Goal: Task Accomplishment & Management: Manage account settings

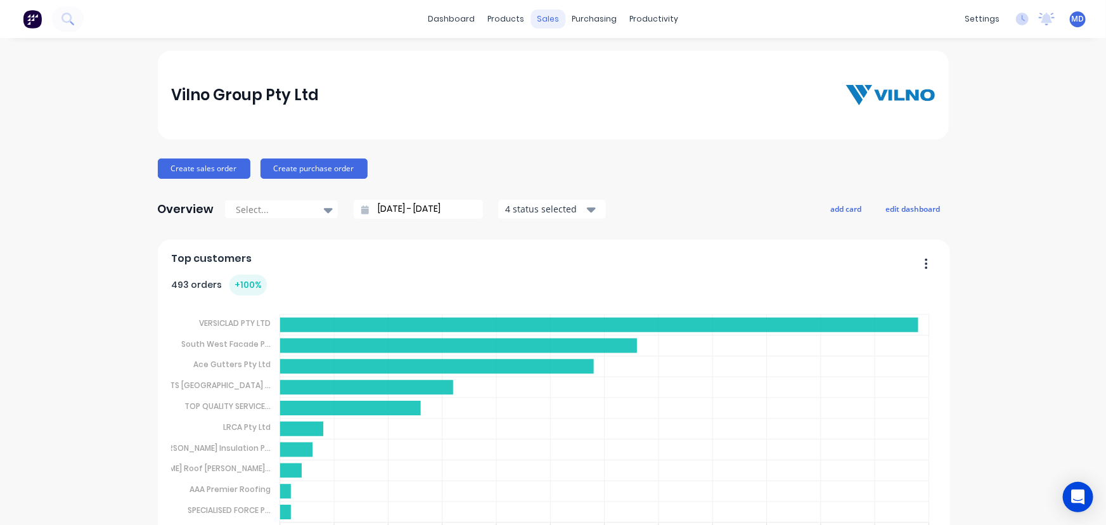
click at [550, 17] on div "sales" at bounding box center [548, 19] width 35 height 19
drag, startPoint x: 589, startPoint y: 57, endPoint x: 581, endPoint y: 56, distance: 8.3
click at [589, 57] on div "Sales Orders" at bounding box center [591, 60] width 52 height 11
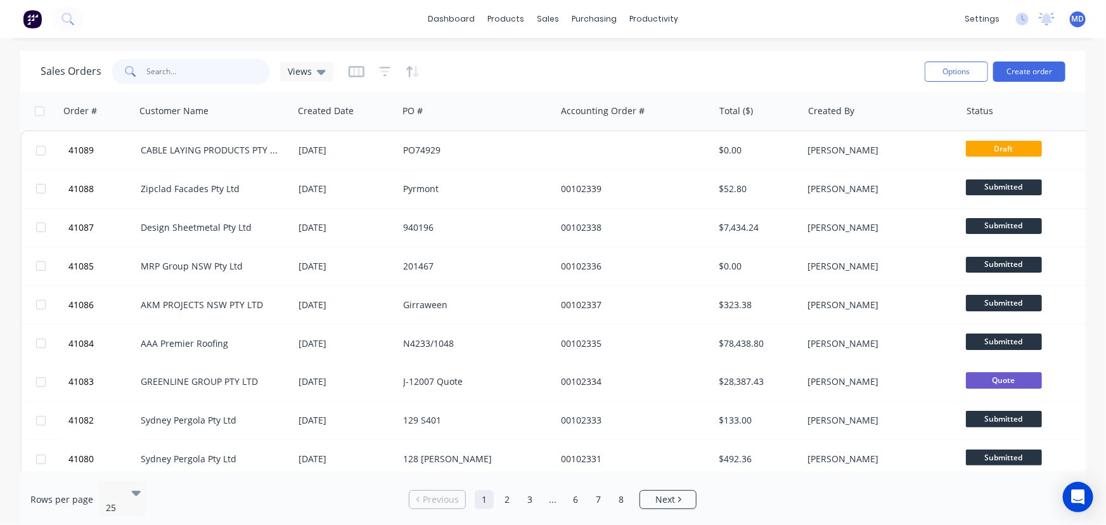
click at [214, 63] on input "text" at bounding box center [209, 71] width 124 height 25
type input "40894"
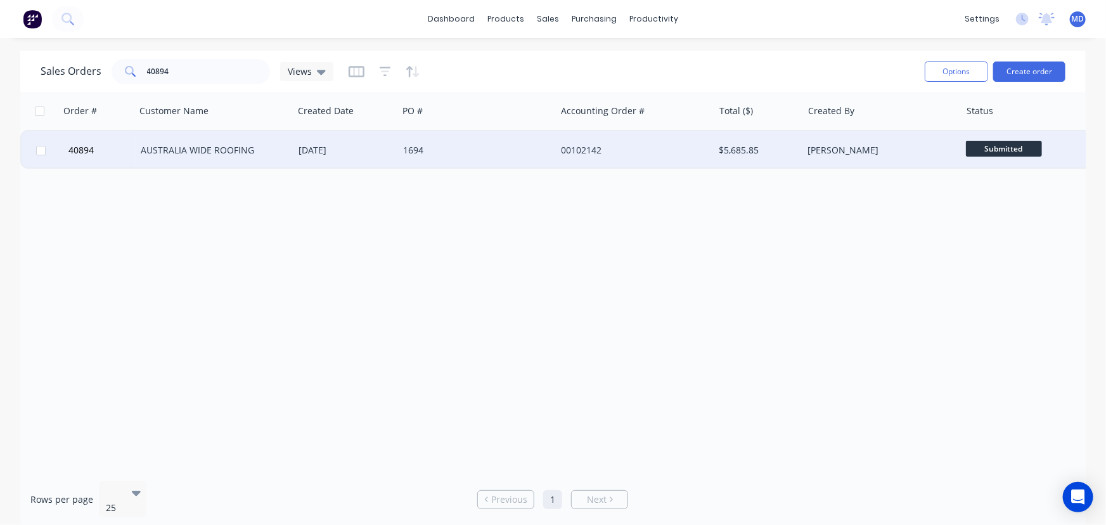
click at [248, 152] on div "AUSTRALIA WIDE ROOFING" at bounding box center [211, 150] width 141 height 13
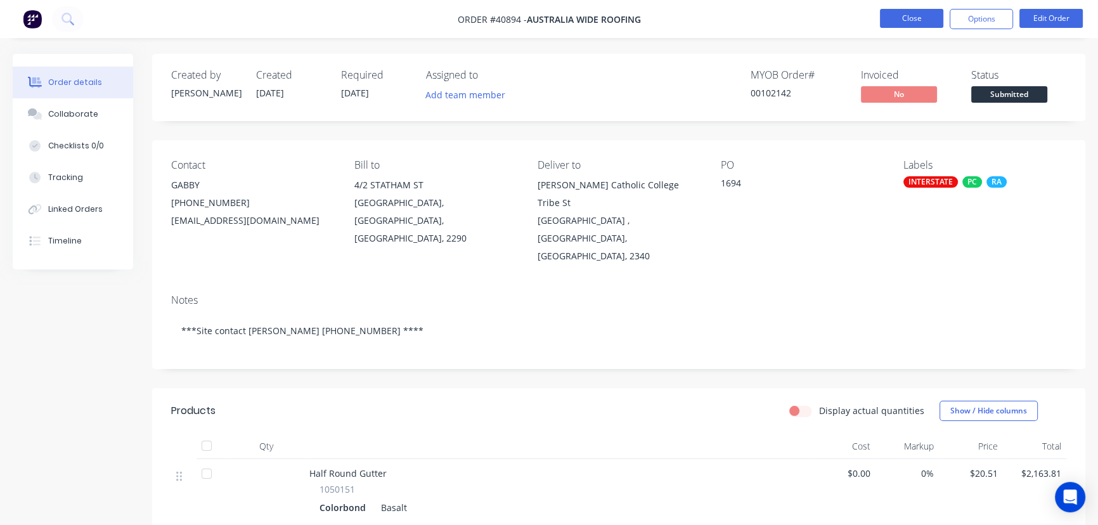
click at [911, 14] on button "Close" at bounding box center [911, 18] width 63 height 19
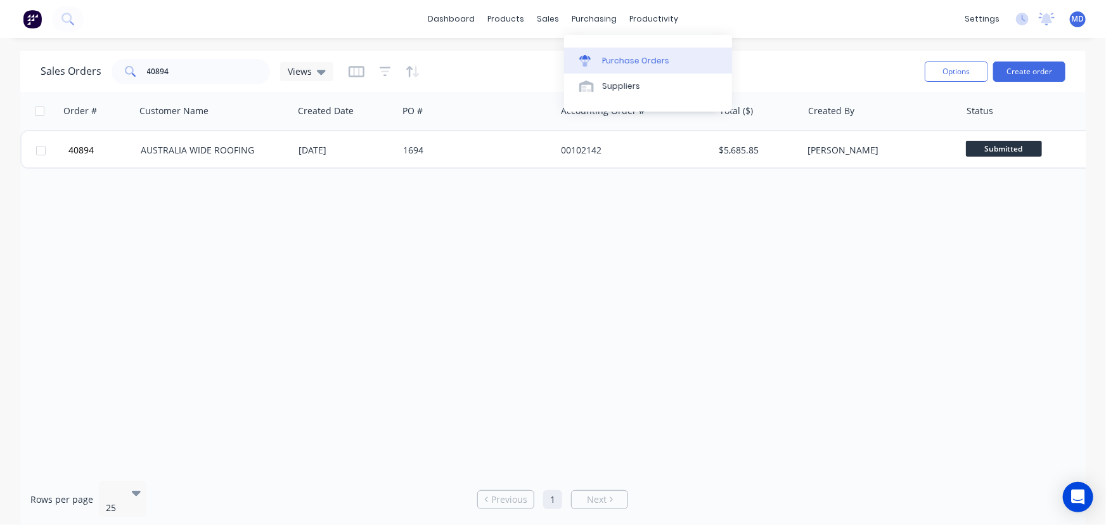
click at [632, 56] on div "Purchase Orders" at bounding box center [635, 60] width 67 height 11
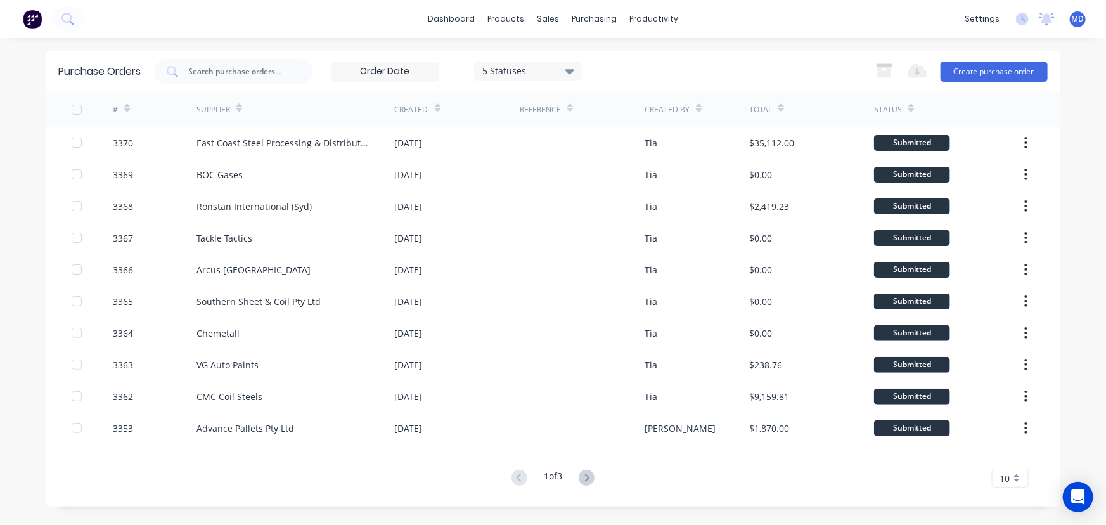
click at [570, 70] on icon at bounding box center [569, 71] width 9 height 5
click at [244, 68] on input "text" at bounding box center [240, 71] width 105 height 13
type input "3273"
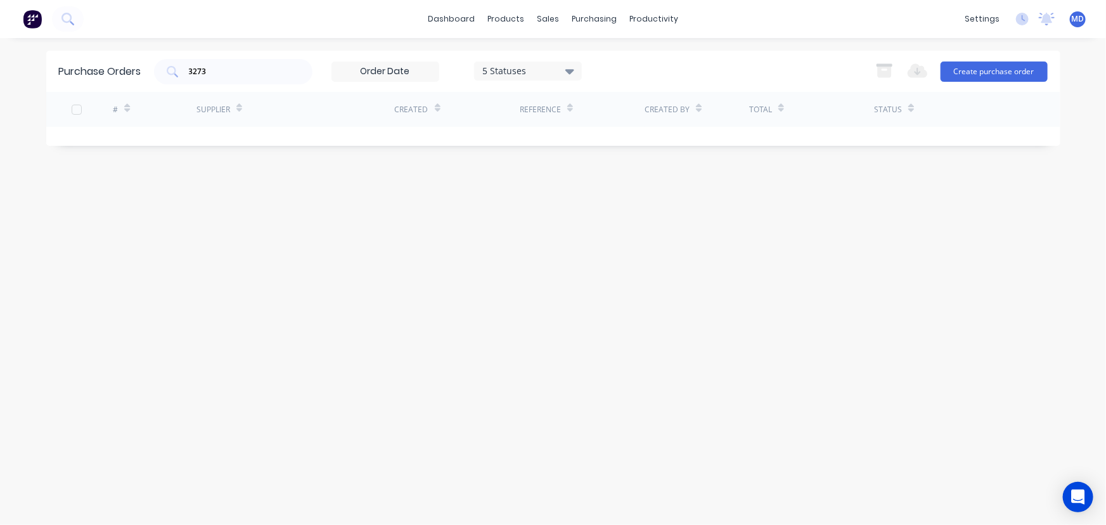
click at [573, 72] on icon at bounding box center [569, 71] width 9 height 5
drag, startPoint x: 612, startPoint y: 131, endPoint x: 742, endPoint y: 232, distance: 164.4
click at [613, 131] on div at bounding box center [612, 129] width 25 height 25
click at [786, 255] on div "Purchase Orders 3273 7 Statuses 7 Statuses Export to Excel (XLSX) Create purcha…" at bounding box center [553, 281] width 1014 height 461
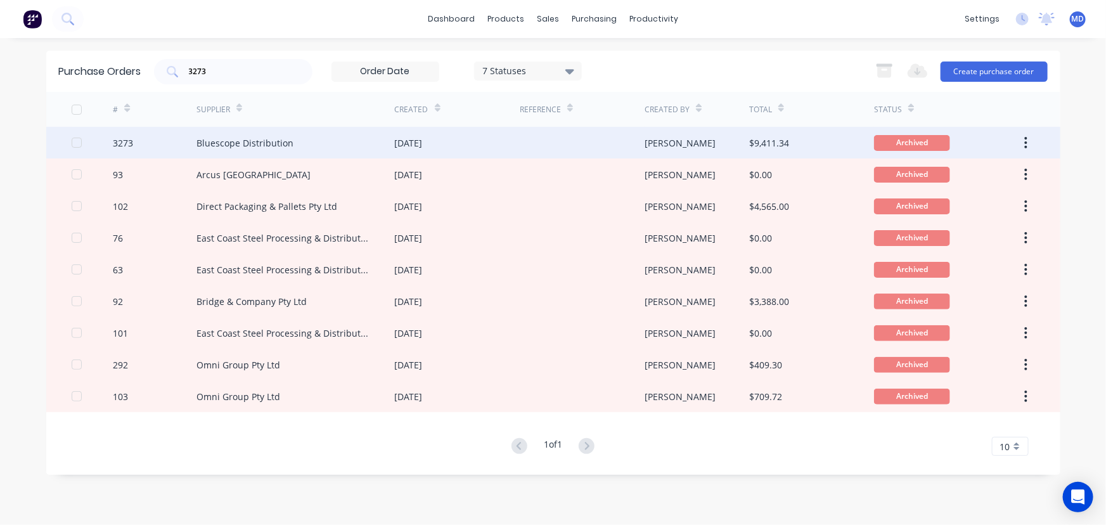
click at [300, 143] on div "Bluescope Distribution" at bounding box center [295, 143] width 198 height 32
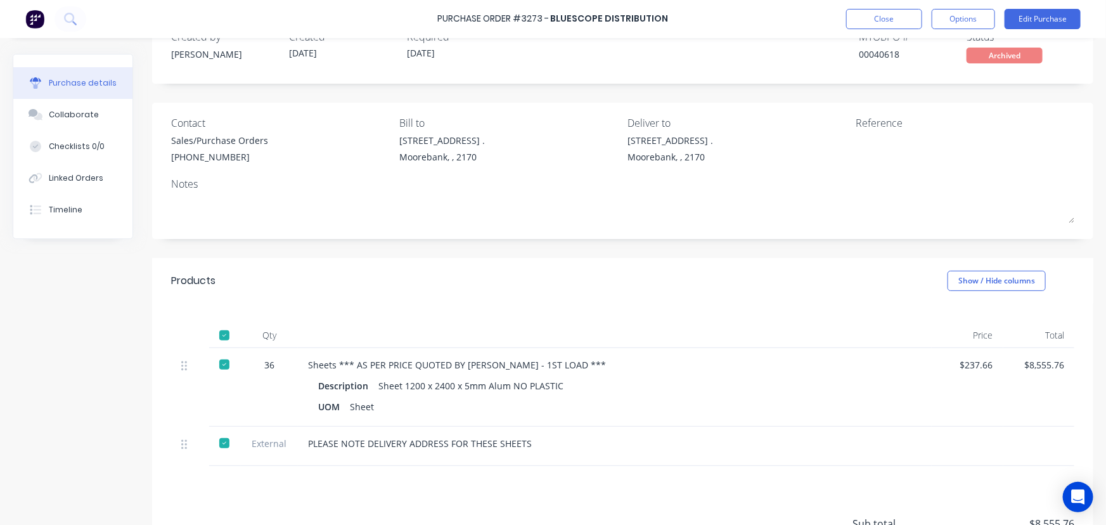
scroll to position [57, 0]
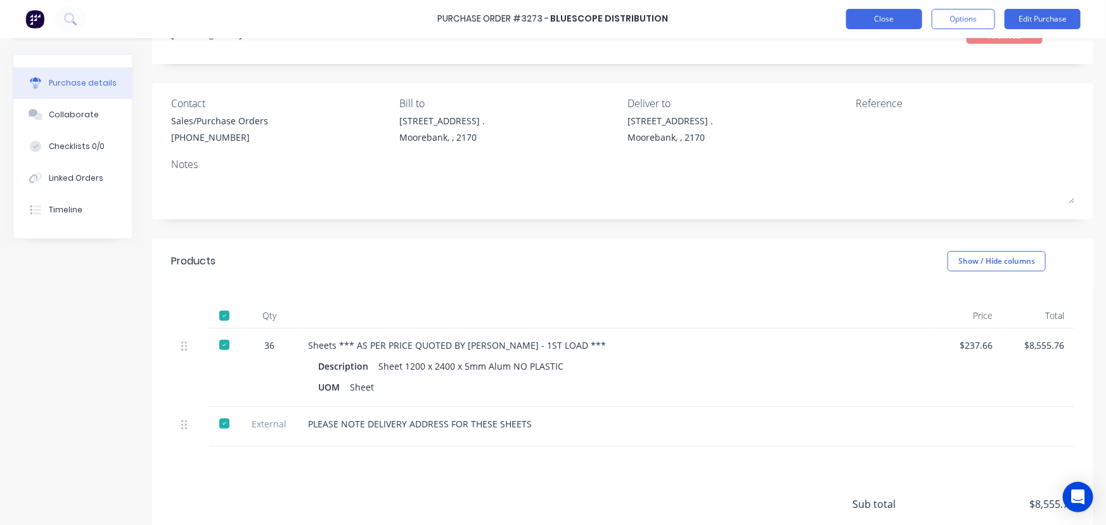
click at [887, 13] on button "Close" at bounding box center [884, 19] width 76 height 20
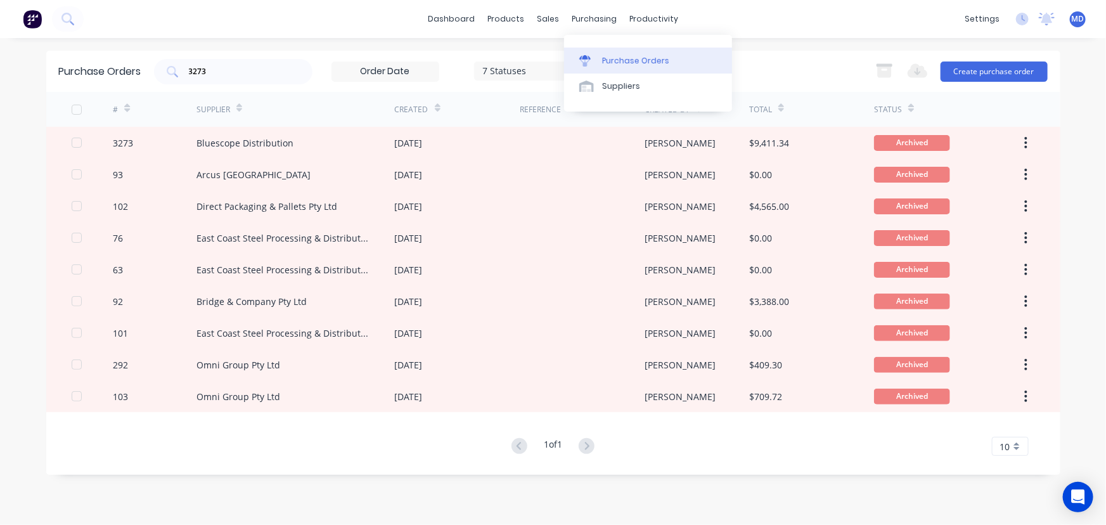
click at [655, 56] on div "Purchase Orders" at bounding box center [635, 60] width 67 height 11
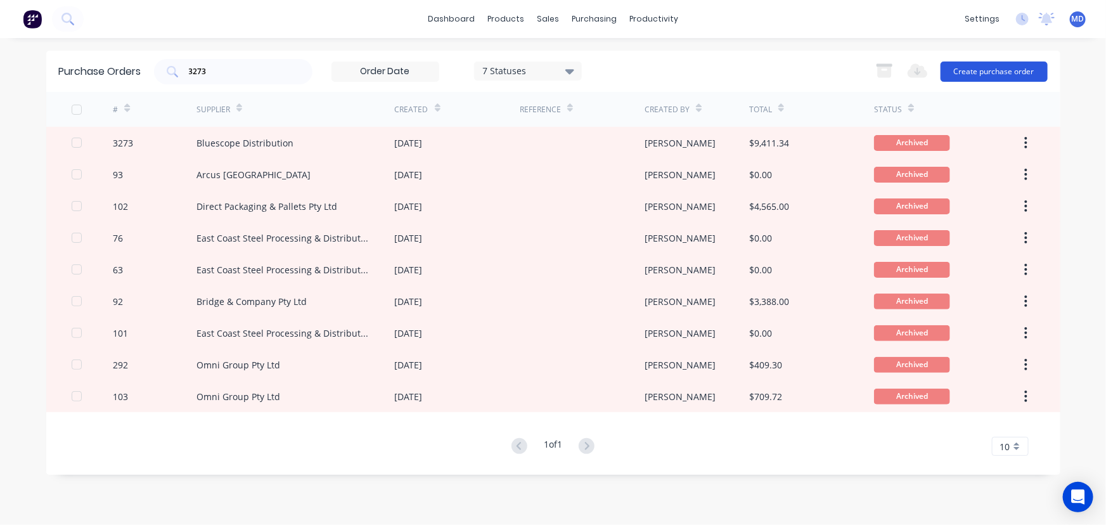
click at [1008, 69] on button "Create purchase order" at bounding box center [994, 71] width 107 height 20
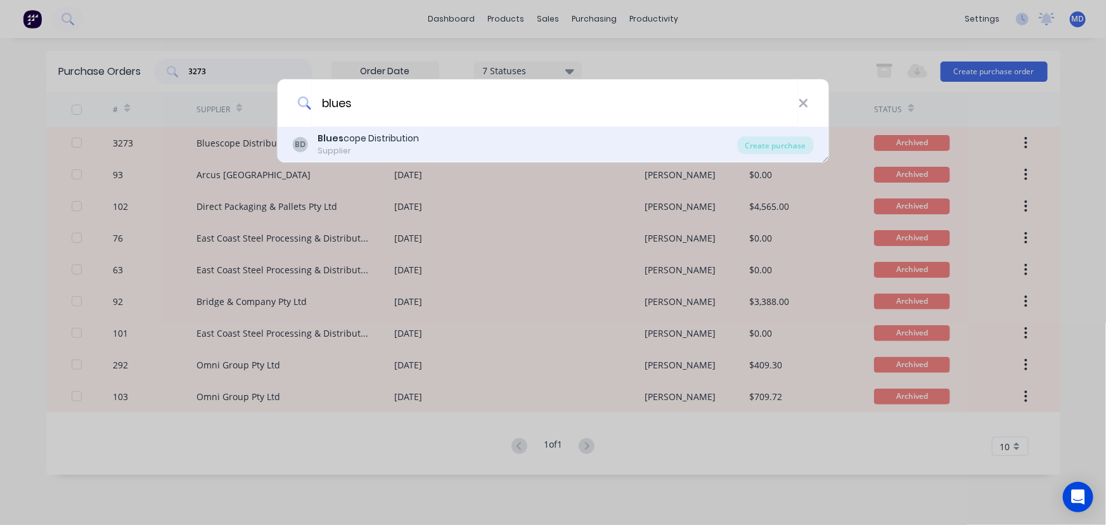
type input "blues"
click at [560, 133] on div "BD Blues cope Distribution Supplier" at bounding box center [515, 144] width 446 height 25
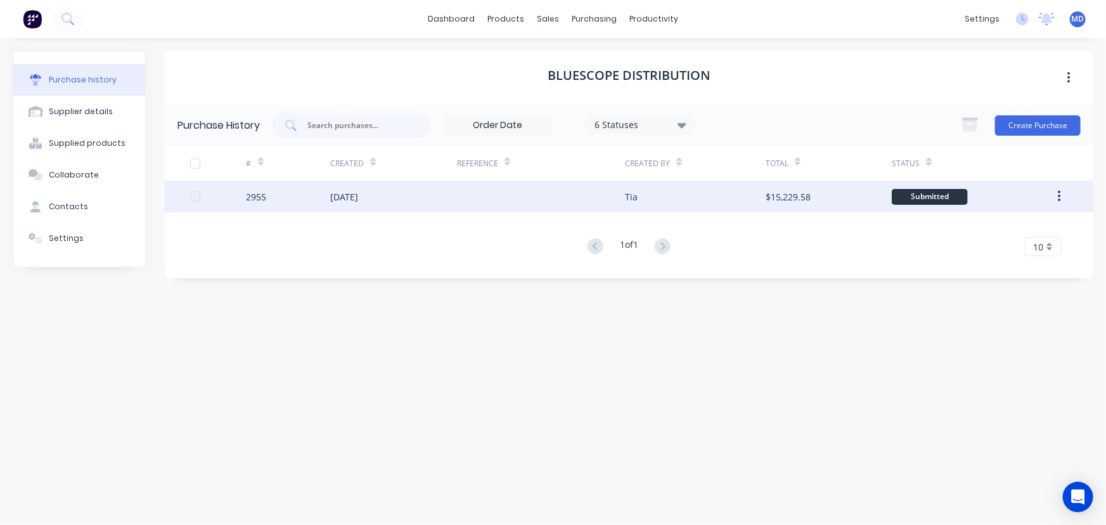
click at [501, 192] on div at bounding box center [541, 197] width 169 height 32
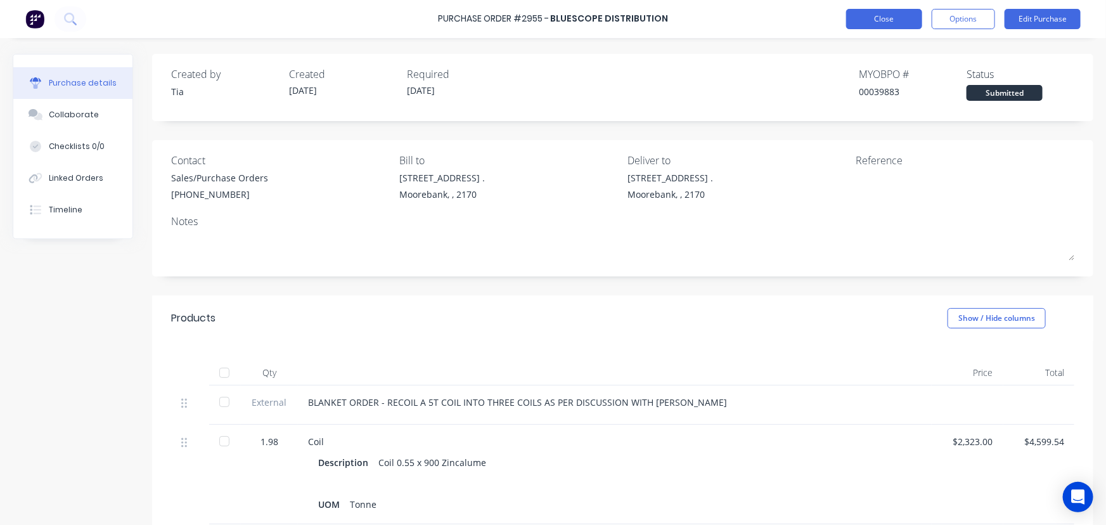
click at [860, 21] on button "Close" at bounding box center [884, 19] width 76 height 20
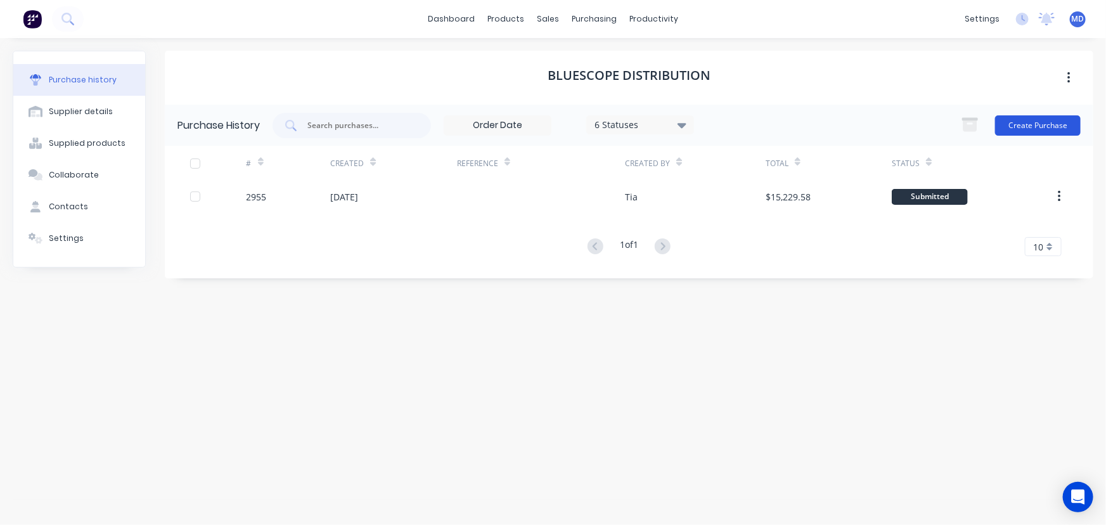
click at [1033, 118] on button "Create Purchase" at bounding box center [1038, 125] width 86 height 20
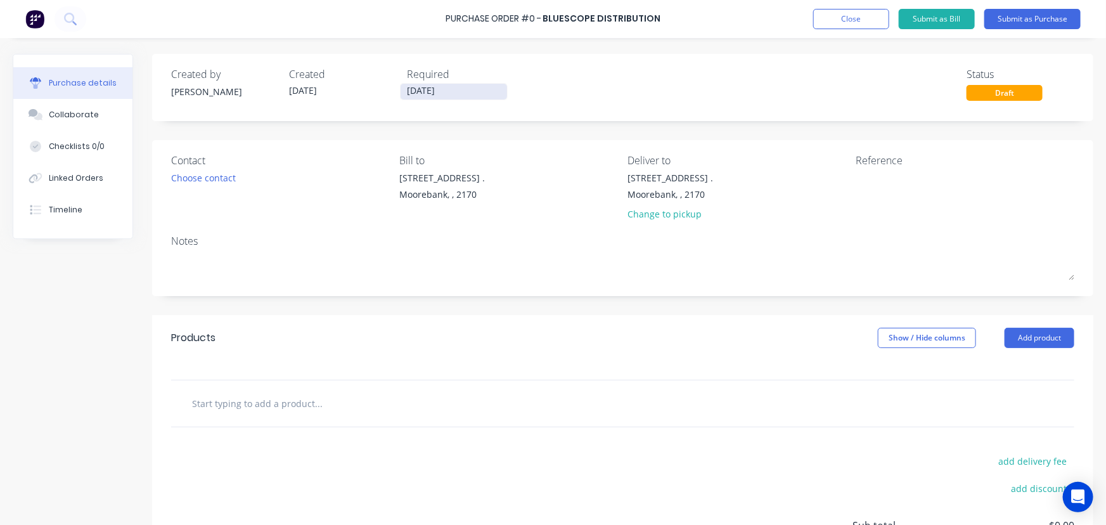
click at [417, 93] on input "12/08/25" at bounding box center [454, 92] width 106 height 16
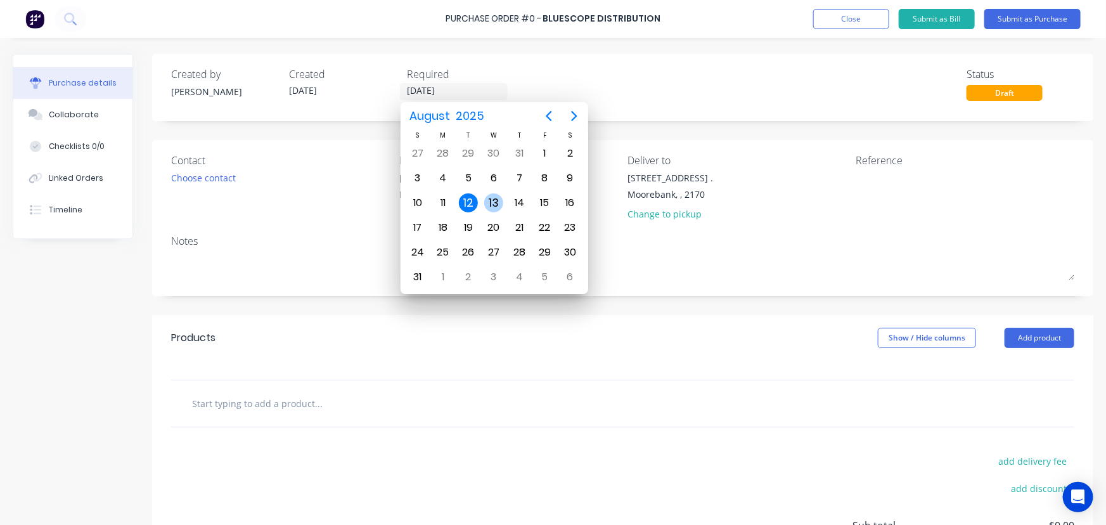
click at [489, 200] on div "13" at bounding box center [493, 202] width 19 height 19
type input "13/08/25"
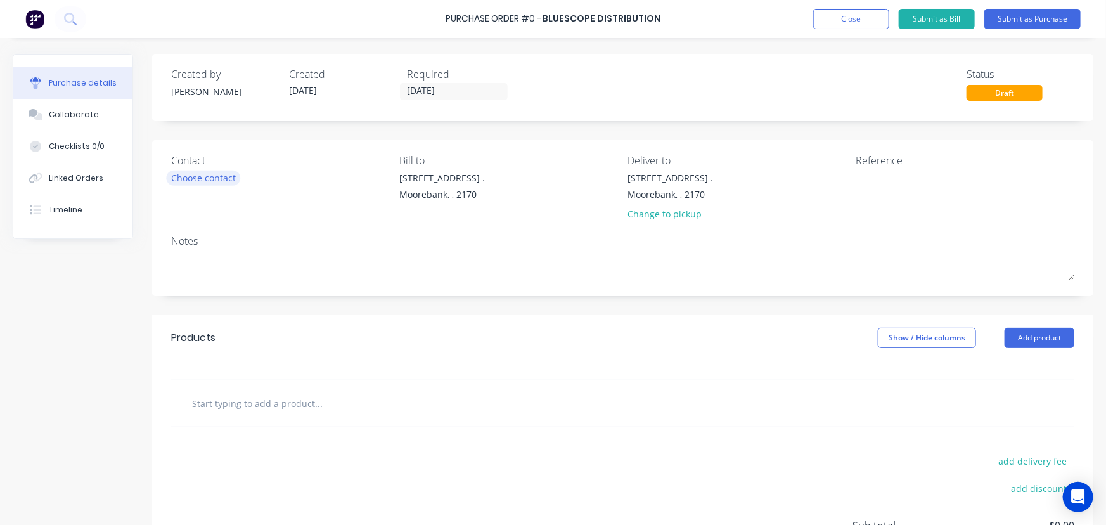
click at [193, 180] on div "Choose contact" at bounding box center [203, 177] width 65 height 13
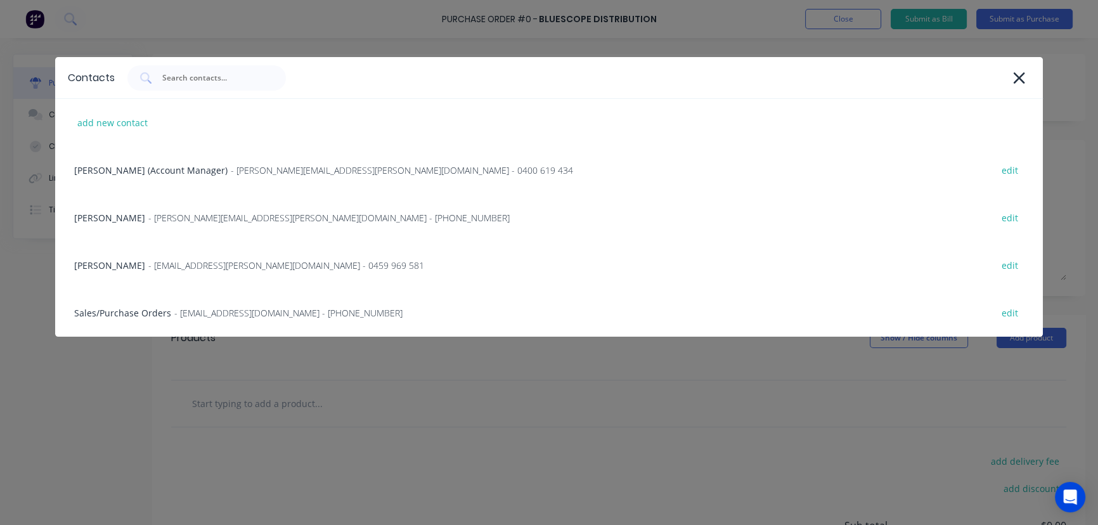
click at [176, 310] on span "- bluescopeorders@bluescopesteel.com - (02) 8572 2373" at bounding box center [288, 312] width 228 height 13
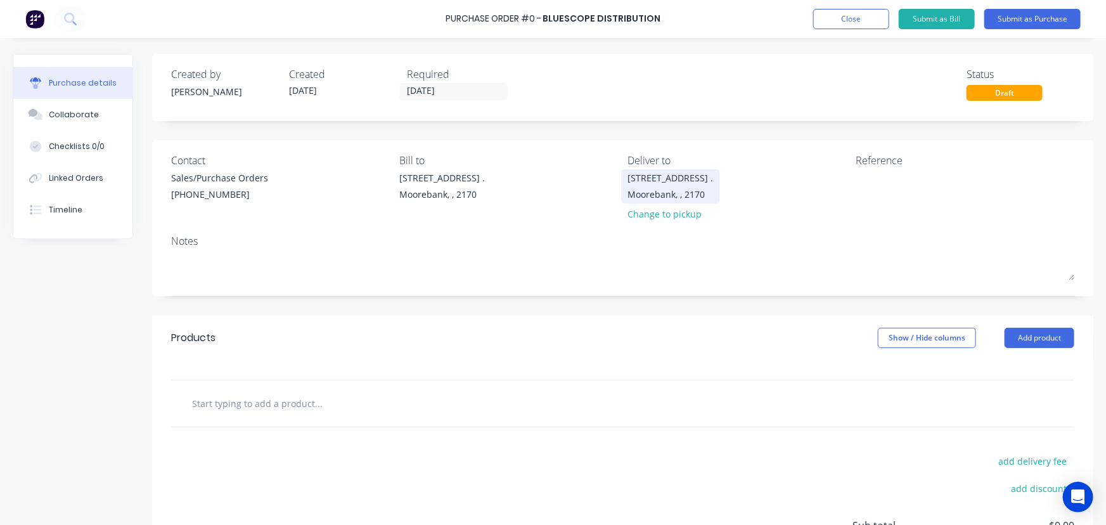
click at [662, 185] on div "16 Yulong Close . Moorebank, , 2170" at bounding box center [671, 186] width 86 height 30
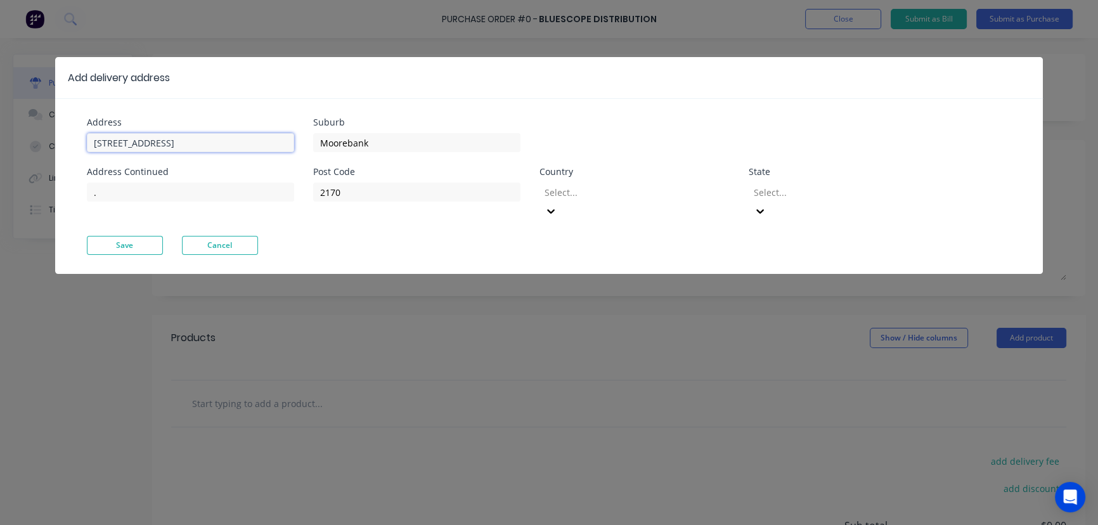
drag, startPoint x: 219, startPoint y: 146, endPoint x: -89, endPoint y: 105, distance: 311.3
click at [0, 105] on html "Purchase Order #0 - Bluescope Distribution Add product Close Submit as Bill Sub…" at bounding box center [549, 294] width 1098 height 588
type input "26 Iraking Avenue"
click at [120, 236] on button "Save" at bounding box center [125, 245] width 76 height 19
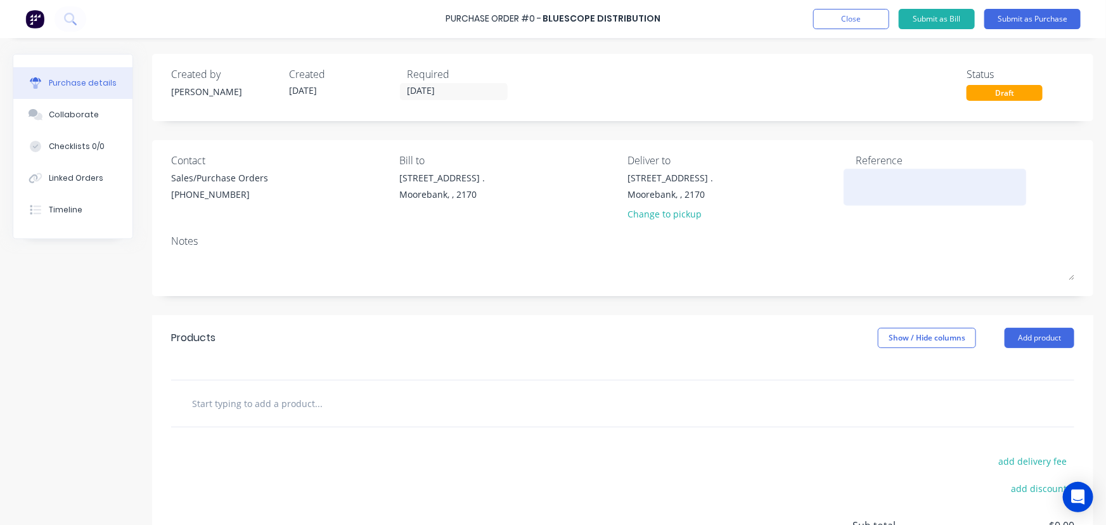
click at [872, 187] on textarea at bounding box center [935, 185] width 158 height 29
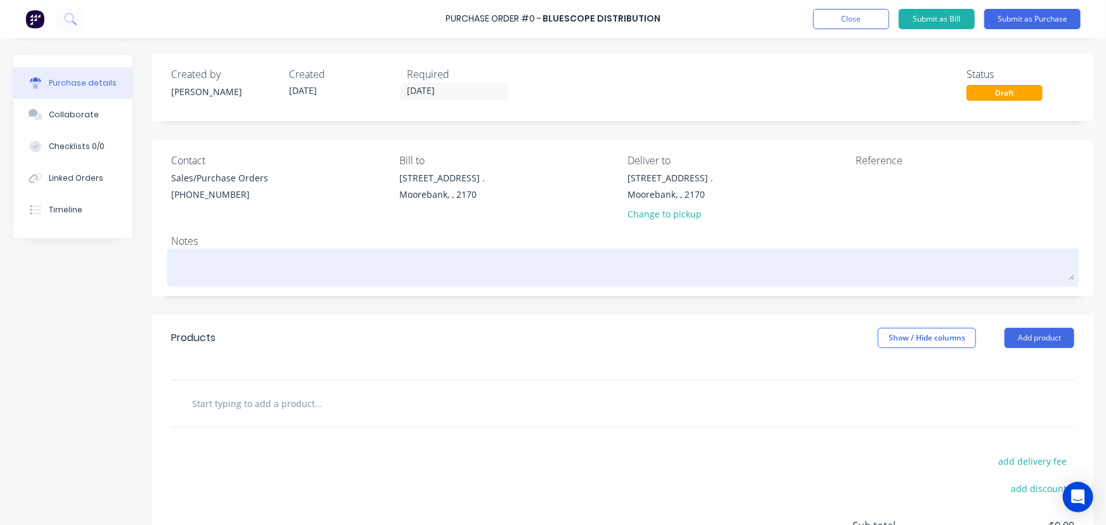
click at [229, 275] on textarea at bounding box center [622, 266] width 903 height 29
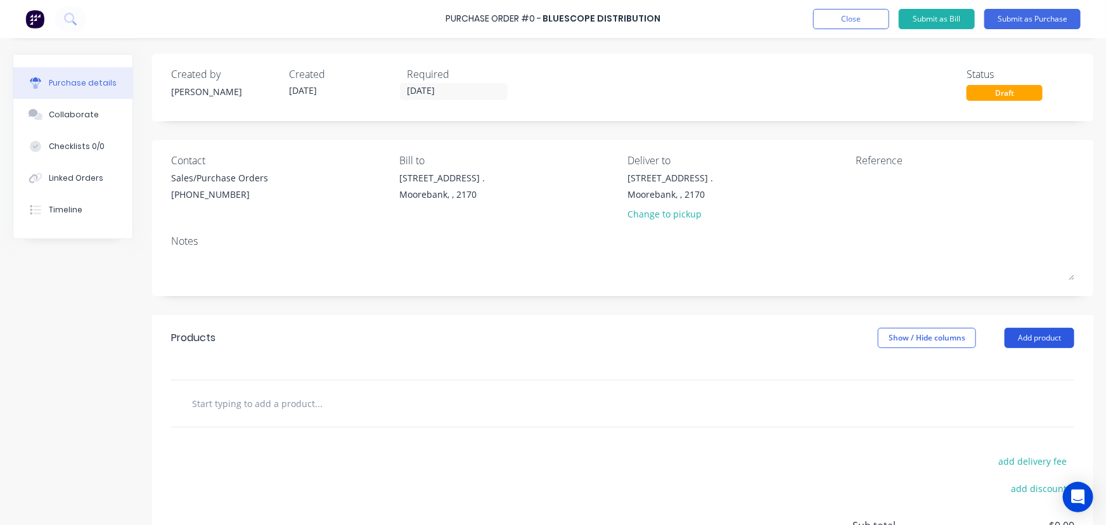
click at [1021, 335] on button "Add product" at bounding box center [1040, 338] width 70 height 20
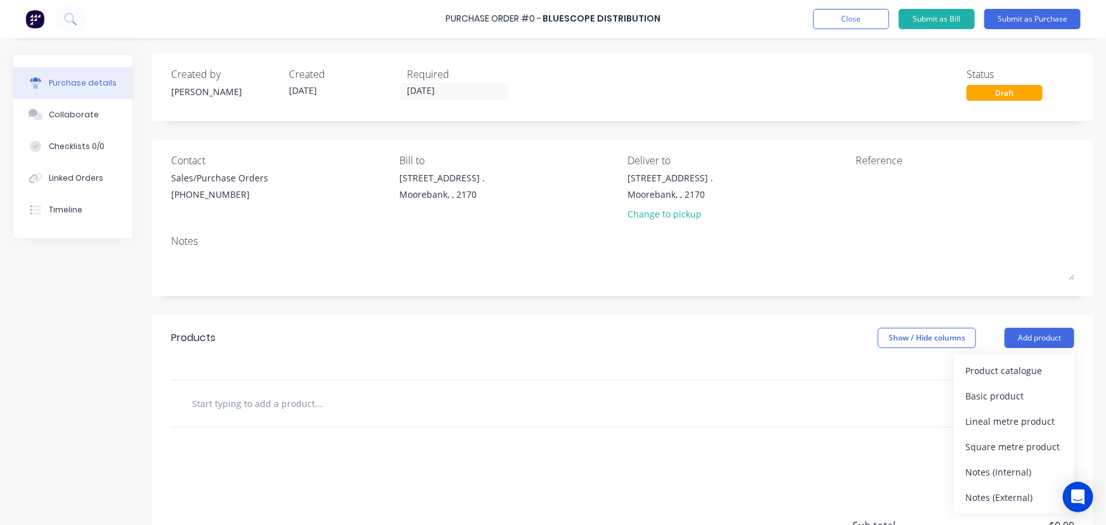
click at [993, 494] on div "Notes (External)" at bounding box center [1014, 497] width 98 height 18
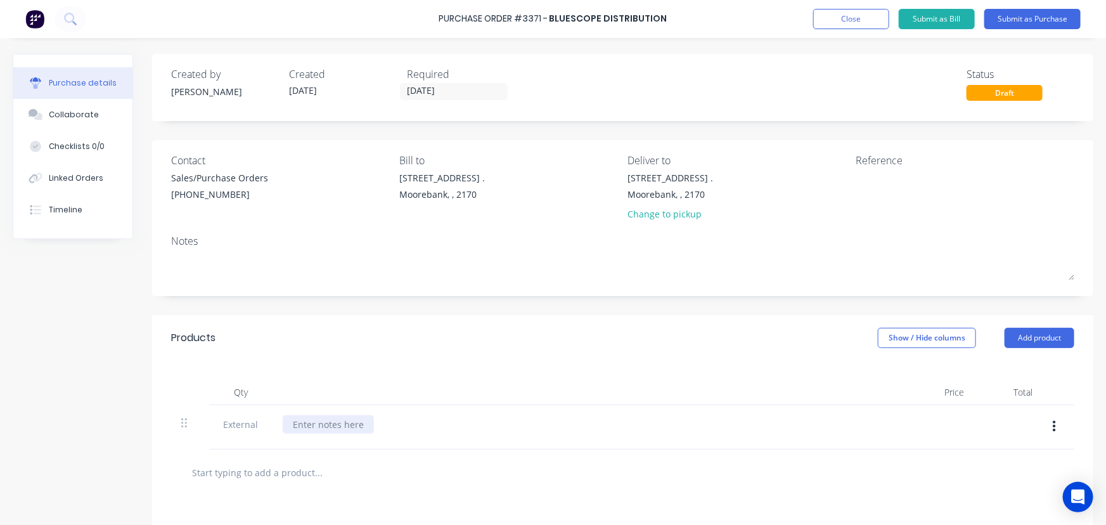
click at [335, 425] on div at bounding box center [328, 424] width 91 height 18
click at [340, 425] on div at bounding box center [328, 424] width 91 height 18
click at [1008, 335] on button "Add product" at bounding box center [1040, 338] width 70 height 20
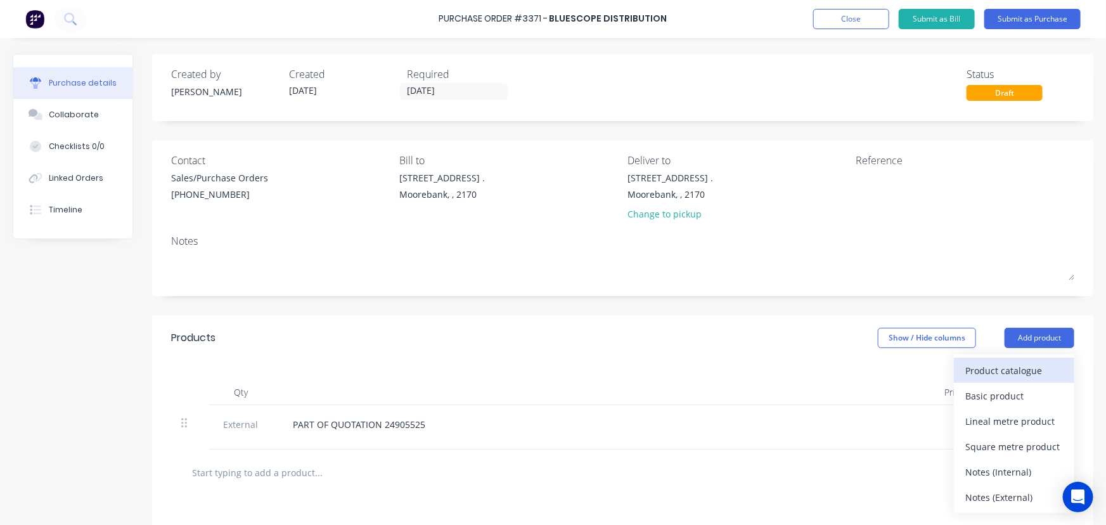
click at [995, 368] on div "Product catalogue" at bounding box center [1014, 370] width 98 height 18
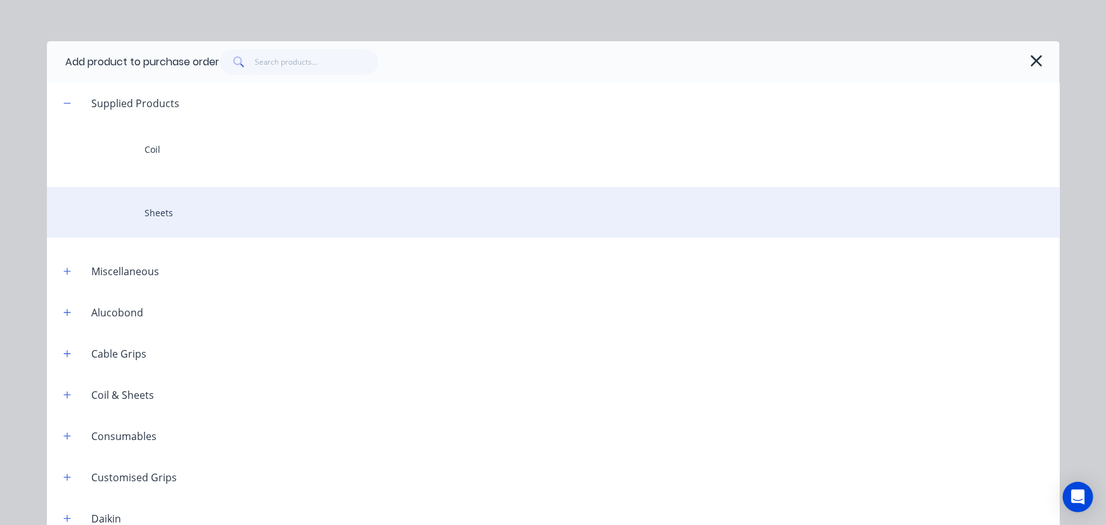
click at [151, 205] on div "Sheets" at bounding box center [553, 212] width 1013 height 51
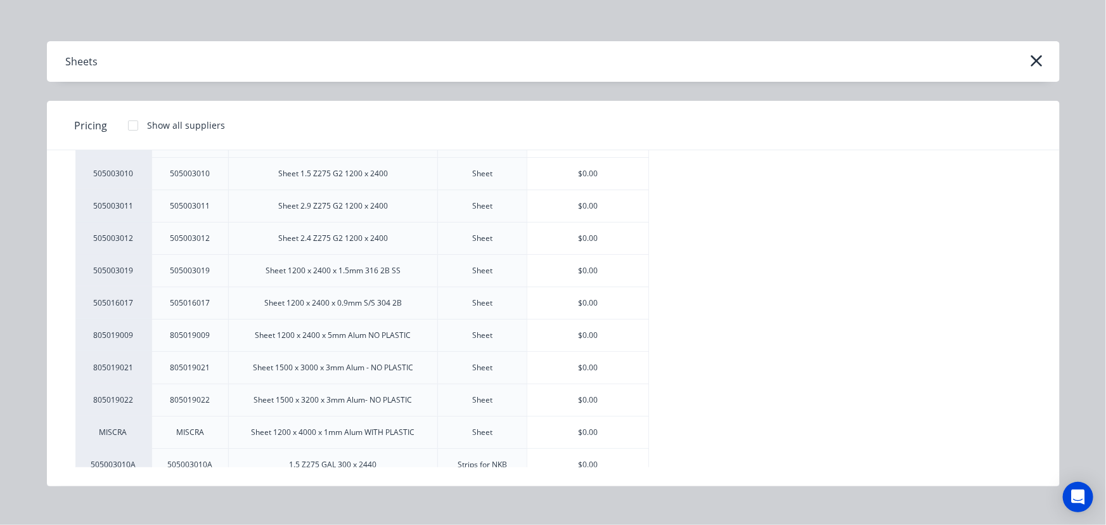
scroll to position [1219, 0]
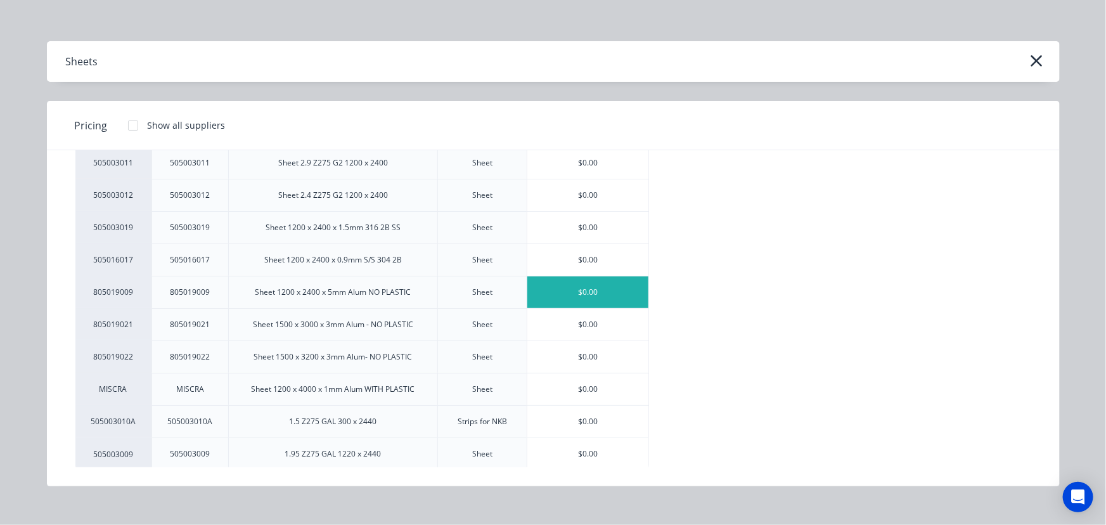
click at [592, 285] on div "$0.00" at bounding box center [587, 292] width 121 height 32
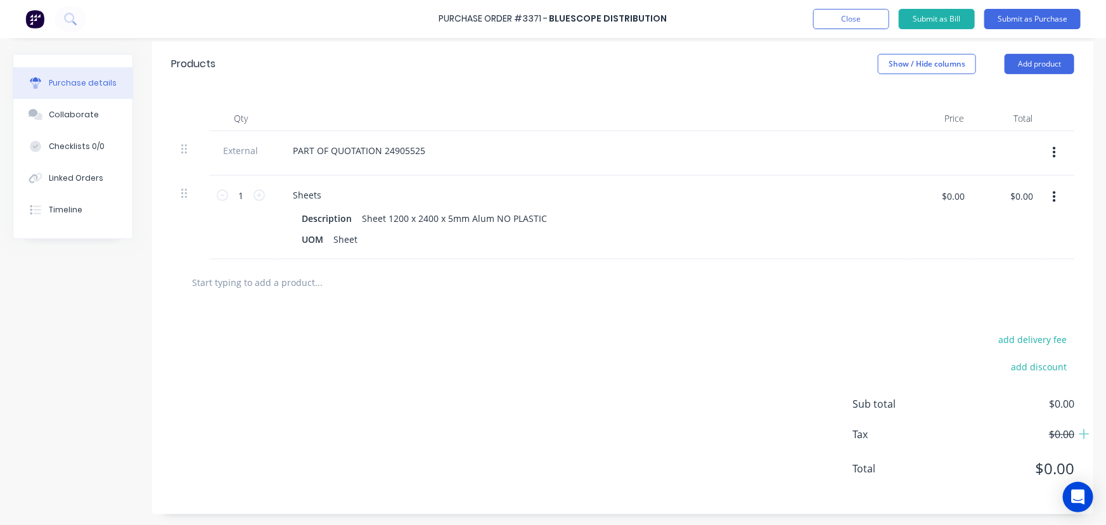
scroll to position [275, 0]
click at [242, 197] on input "1" at bounding box center [240, 193] width 25 height 19
type input "33"
drag, startPoint x: 322, startPoint y: 196, endPoint x: 350, endPoint y: 193, distance: 28.0
click at [323, 196] on div "Sheets" at bounding box center [307, 193] width 49 height 18
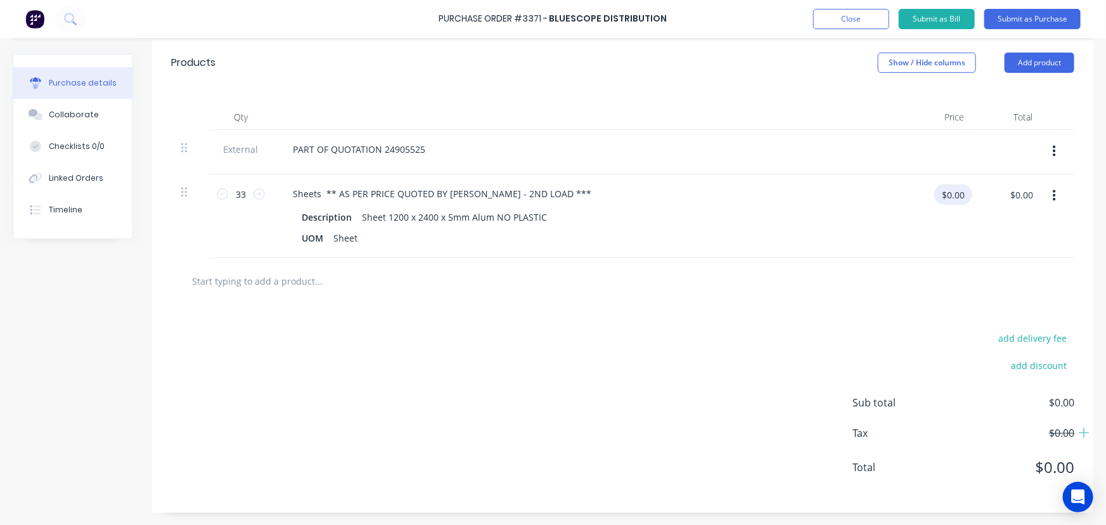
click at [967, 198] on input "$0.00" at bounding box center [953, 194] width 38 height 20
type input "$237.66"
type input "$7,842.78"
click at [1027, 61] on button "Add product" at bounding box center [1040, 63] width 70 height 20
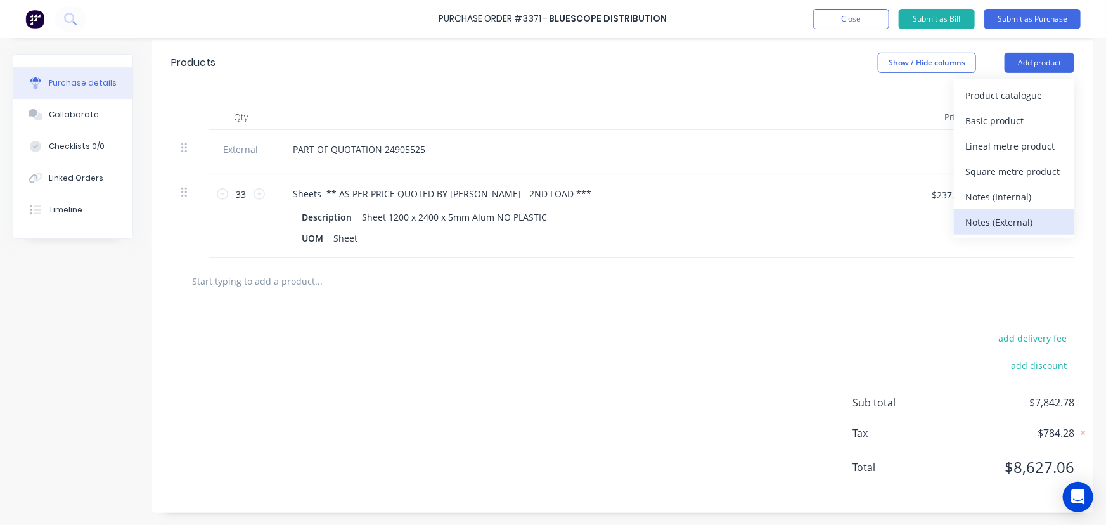
click at [994, 213] on div "Notes (External)" at bounding box center [1014, 222] width 98 height 18
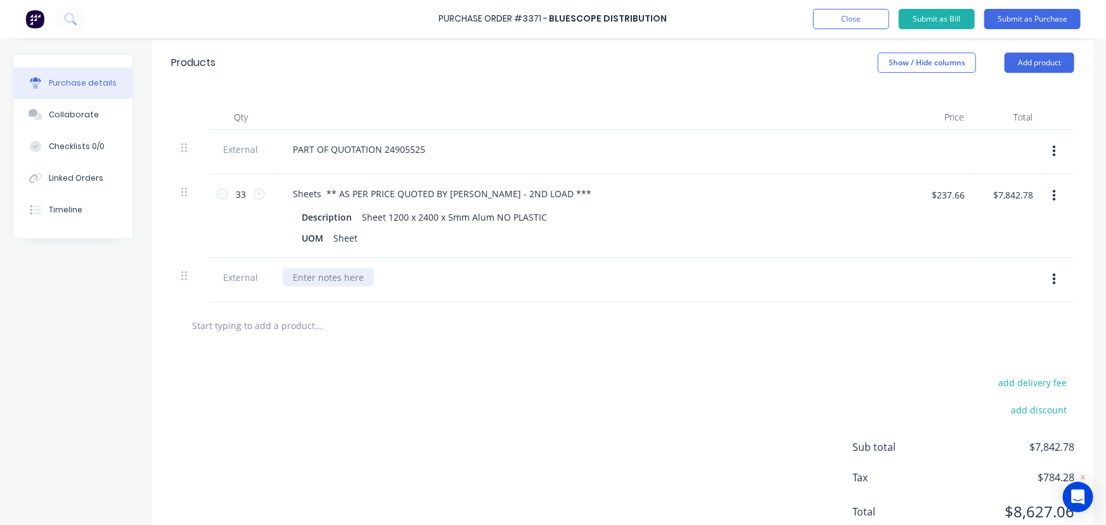
click at [338, 276] on div at bounding box center [328, 277] width 91 height 18
click at [1043, 14] on button "Submit as Purchase" at bounding box center [1032, 19] width 96 height 20
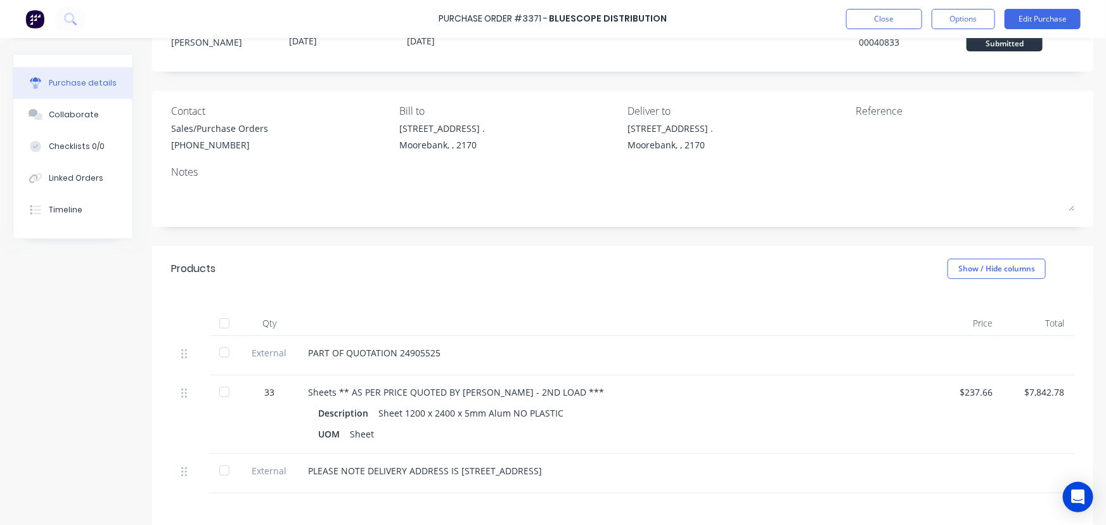
scroll to position [0, 0]
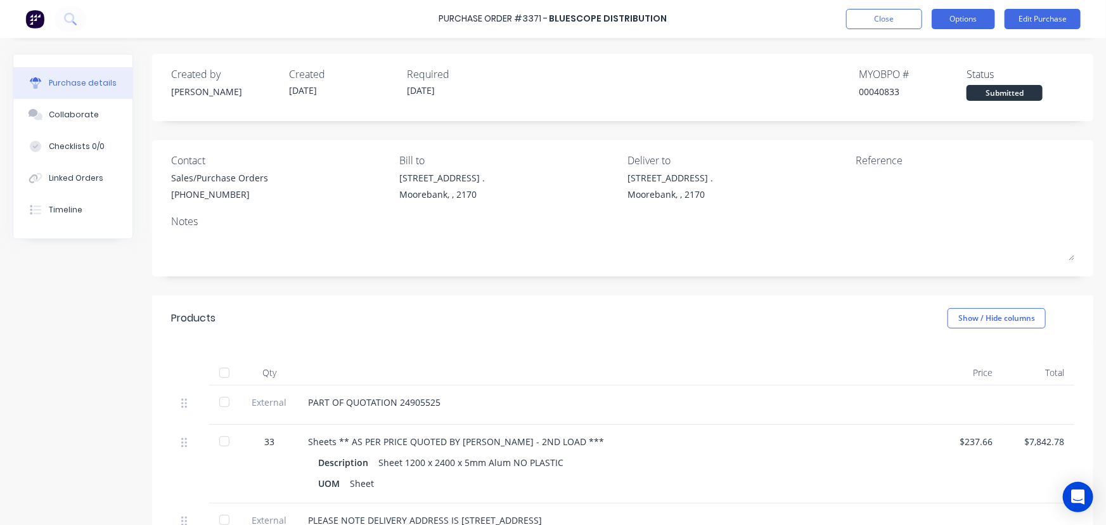
click at [967, 16] on button "Options" at bounding box center [963, 19] width 63 height 20
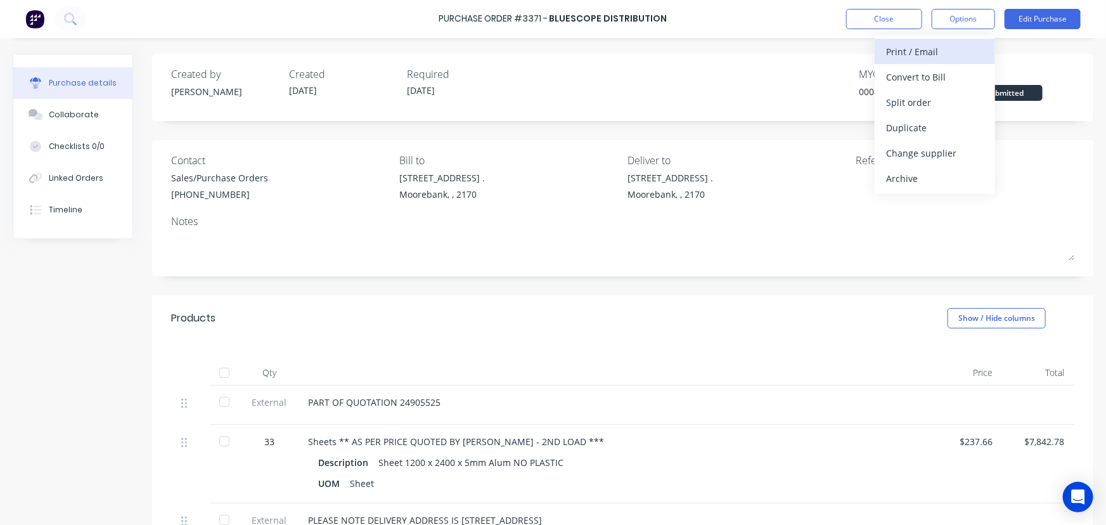
click at [931, 51] on div "Print / Email" at bounding box center [935, 51] width 98 height 18
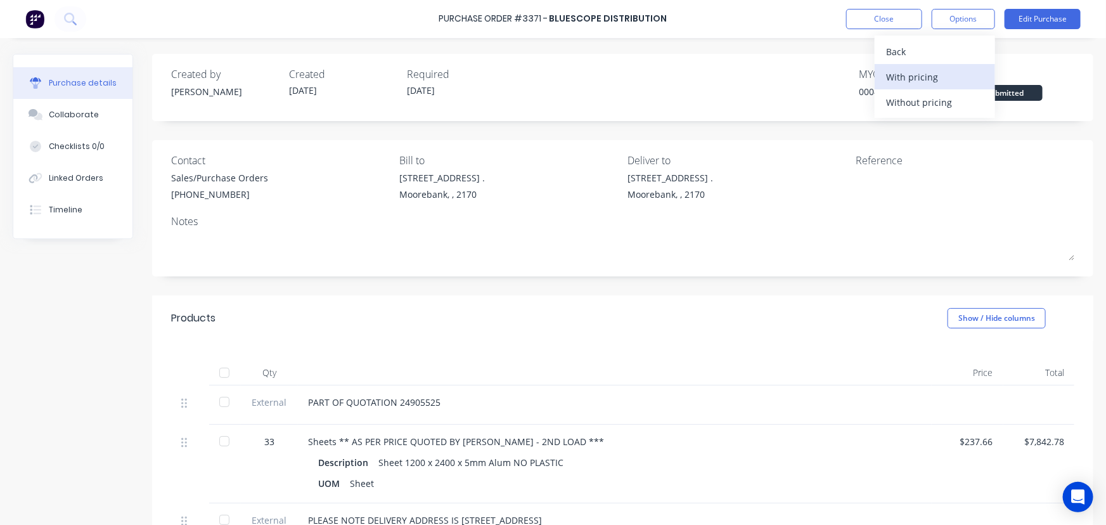
click at [924, 77] on div "With pricing" at bounding box center [935, 77] width 98 height 18
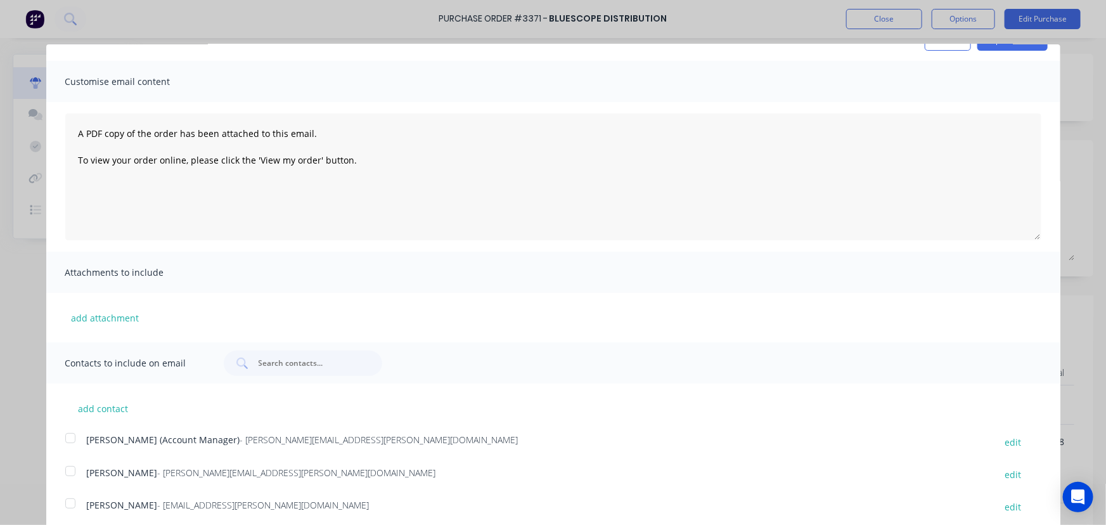
scroll to position [36, 0]
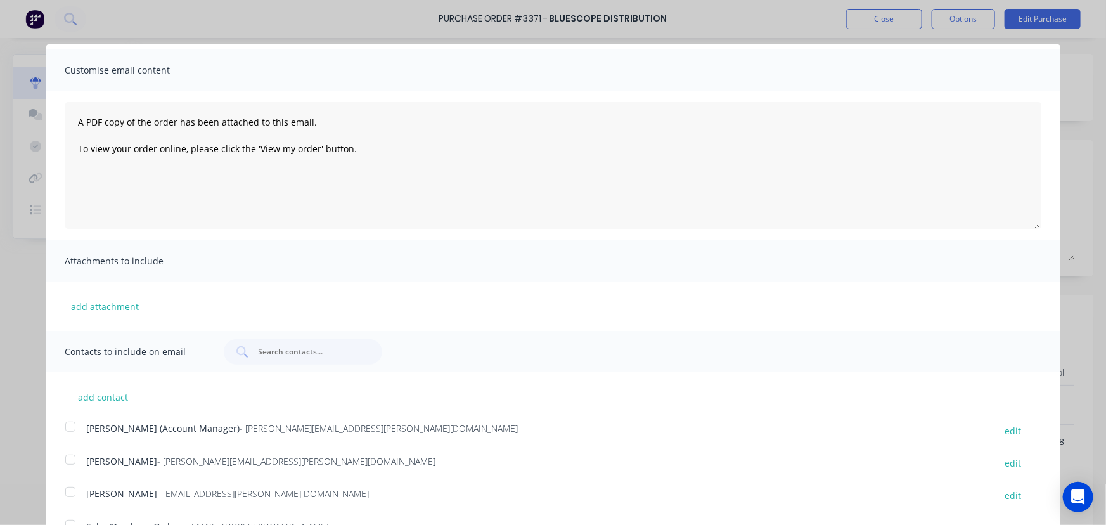
click at [69, 487] on div at bounding box center [70, 491] width 25 height 25
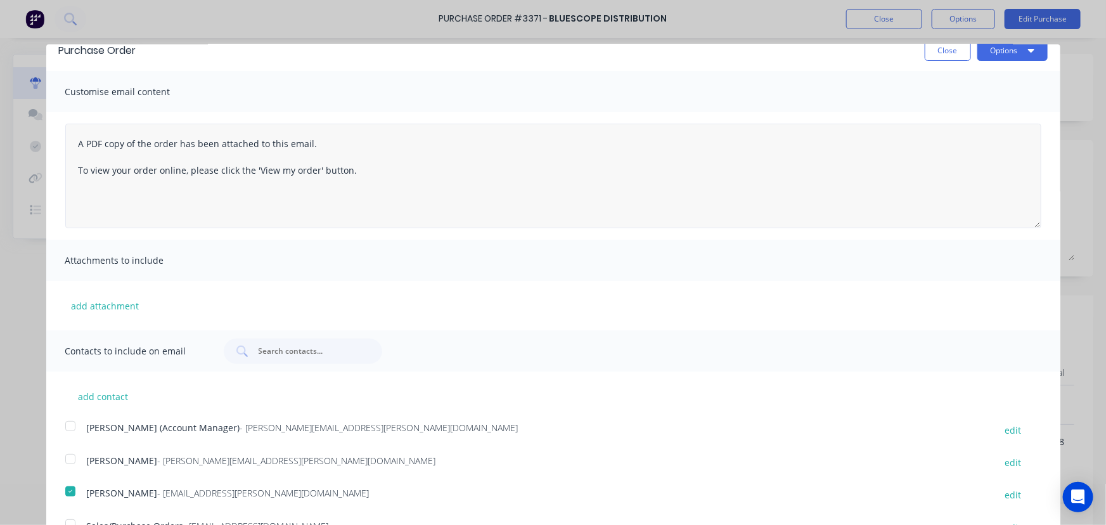
scroll to position [0, 0]
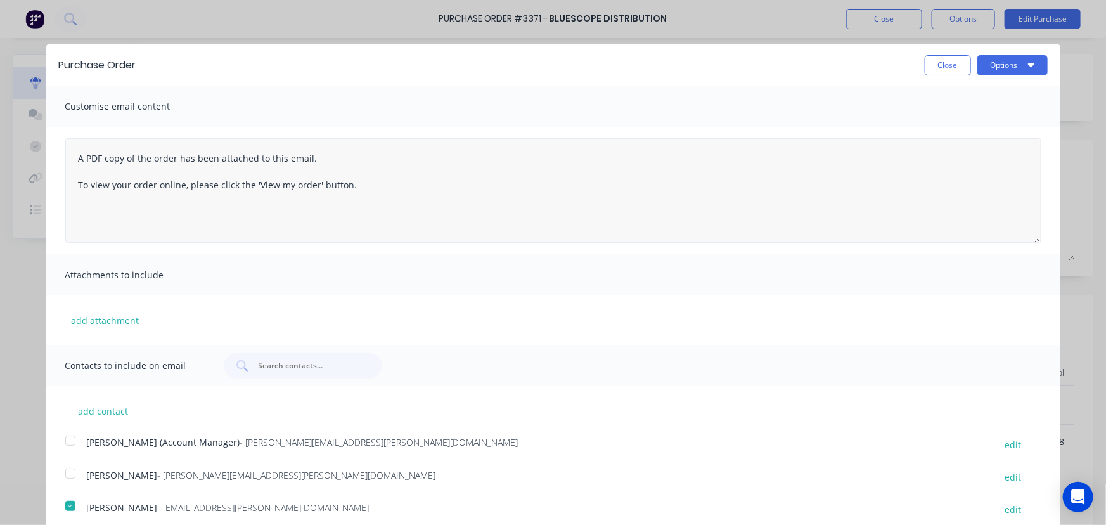
drag, startPoint x: 1026, startPoint y: 226, endPoint x: 1001, endPoint y: 173, distance: 57.9
click at [1001, 174] on textarea "A PDF copy of the order has been attached to this email. To view your order onl…" at bounding box center [553, 190] width 976 height 105
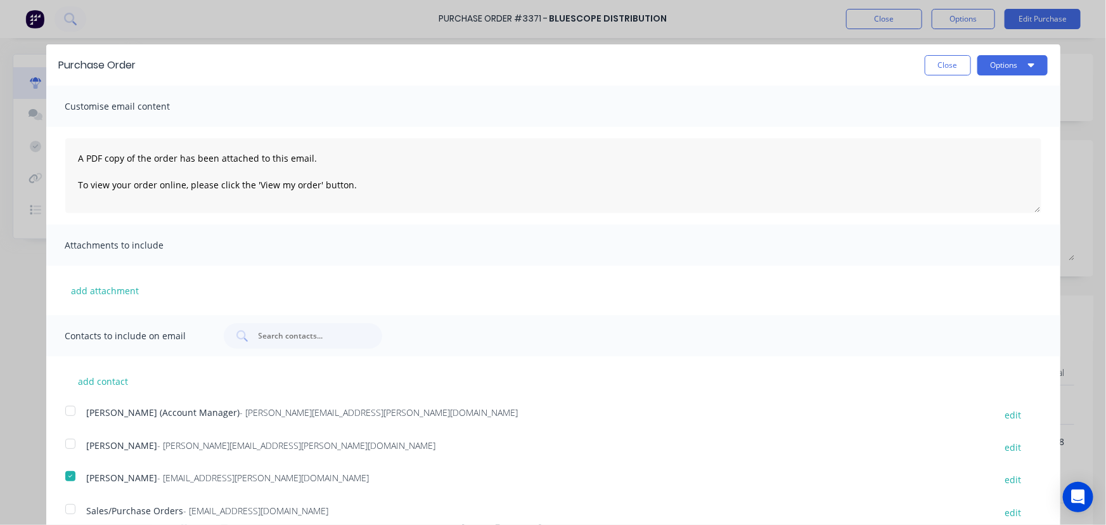
click at [71, 511] on div at bounding box center [70, 508] width 25 height 25
click at [1002, 63] on button "Options" at bounding box center [1012, 65] width 70 height 20
click at [946, 123] on div "Email" at bounding box center [988, 122] width 98 height 18
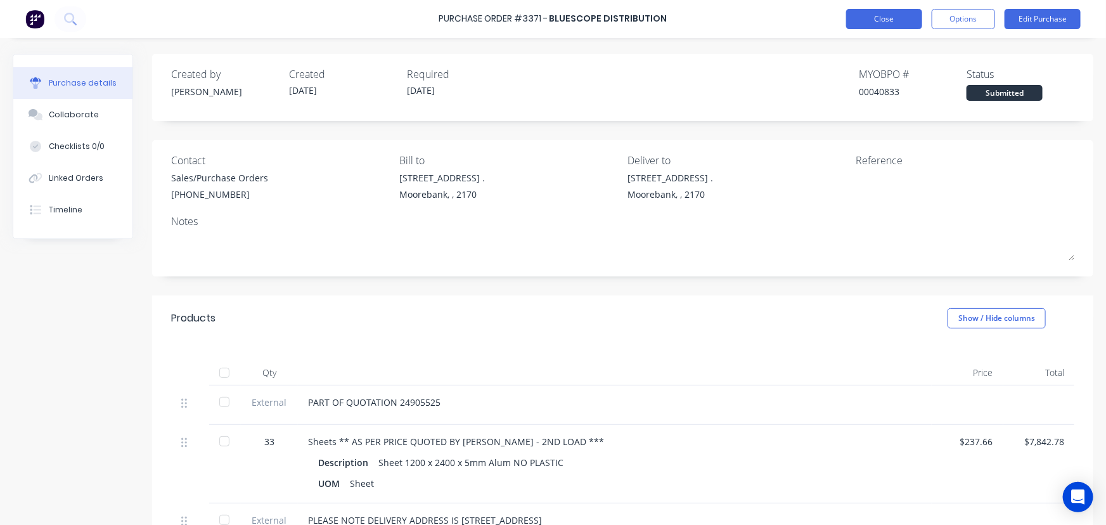
click at [884, 17] on button "Close" at bounding box center [884, 19] width 76 height 20
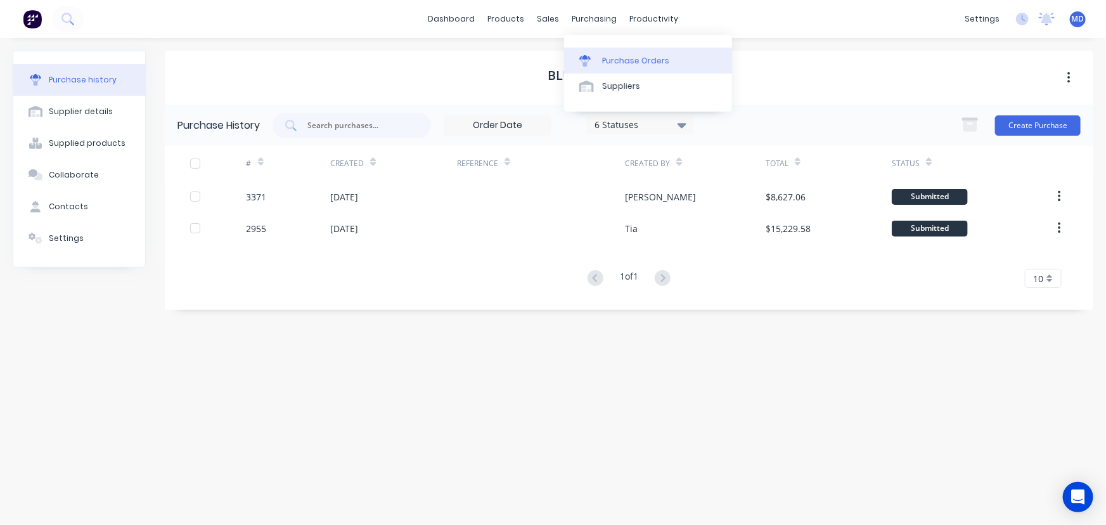
click at [636, 63] on div "Purchase Orders" at bounding box center [635, 60] width 67 height 11
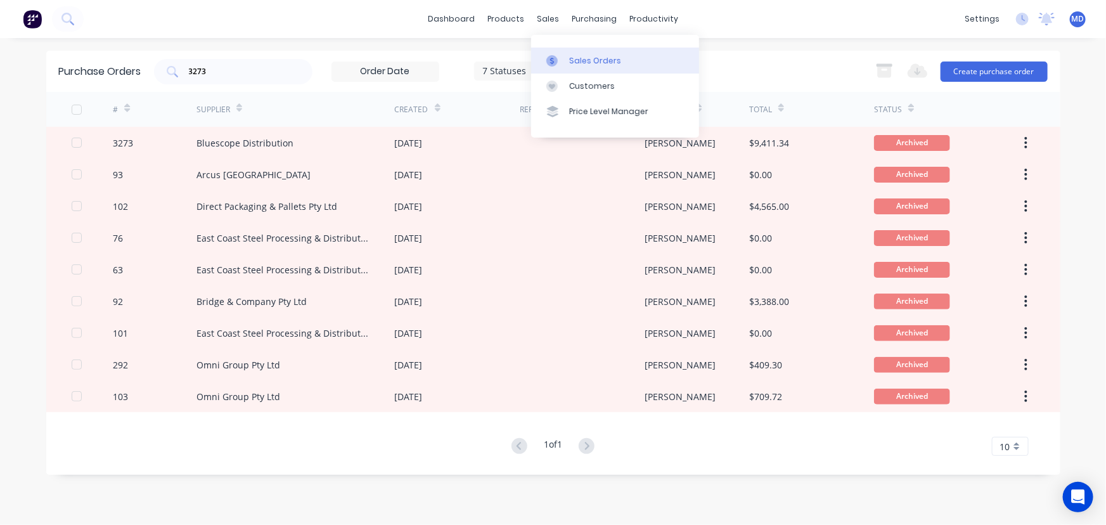
click at [594, 60] on div "Sales Orders" at bounding box center [595, 60] width 52 height 11
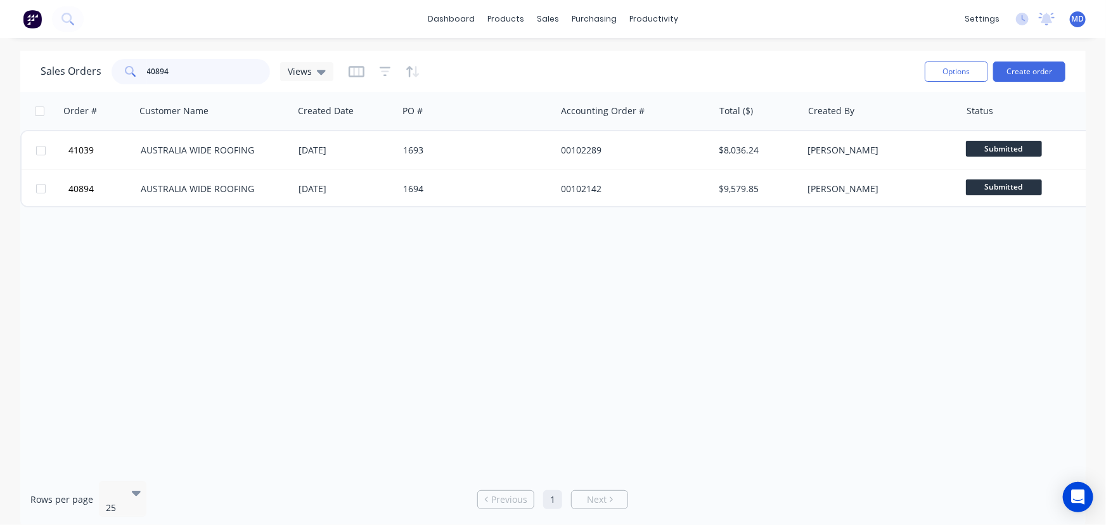
drag, startPoint x: 223, startPoint y: 73, endPoint x: 55, endPoint y: 66, distance: 168.8
click at [68, 68] on div "Sales Orders 40894 Views" at bounding box center [187, 71] width 293 height 25
type input "41085"
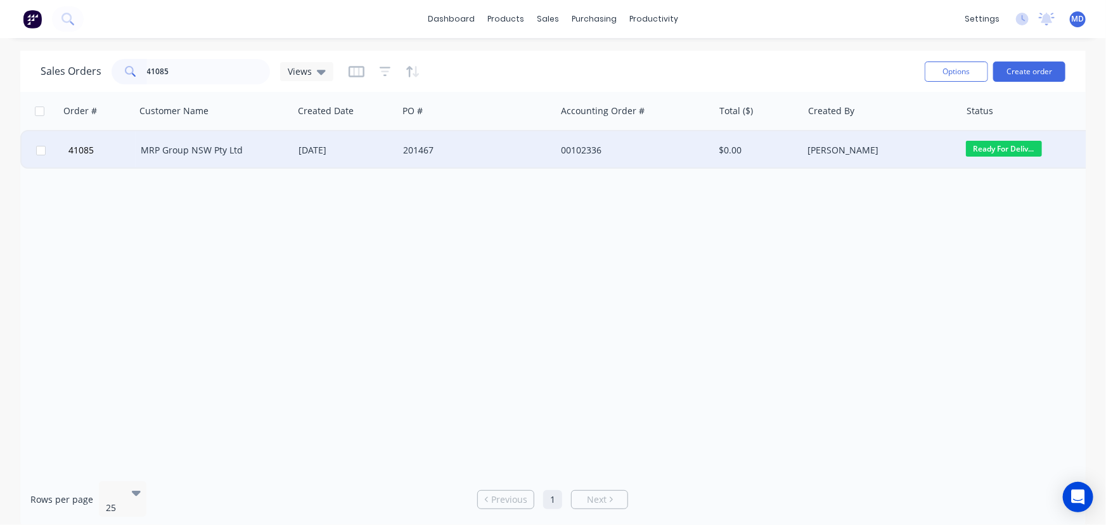
click at [451, 150] on div "201467" at bounding box center [473, 150] width 141 height 13
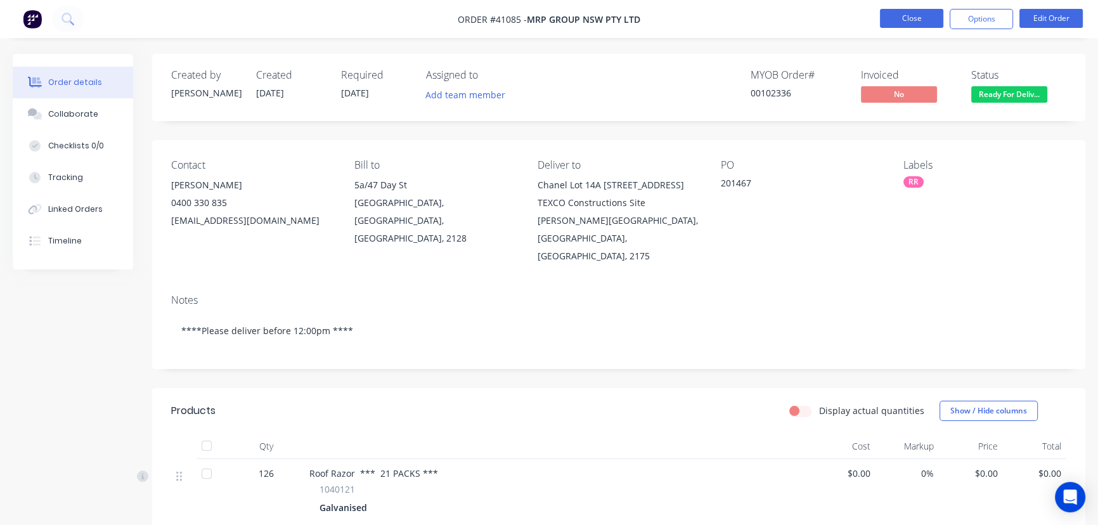
click at [900, 13] on button "Close" at bounding box center [911, 18] width 63 height 19
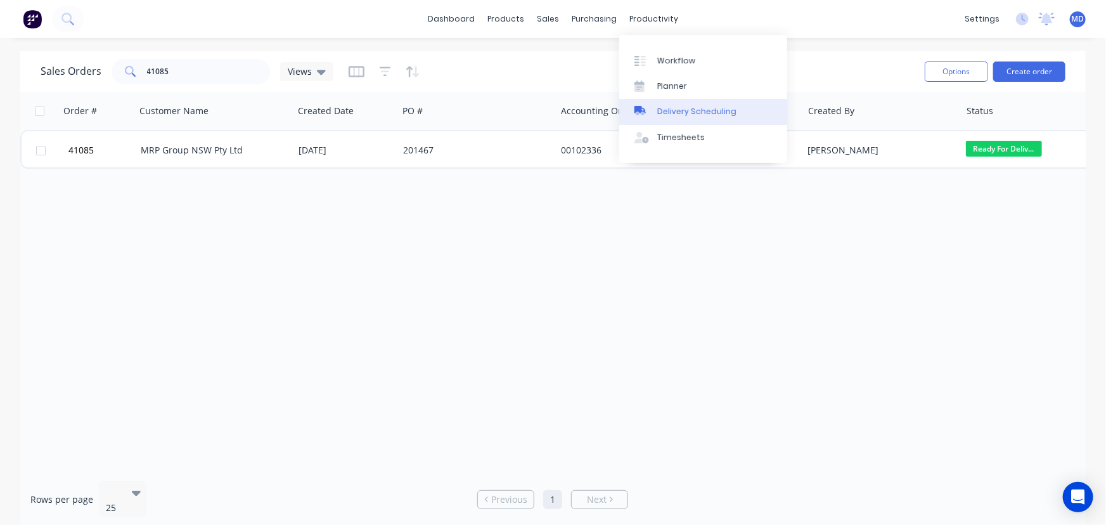
click at [726, 108] on div "Delivery Scheduling" at bounding box center [696, 111] width 79 height 11
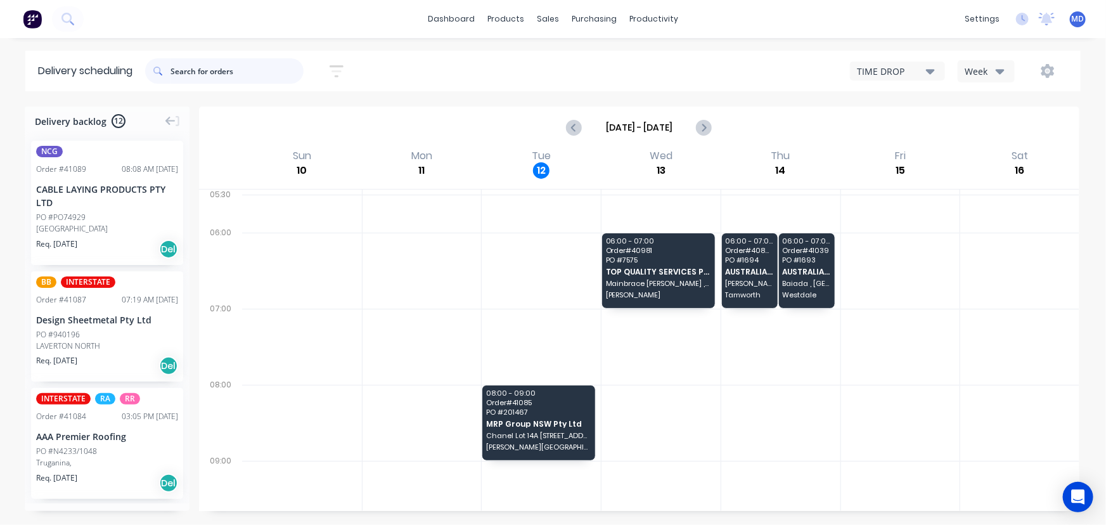
click at [229, 69] on input "text" at bounding box center [237, 70] width 133 height 25
type input "41085"
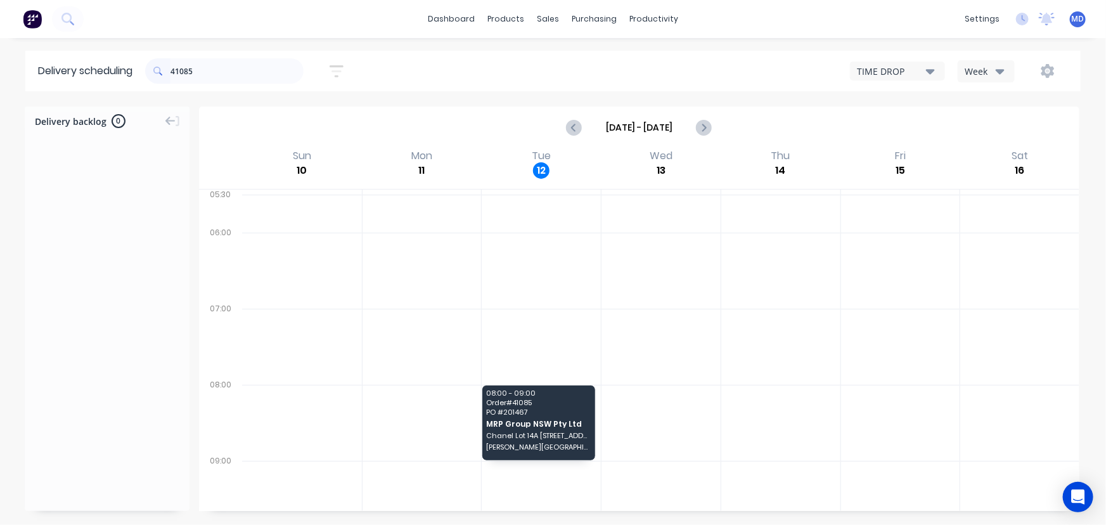
click at [1002, 69] on icon "button" at bounding box center [1000, 71] width 9 height 5
click at [998, 127] on div "Vehicle" at bounding box center [1021, 129] width 126 height 25
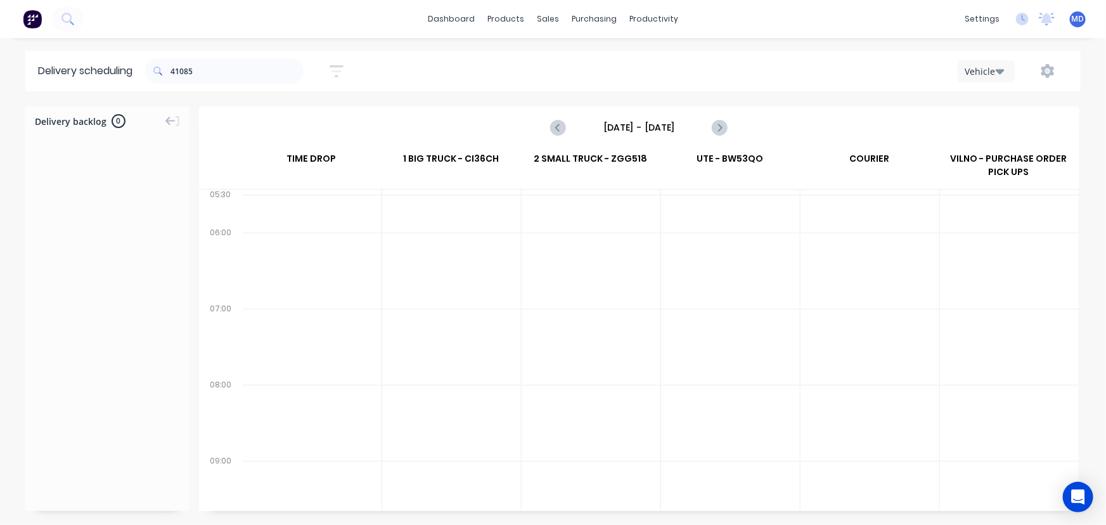
click at [640, 127] on input "Sunday - 10/08/25" at bounding box center [639, 127] width 126 height 19
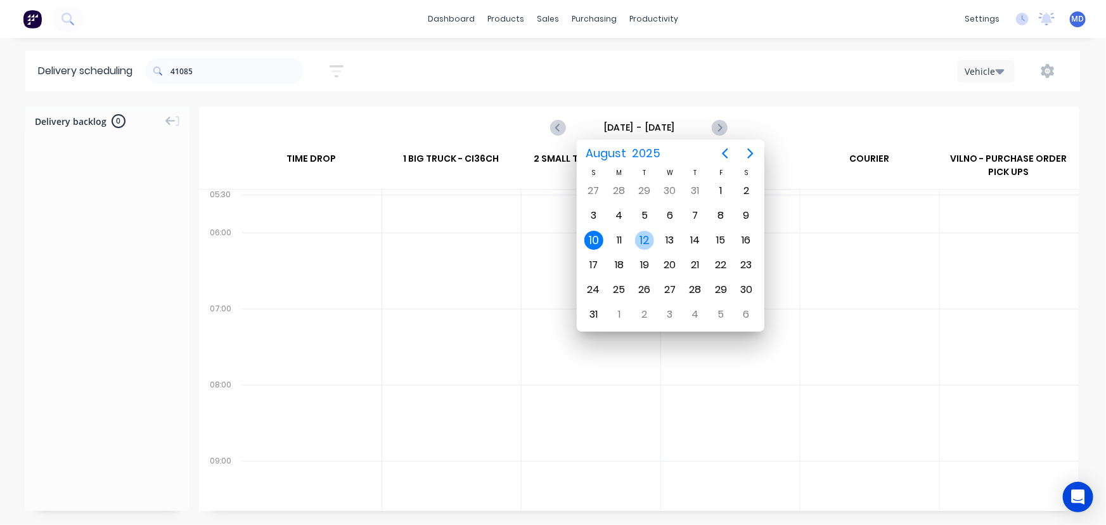
click at [644, 233] on div "12" at bounding box center [644, 240] width 19 height 19
type input "Tuesday - 12/08/25"
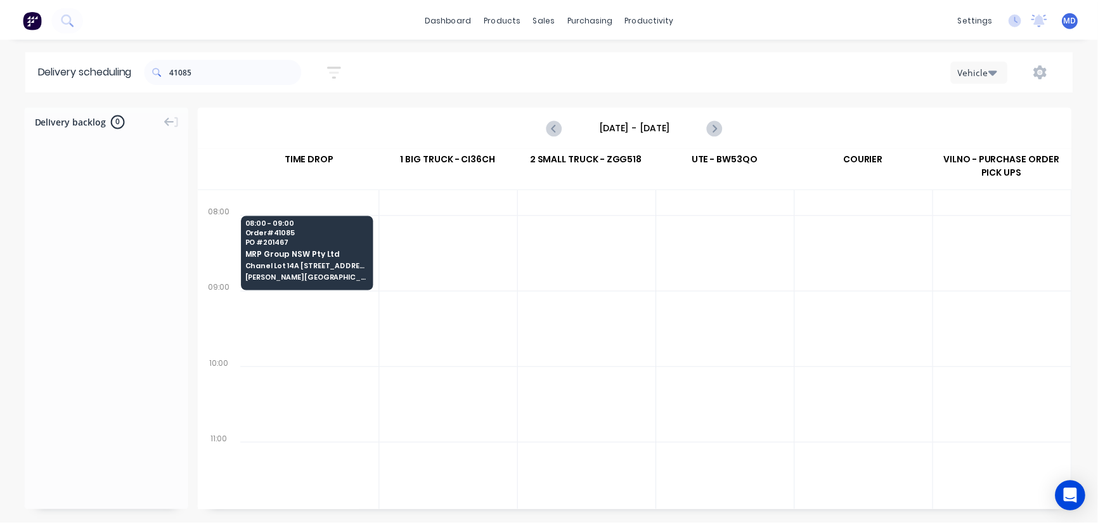
scroll to position [172, 0]
click at [321, 257] on div "08:00 - 09:00 Order # 41085 PO # 201467 MRP Group NSW Pty Ltd Chanel Lot 14A 81…" at bounding box center [309, 248] width 132 height 71
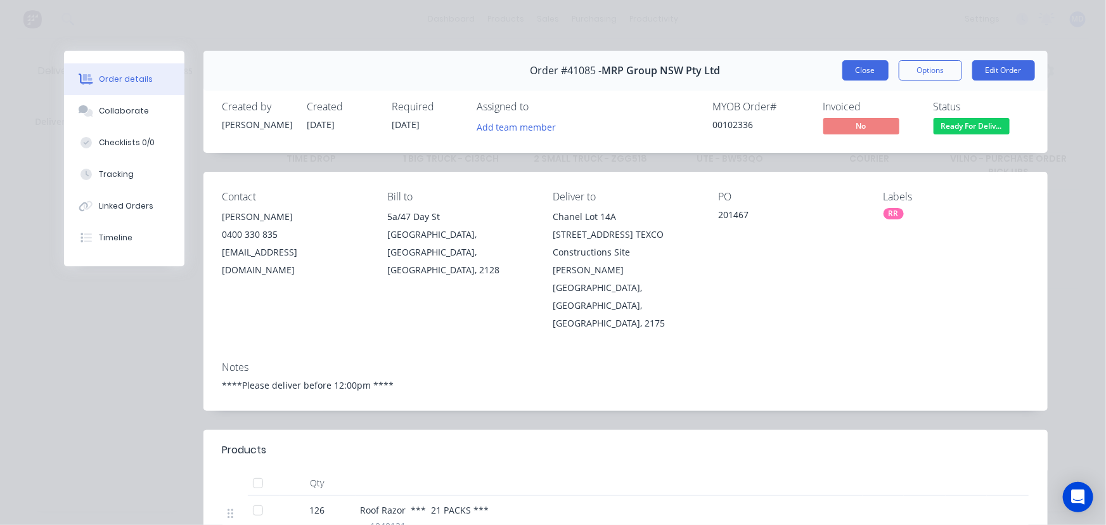
click at [854, 71] on button "Close" at bounding box center [865, 70] width 46 height 20
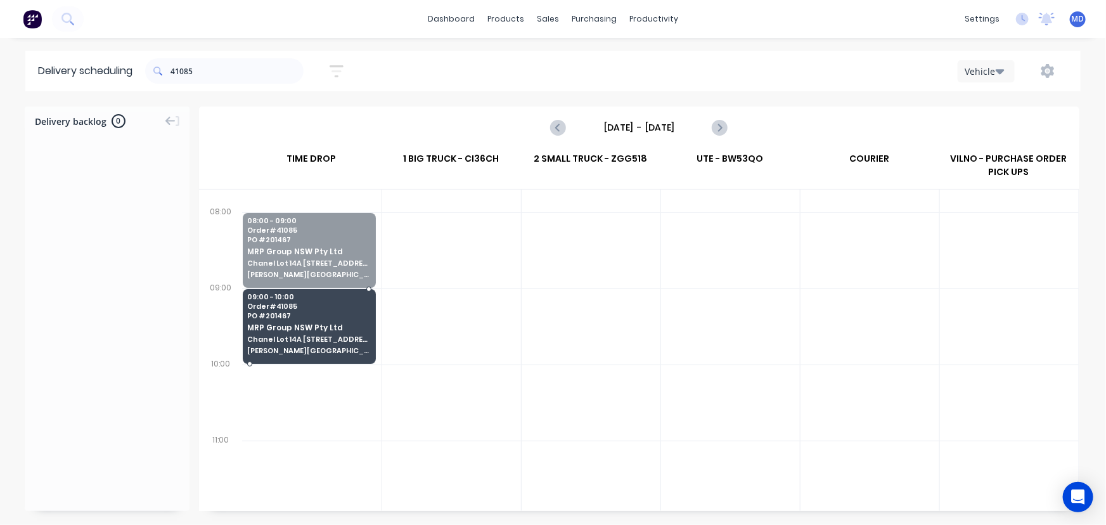
drag, startPoint x: 301, startPoint y: 257, endPoint x: 297, endPoint y: 316, distance: 59.1
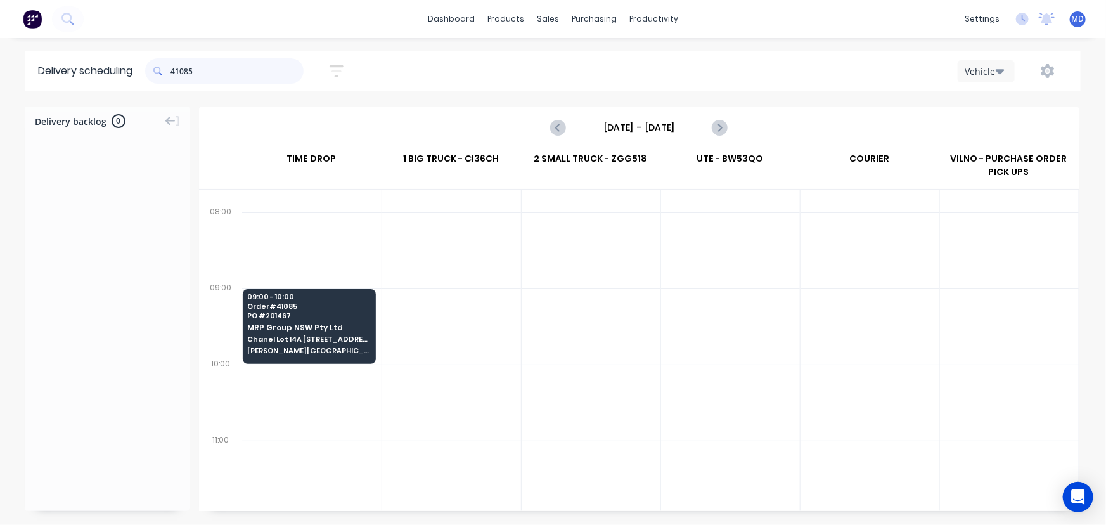
drag, startPoint x: 200, startPoint y: 76, endPoint x: 70, endPoint y: 65, distance: 131.1
click at [78, 61] on header "Delivery scheduling 41085 Sort by Most recent Created date Required date Order …" at bounding box center [552, 71] width 1055 height 41
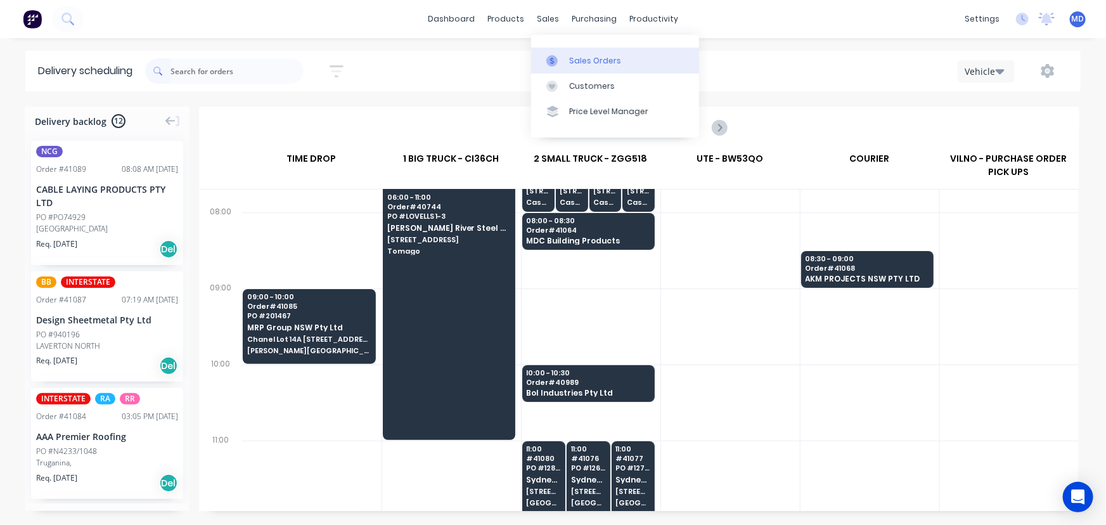
click at [587, 62] on div "Sales Orders" at bounding box center [595, 60] width 52 height 11
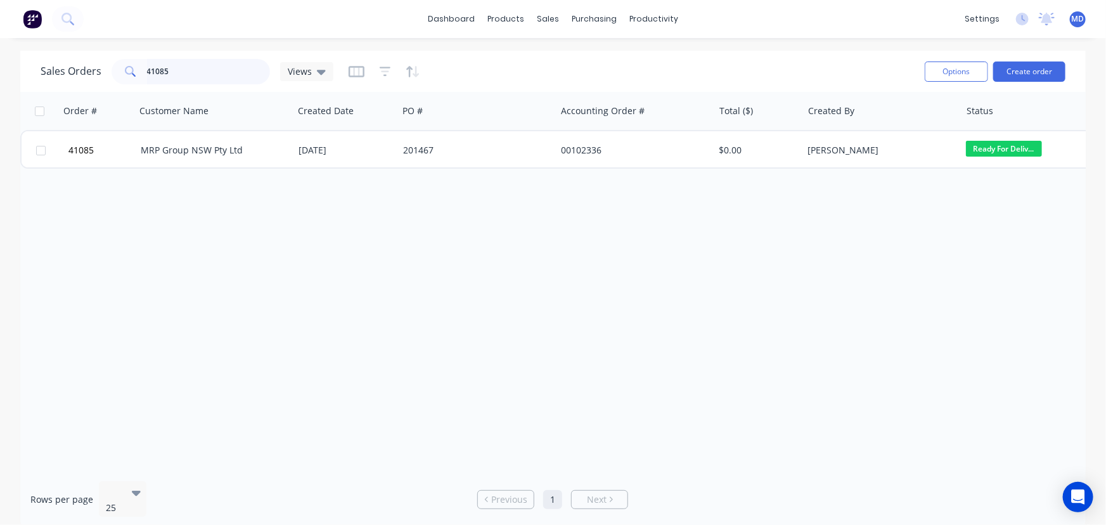
click at [184, 74] on input "41085" at bounding box center [209, 71] width 124 height 25
type input "41084"
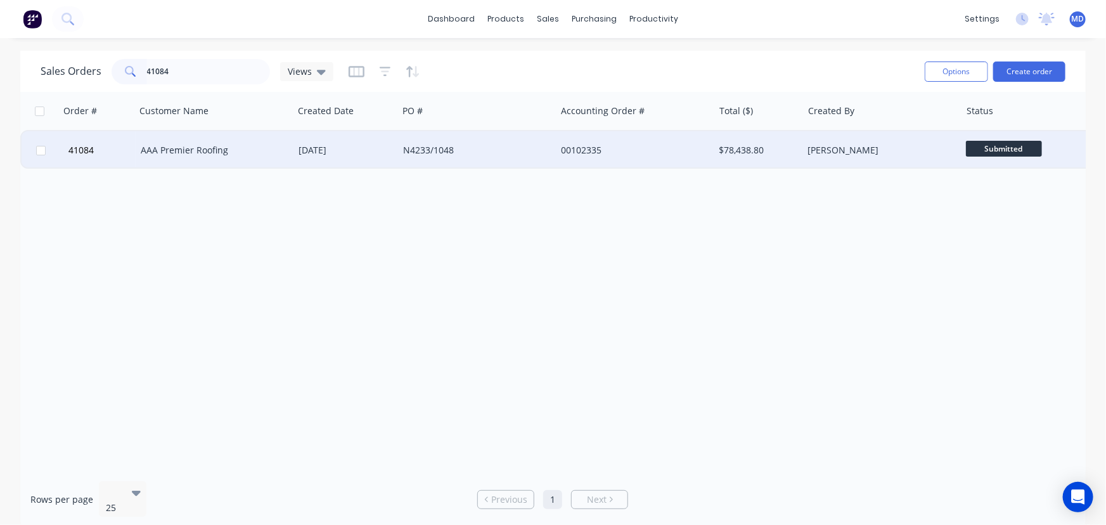
click at [518, 145] on div "N4233/1048" at bounding box center [473, 150] width 141 height 13
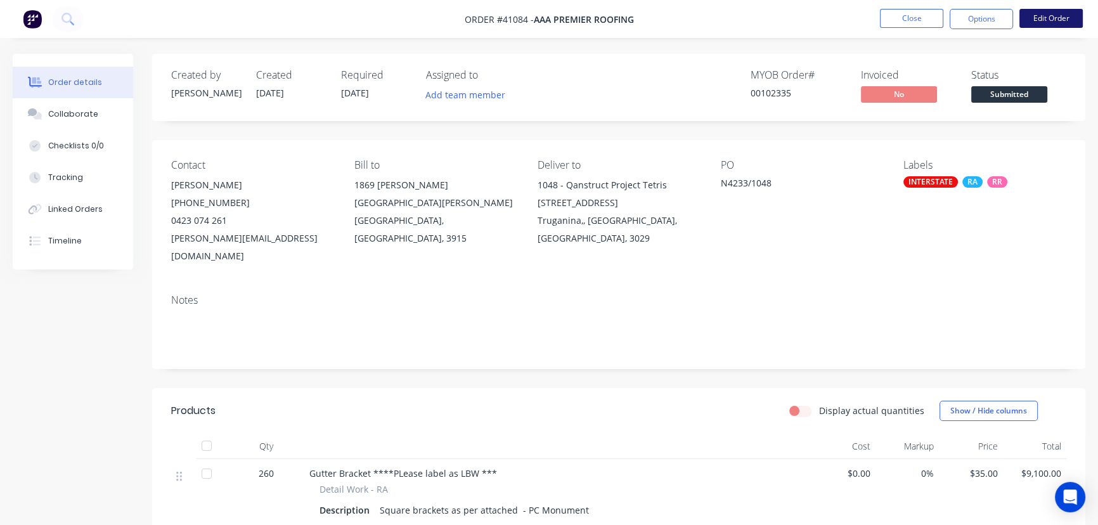
click at [1051, 18] on button "Edit Order" at bounding box center [1050, 18] width 63 height 19
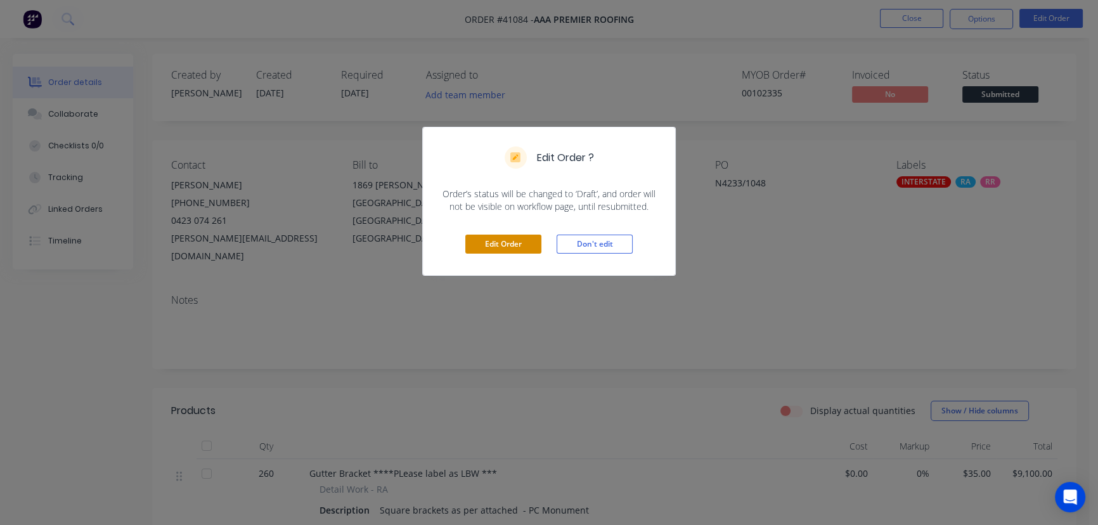
click at [492, 240] on button "Edit Order" at bounding box center [503, 244] width 76 height 19
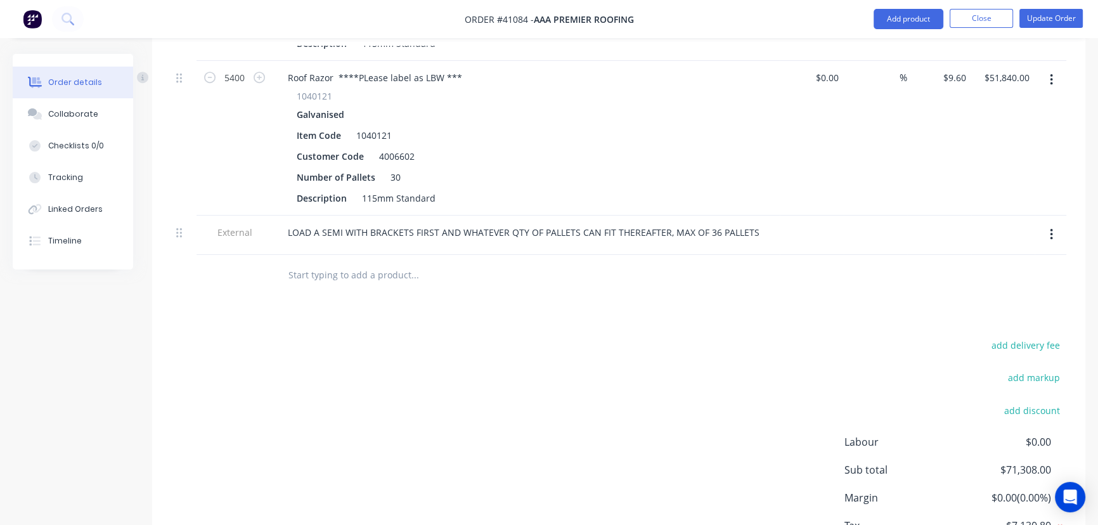
scroll to position [676, 0]
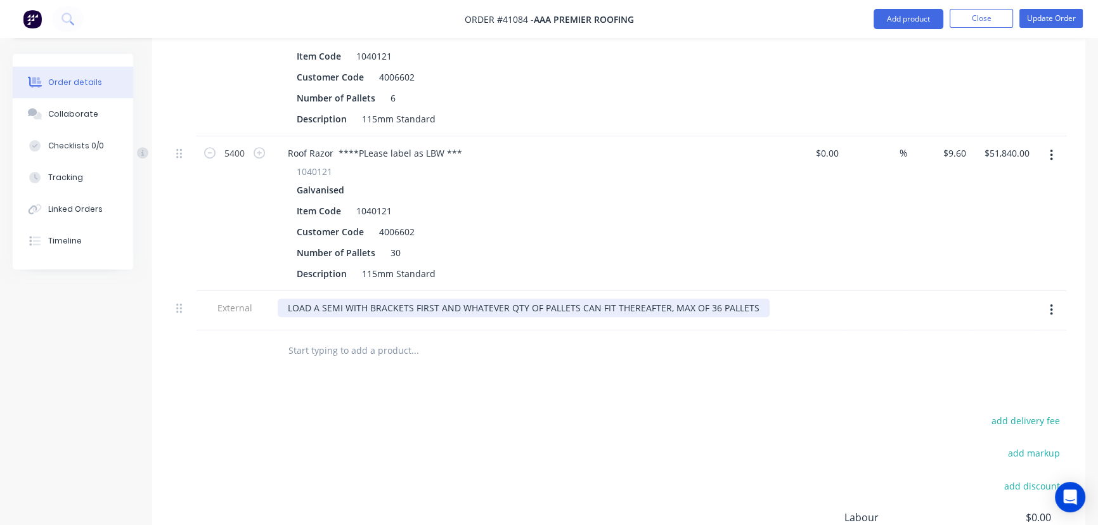
click at [698, 299] on div "LOAD A SEMI WITH BRACKETS FIRST AND WHATEVER QTY OF PALLETS CAN FIT THEREAFTER,…" at bounding box center [524, 308] width 492 height 18
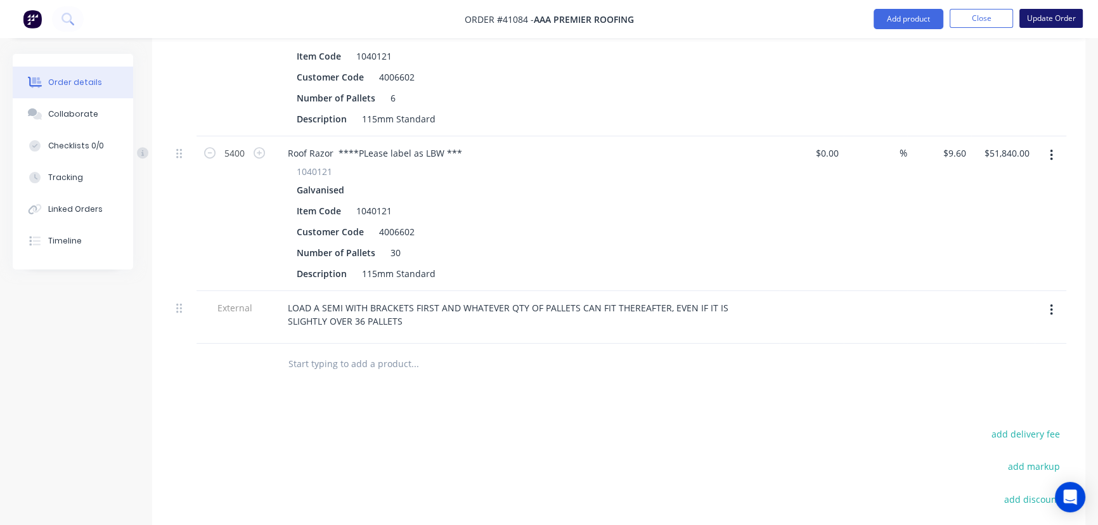
click at [1051, 18] on button "Update Order" at bounding box center [1050, 18] width 63 height 19
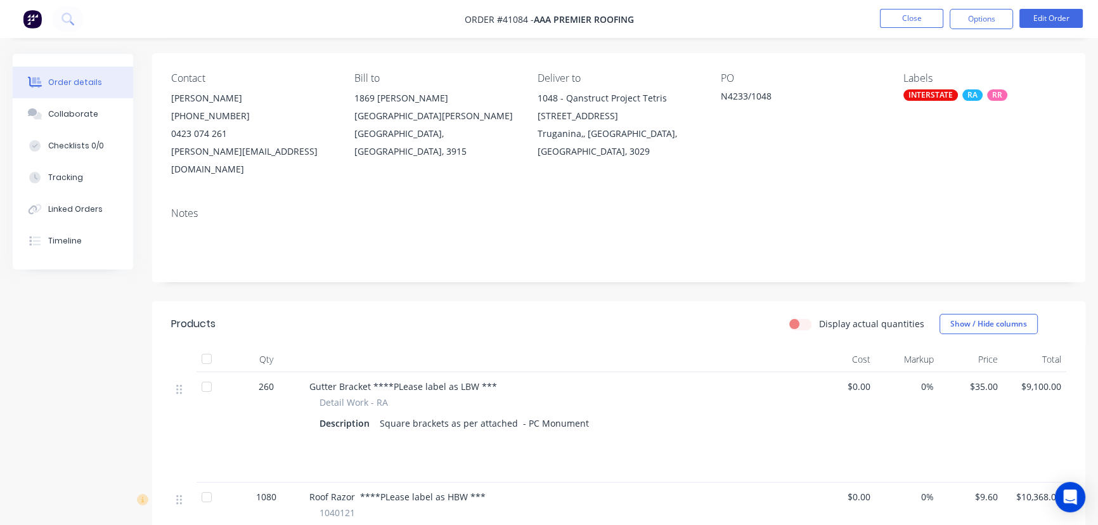
scroll to position [0, 0]
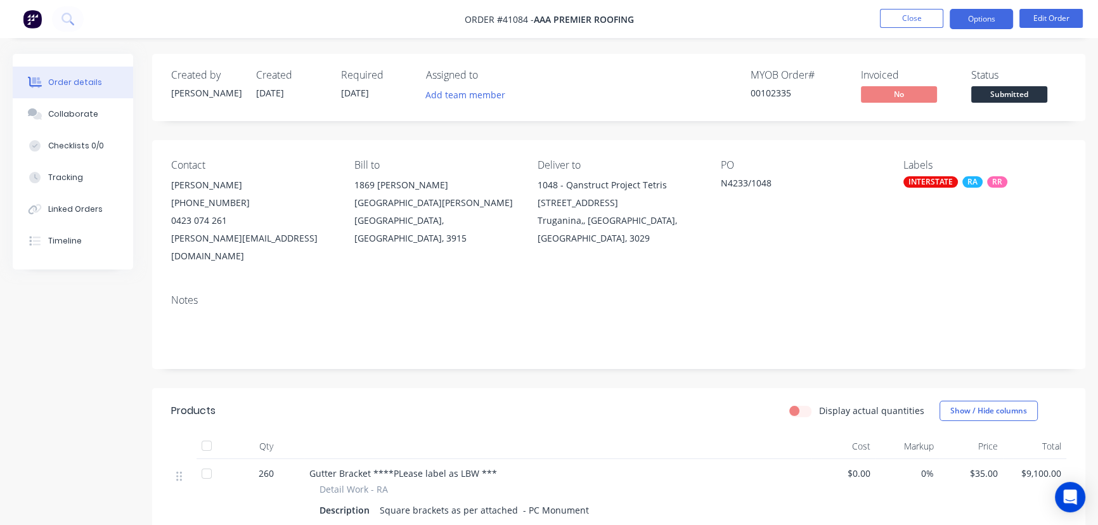
click at [977, 18] on button "Options" at bounding box center [981, 19] width 63 height 20
click at [1052, 13] on button "Edit Order" at bounding box center [1050, 18] width 63 height 19
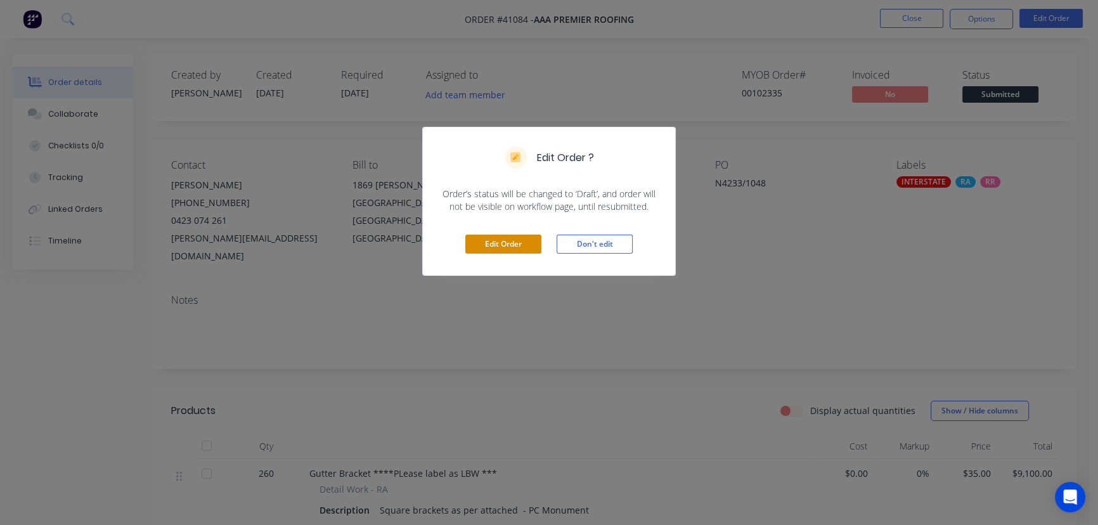
click at [522, 243] on button "Edit Order" at bounding box center [503, 244] width 76 height 19
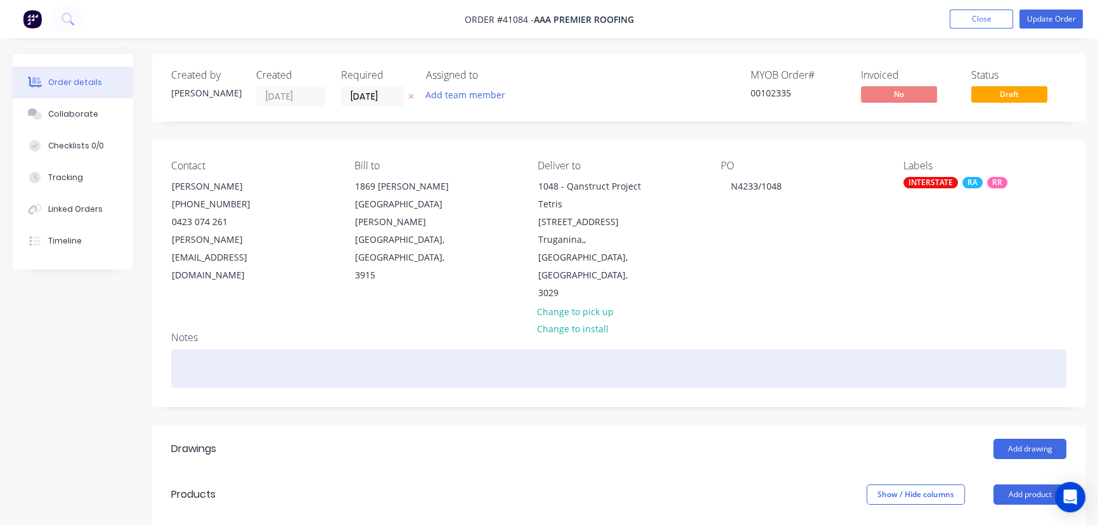
click at [229, 349] on div at bounding box center [618, 368] width 895 height 39
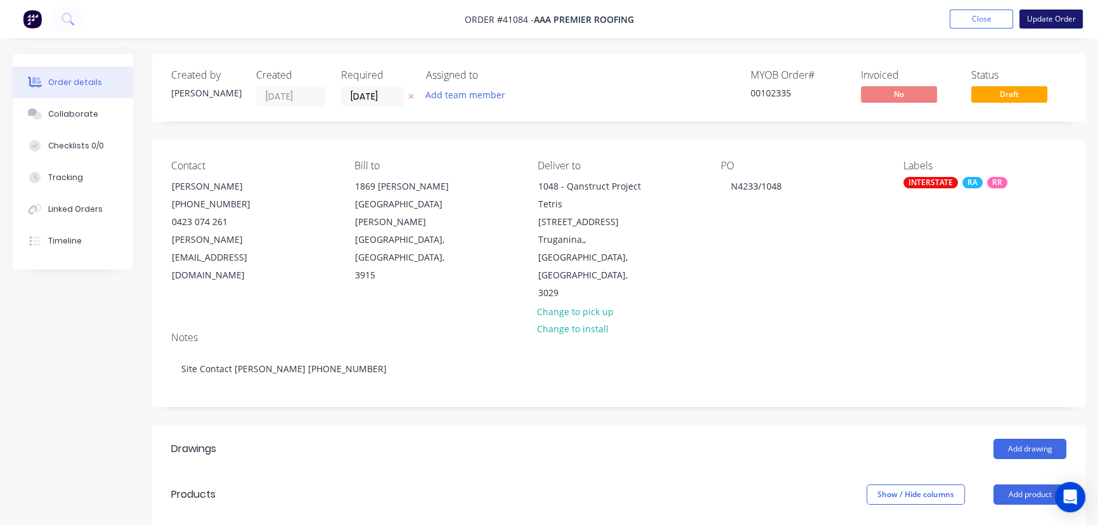
click at [1055, 18] on button "Update Order" at bounding box center [1050, 19] width 63 height 19
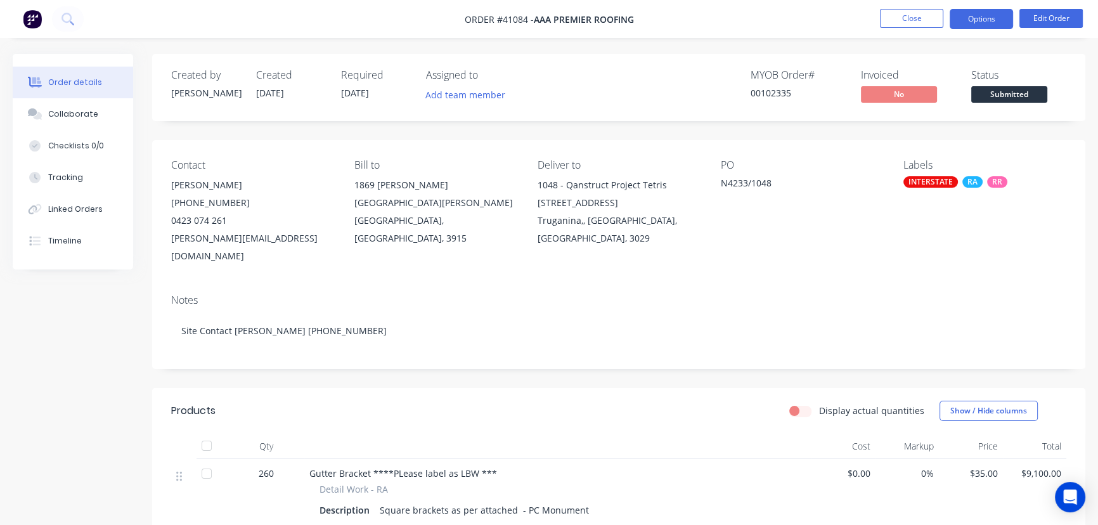
click at [985, 17] on button "Options" at bounding box center [981, 19] width 63 height 20
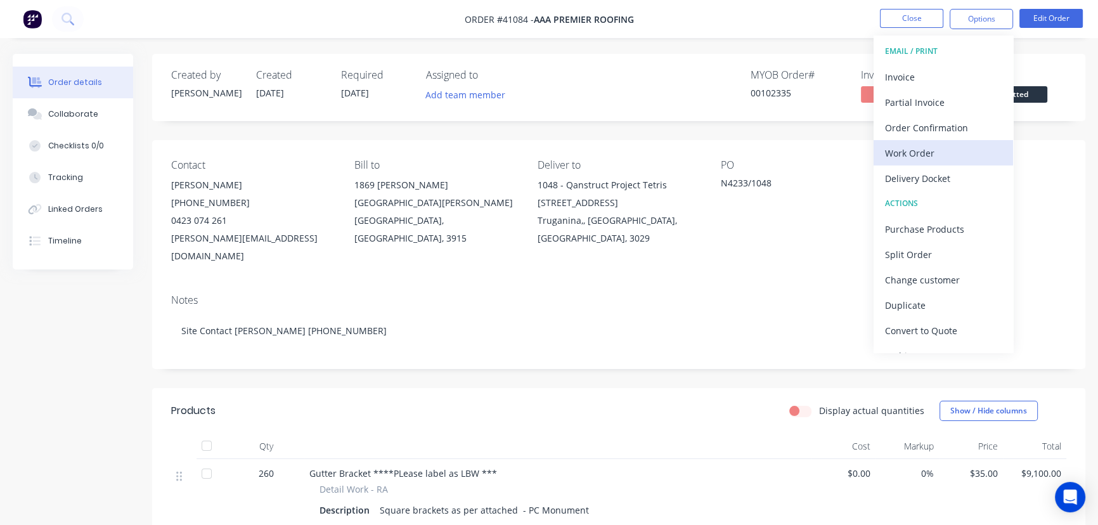
click at [922, 150] on div "Work Order" at bounding box center [943, 153] width 117 height 18
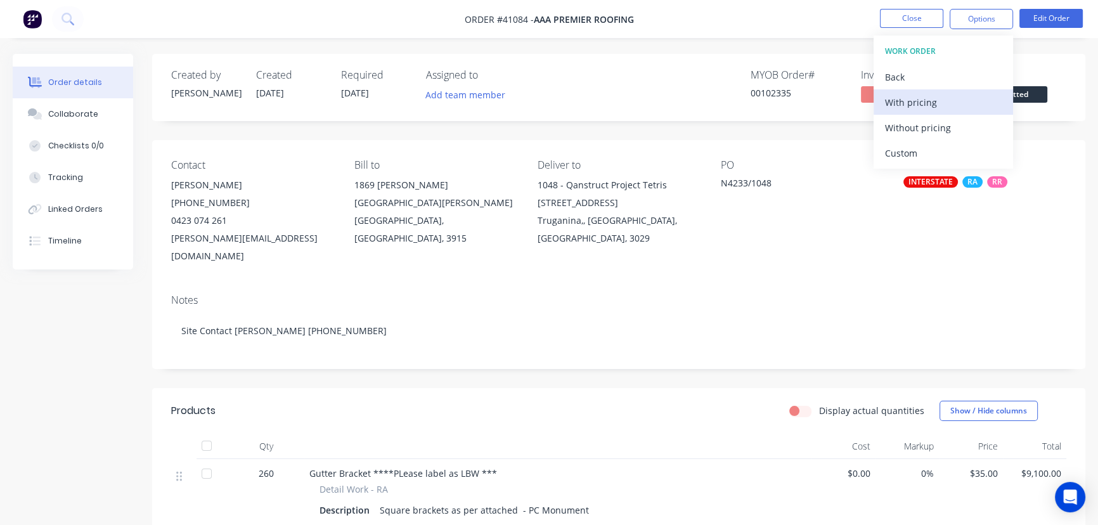
click at [910, 101] on div "With pricing" at bounding box center [943, 102] width 117 height 18
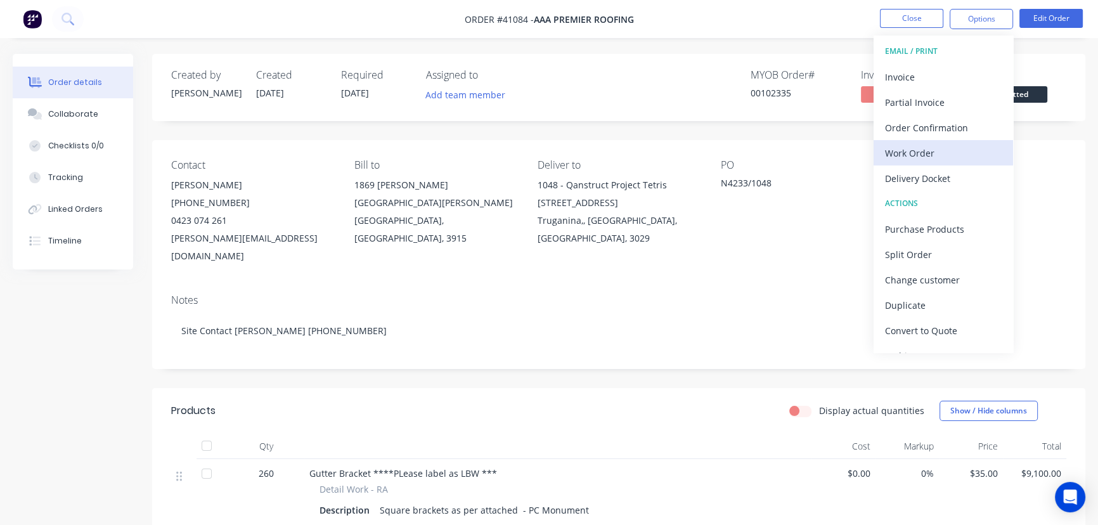
click at [913, 150] on div "Work Order" at bounding box center [943, 153] width 117 height 18
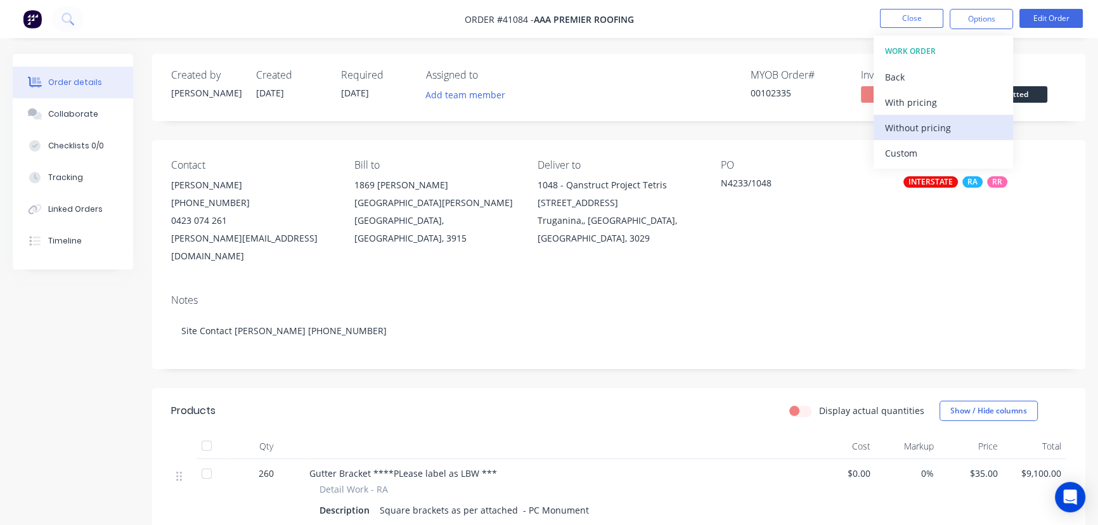
click at [923, 125] on div "Without pricing" at bounding box center [943, 128] width 117 height 18
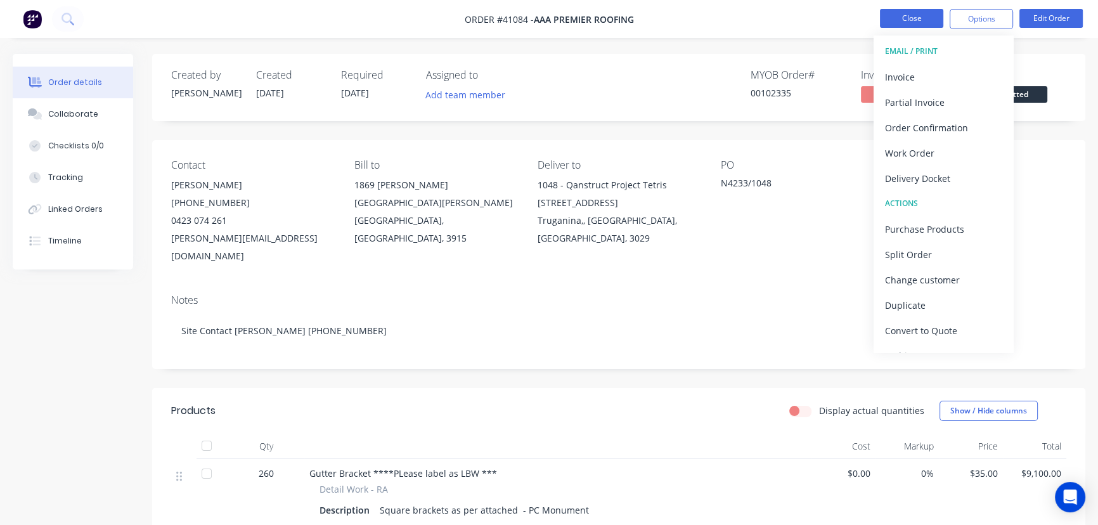
click at [906, 9] on button "Close" at bounding box center [911, 18] width 63 height 19
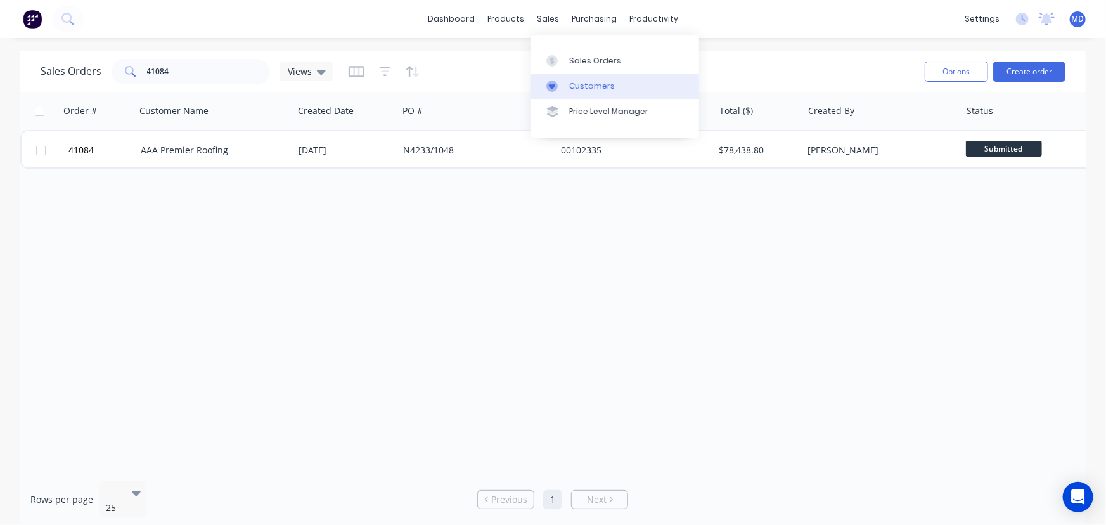
click at [584, 83] on div "Customers" at bounding box center [592, 86] width 46 height 11
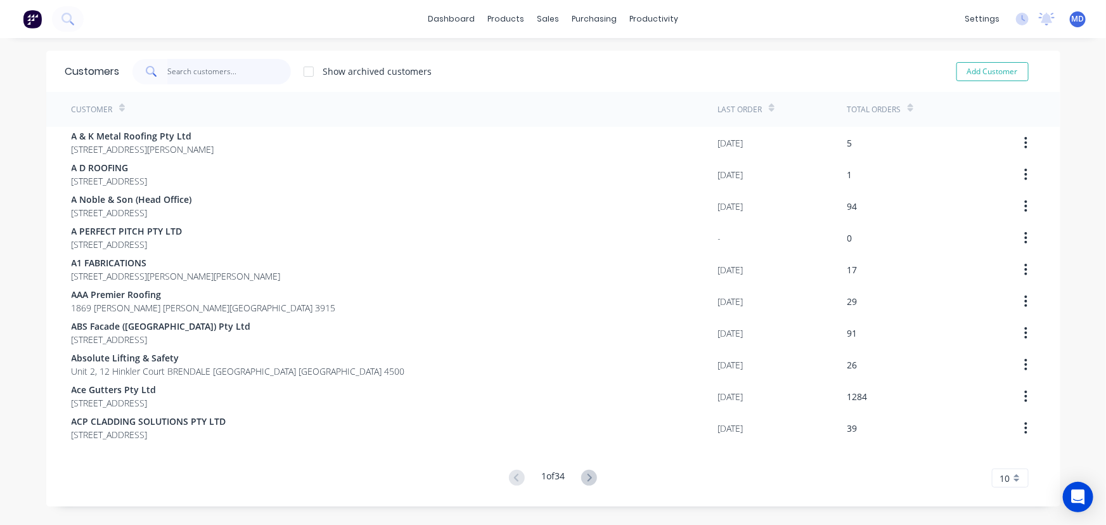
click at [231, 70] on input "text" at bounding box center [229, 71] width 124 height 25
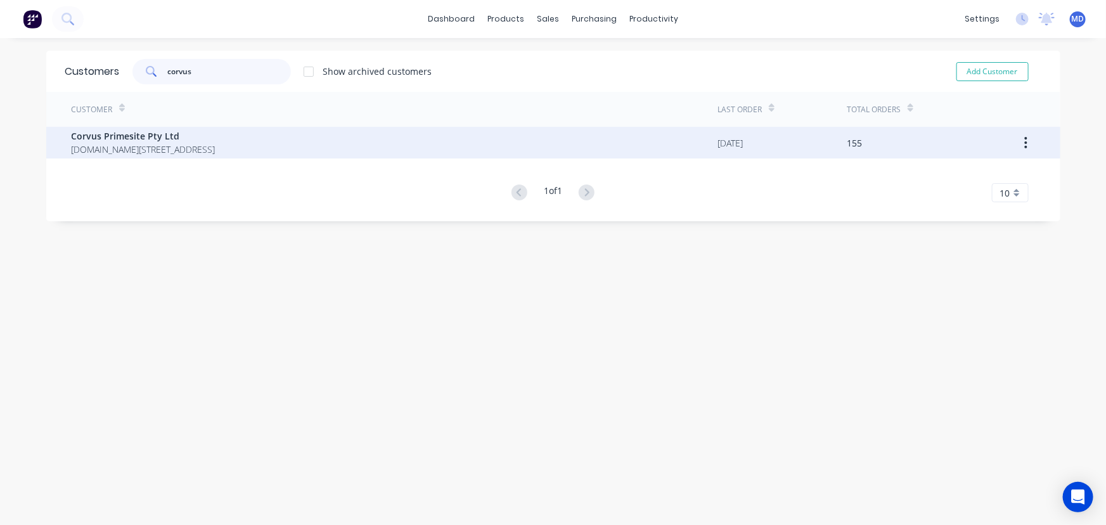
type input "corvus"
click at [148, 139] on span "Corvus Primesite Pty Ltd" at bounding box center [144, 135] width 144 height 13
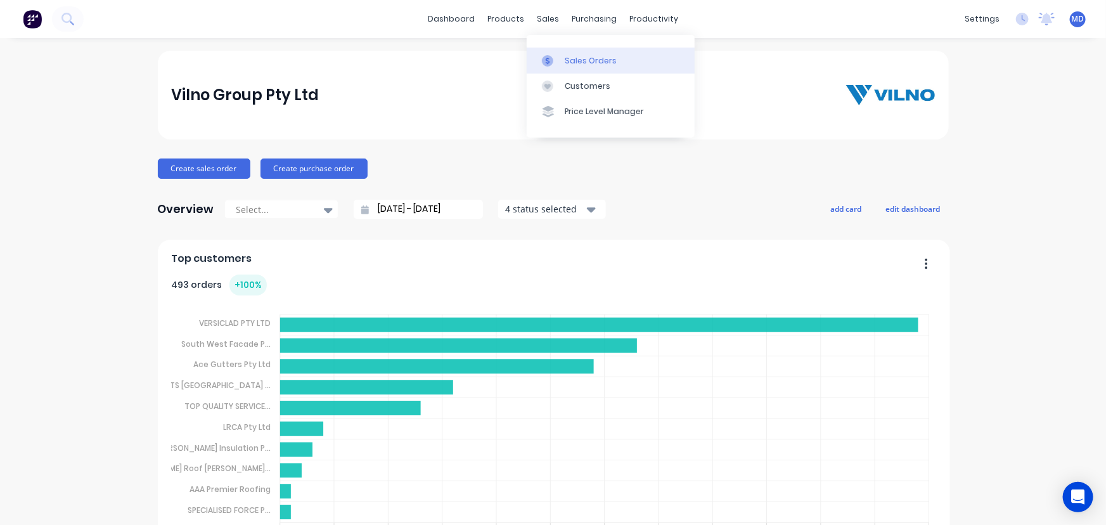
click at [585, 56] on div "Sales Orders" at bounding box center [591, 60] width 52 height 11
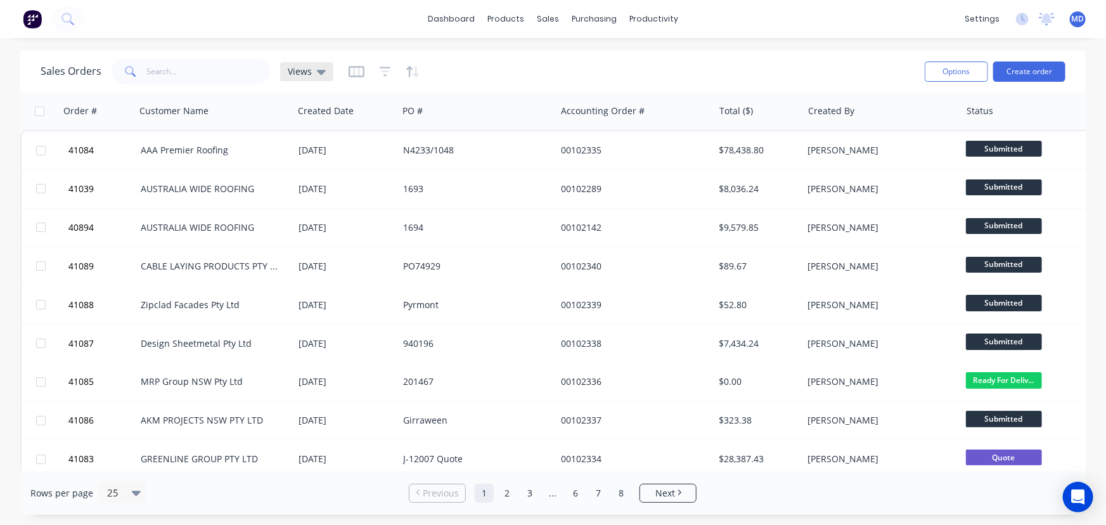
click at [302, 70] on span "Views" at bounding box center [300, 71] width 24 height 13
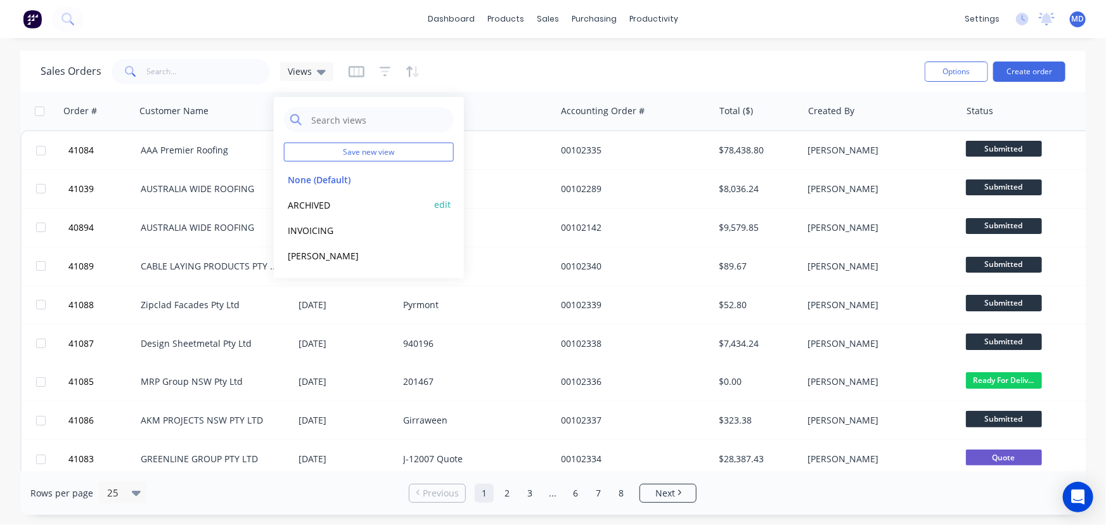
click at [320, 203] on button "ARCHIVED" at bounding box center [356, 204] width 145 height 15
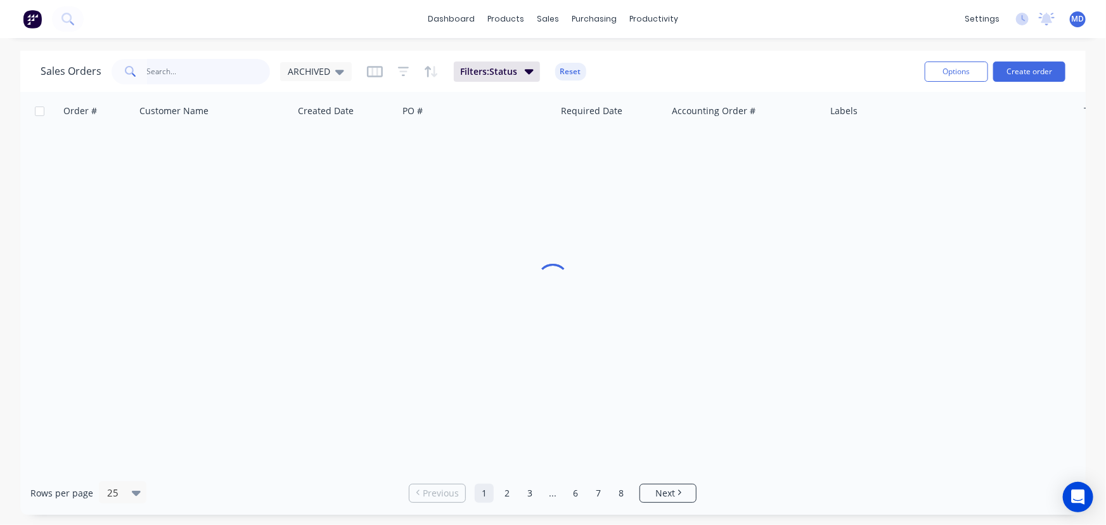
click at [194, 77] on input "text" at bounding box center [209, 71] width 124 height 25
type input "40433"
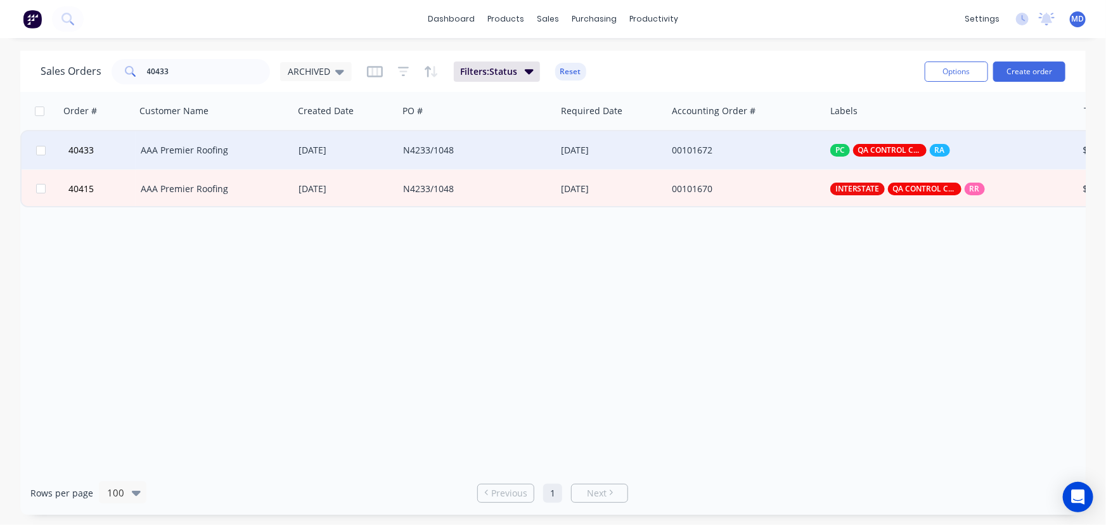
click at [348, 144] on div "07 Jul 2025" at bounding box center [346, 150] width 94 height 13
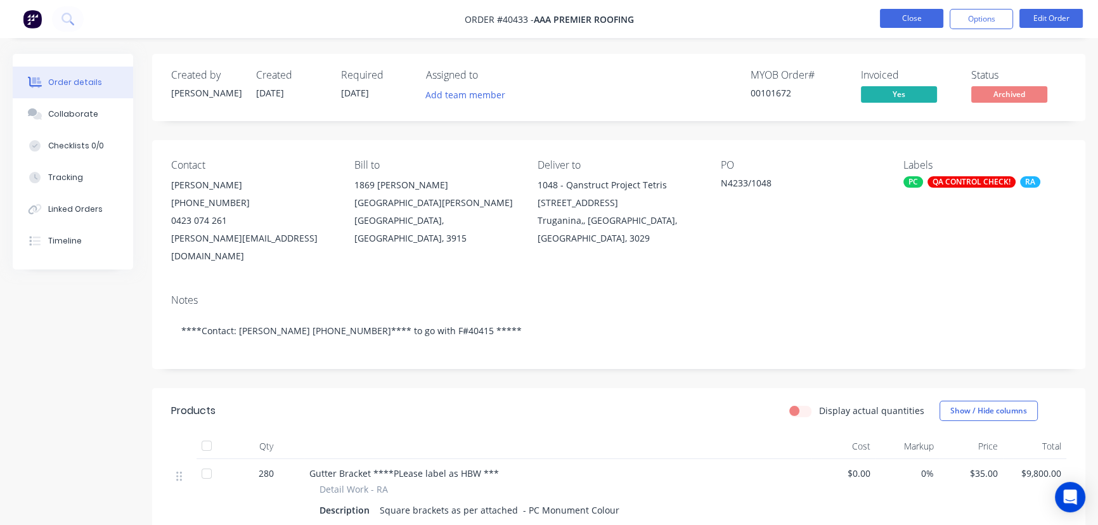
click at [915, 16] on button "Close" at bounding box center [911, 18] width 63 height 19
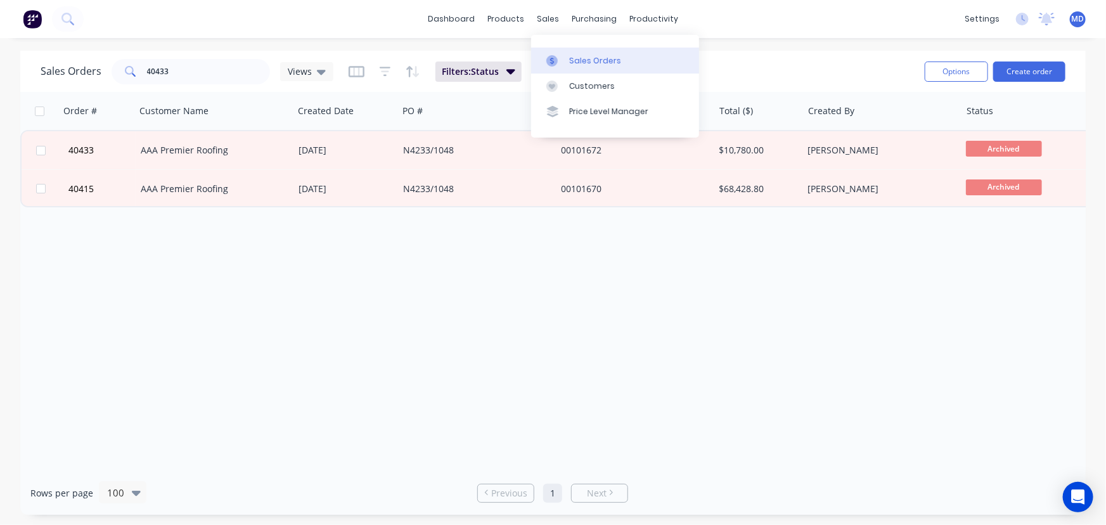
click at [591, 57] on div "Sales Orders" at bounding box center [595, 60] width 52 height 11
drag, startPoint x: 213, startPoint y: 75, endPoint x: -4, endPoint y: 58, distance: 218.0
click at [0, 58] on html "dashboard products sales purchasing productivity dashboard products Product Cat…" at bounding box center [553, 262] width 1106 height 525
type input "41085"
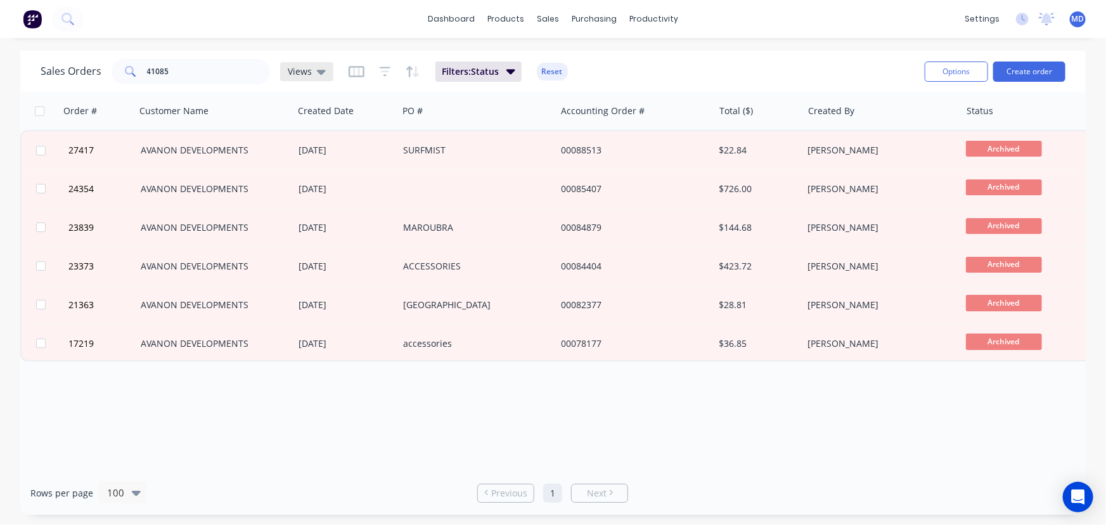
click at [301, 67] on span "Views" at bounding box center [300, 71] width 24 height 13
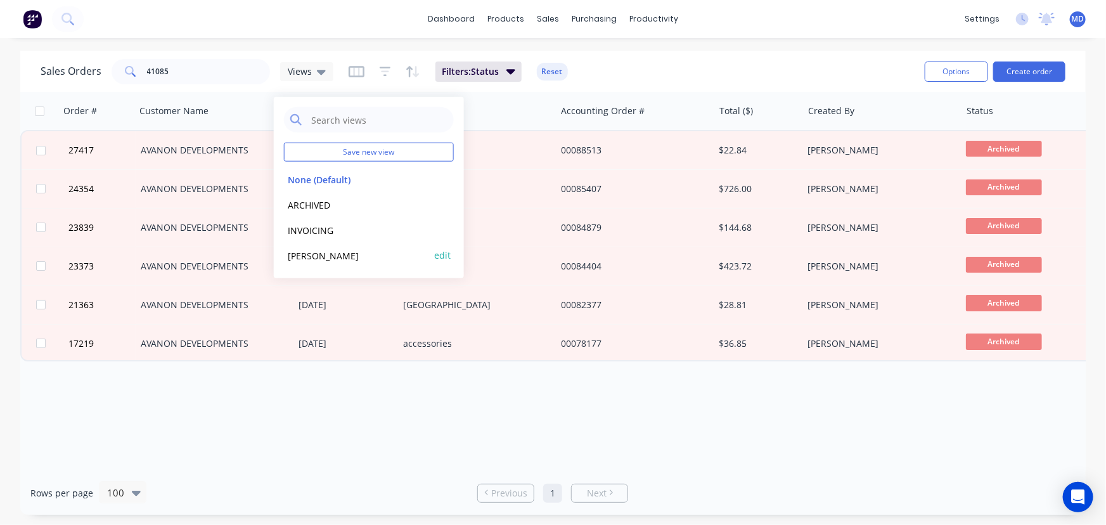
click at [300, 252] on button "MARIA" at bounding box center [356, 255] width 145 height 15
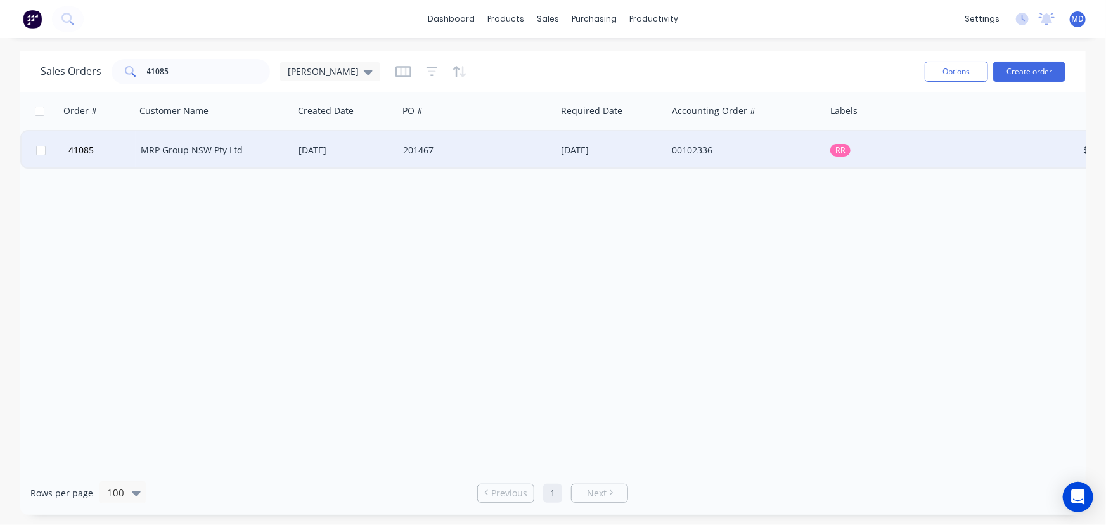
click at [526, 143] on div "201467" at bounding box center [477, 150] width 158 height 38
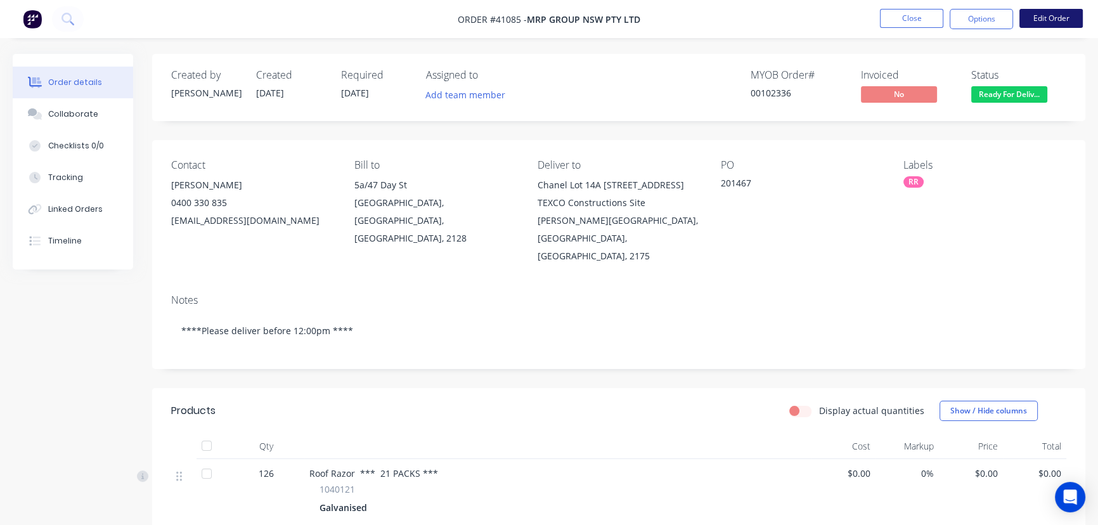
click at [1059, 19] on button "Edit Order" at bounding box center [1050, 18] width 63 height 19
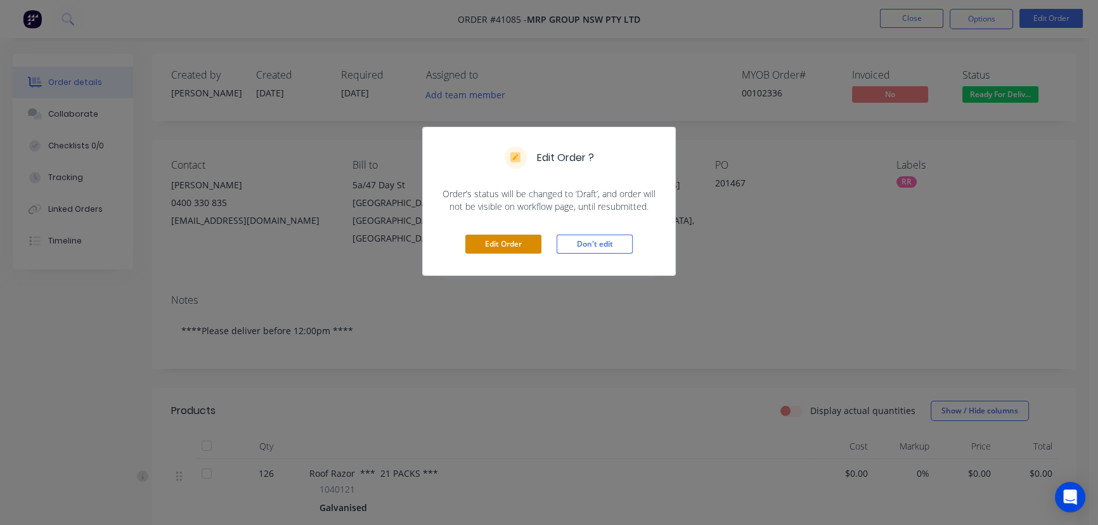
click at [505, 247] on button "Edit Order" at bounding box center [503, 244] width 76 height 19
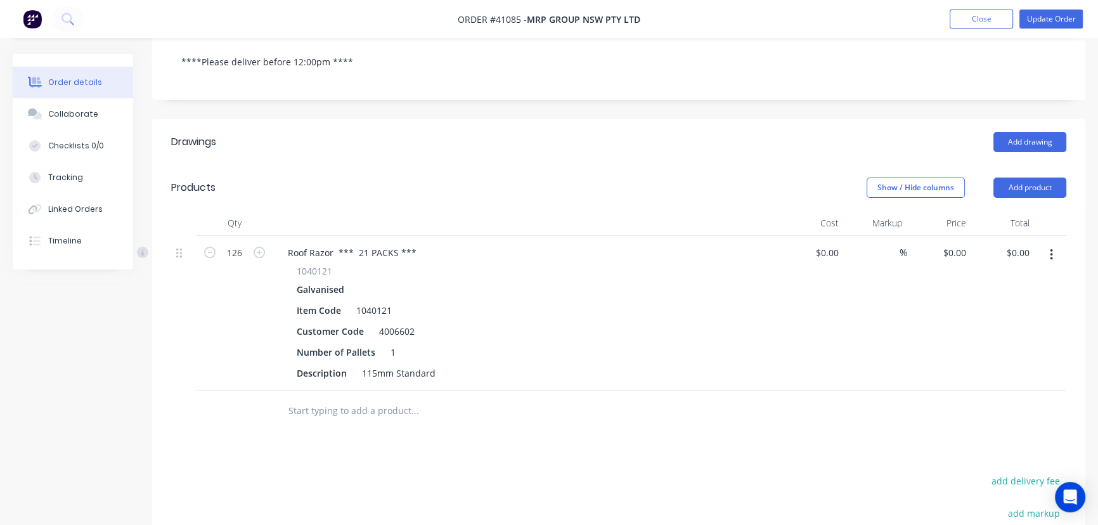
scroll to position [345, 0]
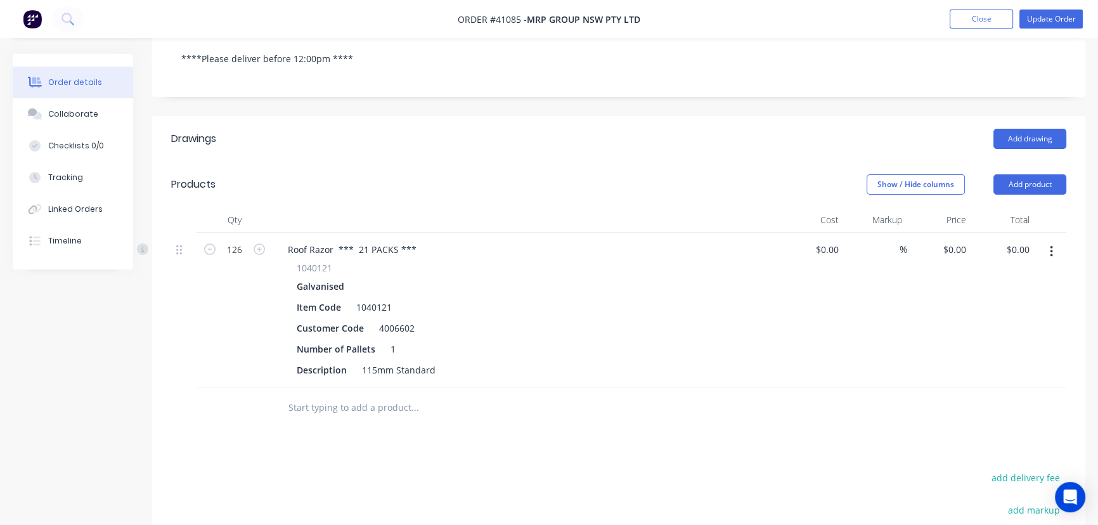
click at [971, 233] on div "$0.00 $0.00" at bounding box center [1003, 310] width 64 height 155
click at [967, 240] on input "0" at bounding box center [963, 249] width 15 height 18
type input "7.65"
type input "0.00"
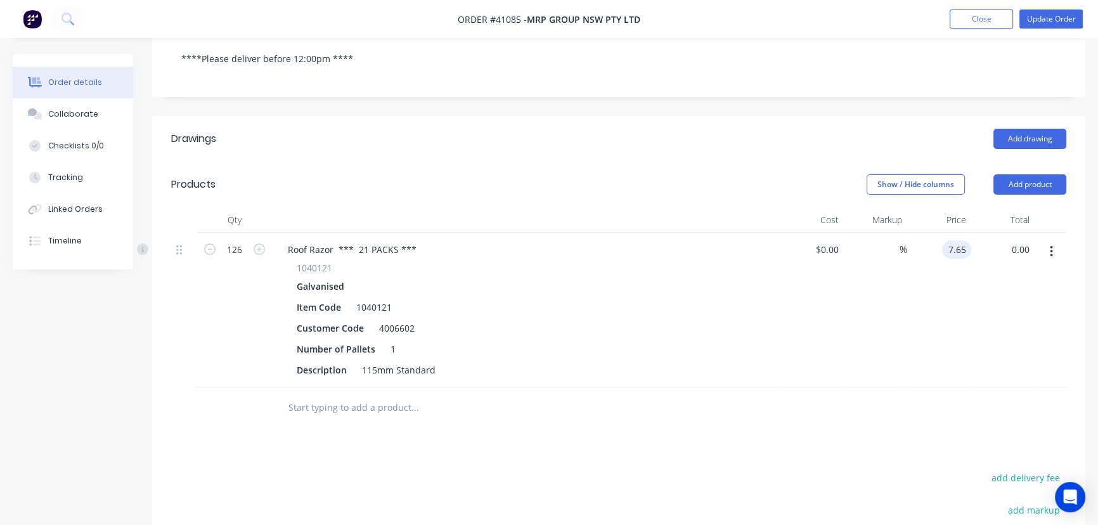
type input "$7.65"
type input "$963.90"
click at [1021, 469] on button "add delivery fee" at bounding box center [1025, 477] width 82 height 17
type input "140"
click input "submit" at bounding box center [0, 0] width 0 height 0
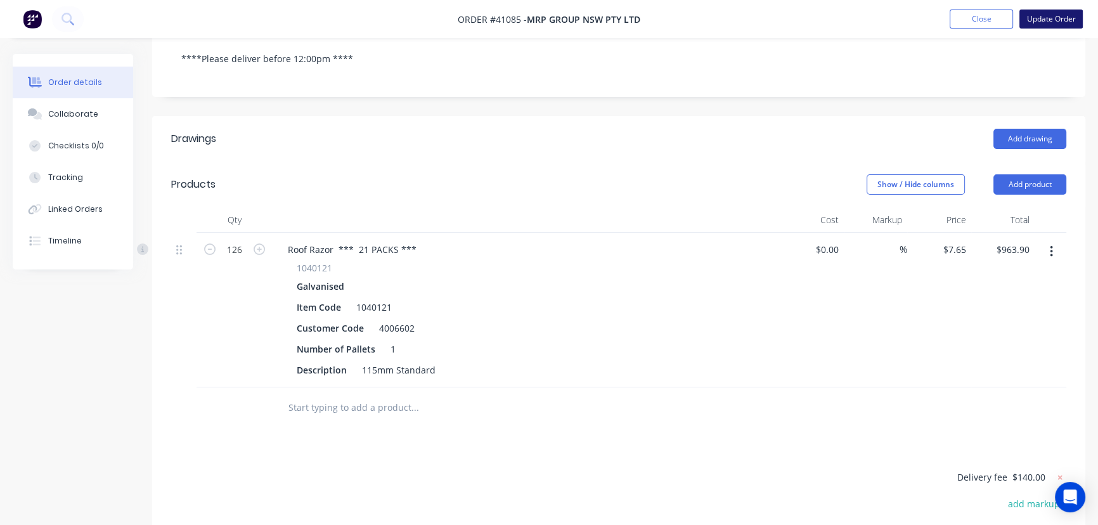
click at [1048, 13] on button "Update Order" at bounding box center [1050, 19] width 63 height 19
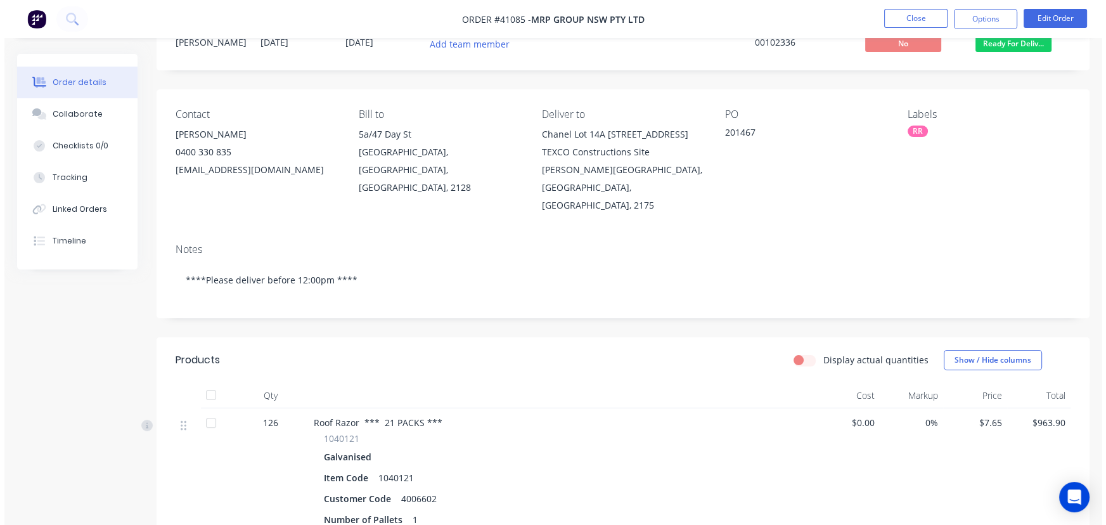
scroll to position [0, 0]
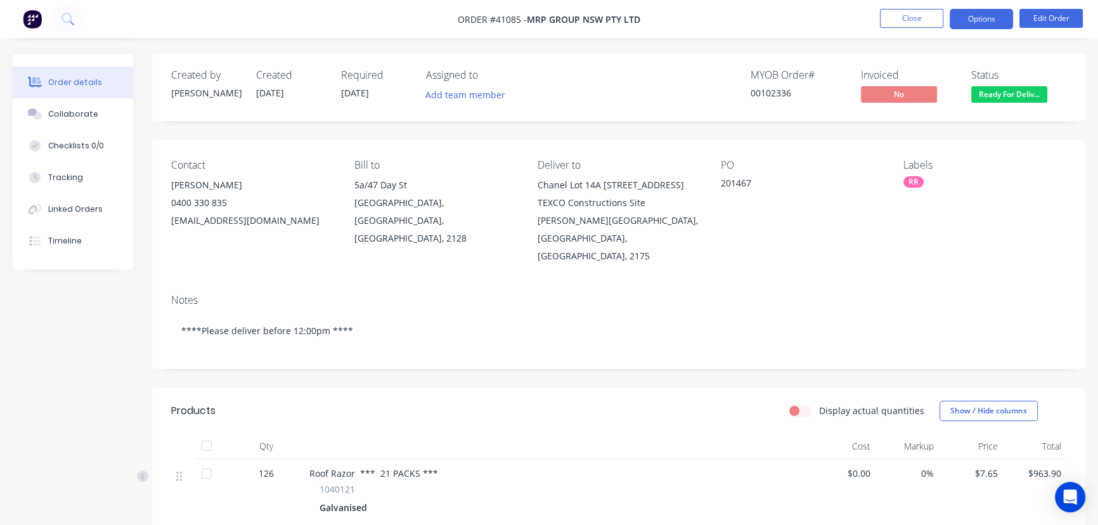
click at [979, 22] on button "Options" at bounding box center [981, 19] width 63 height 20
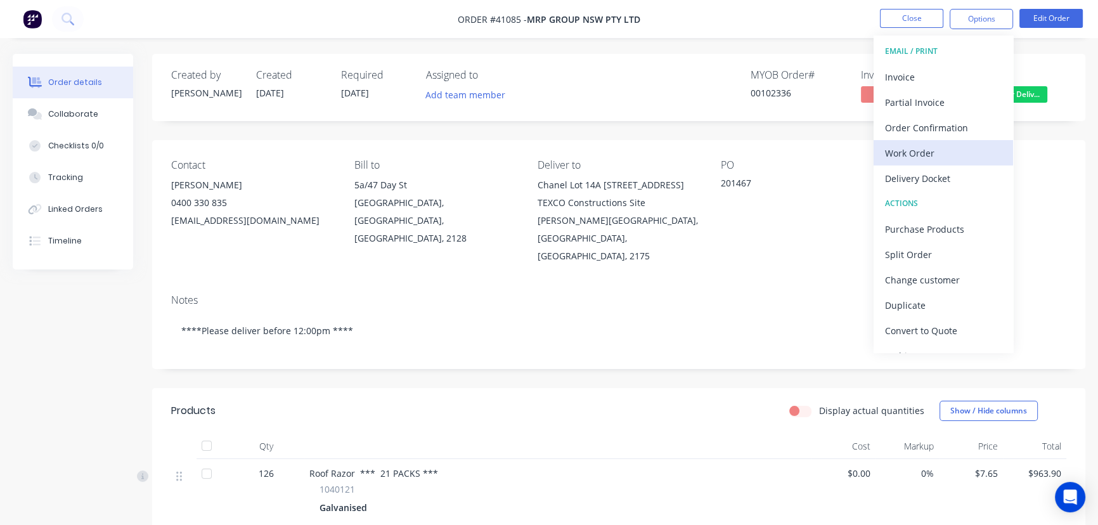
click at [913, 150] on div "Work Order" at bounding box center [943, 153] width 117 height 18
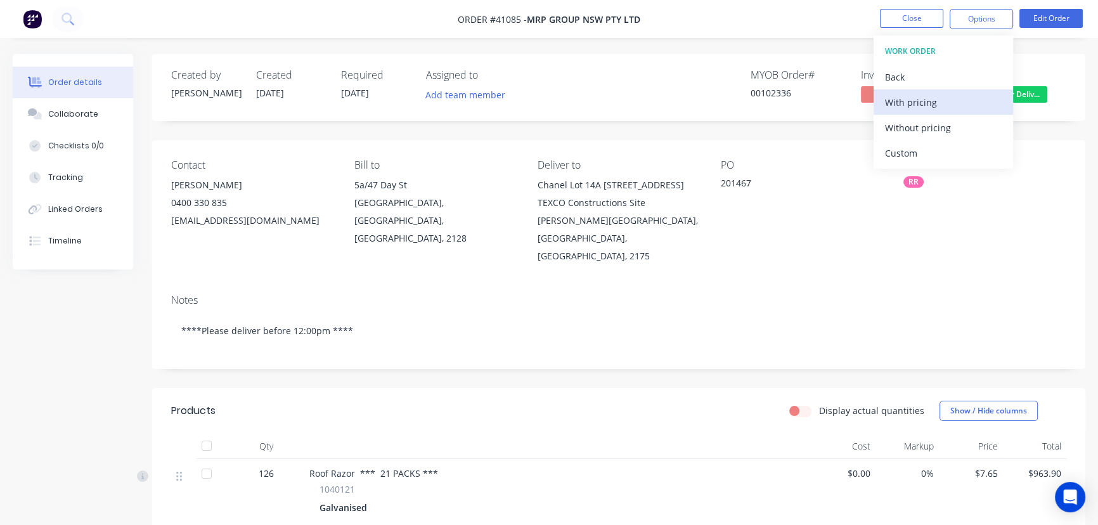
click at [923, 100] on div "With pricing" at bounding box center [943, 102] width 117 height 18
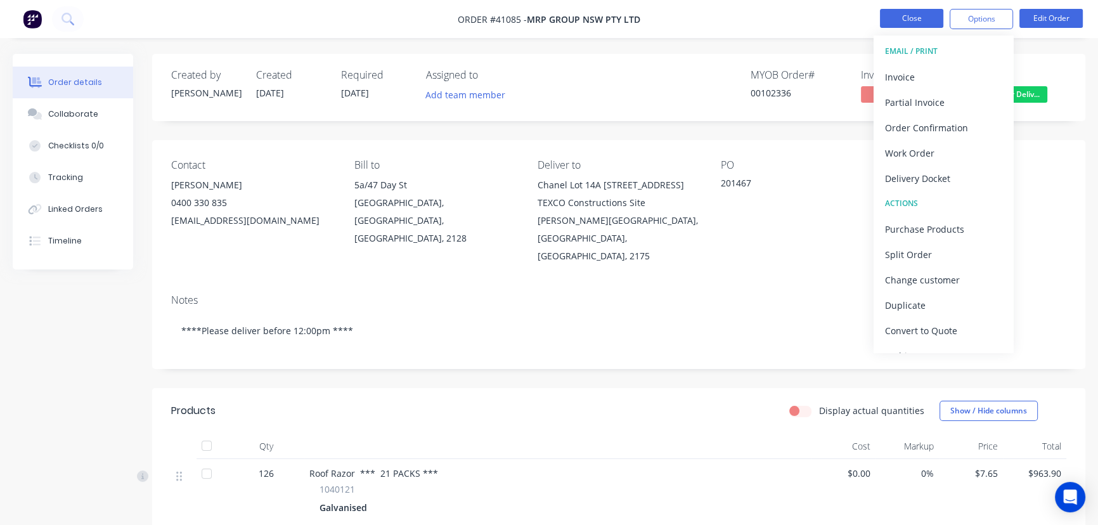
click at [913, 16] on button "Close" at bounding box center [911, 18] width 63 height 19
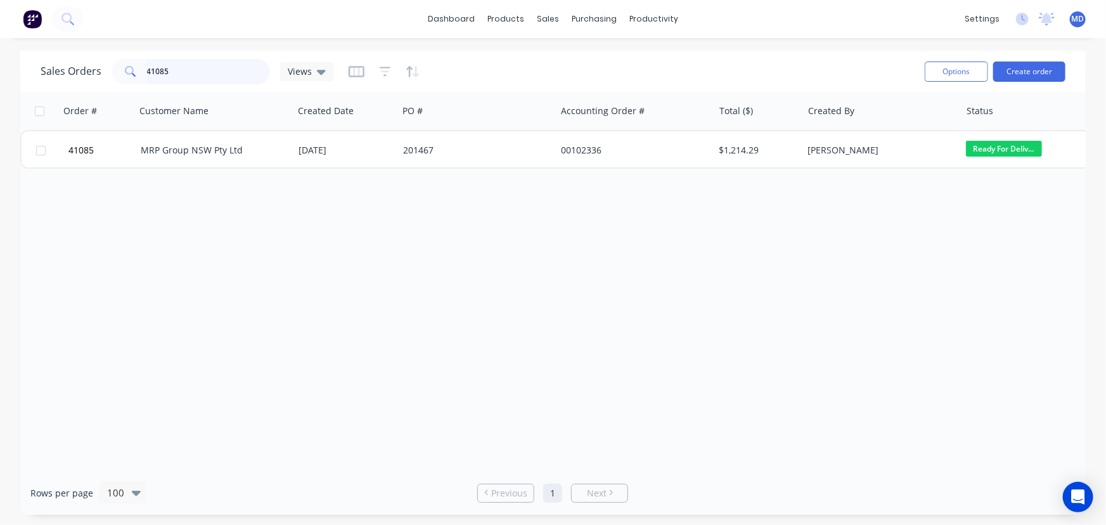
drag, startPoint x: 184, startPoint y: 75, endPoint x: -59, endPoint y: 49, distance: 244.9
click at [0, 49] on html "dashboard products sales purchasing productivity dashboard products Product Cat…" at bounding box center [553, 262] width 1106 height 525
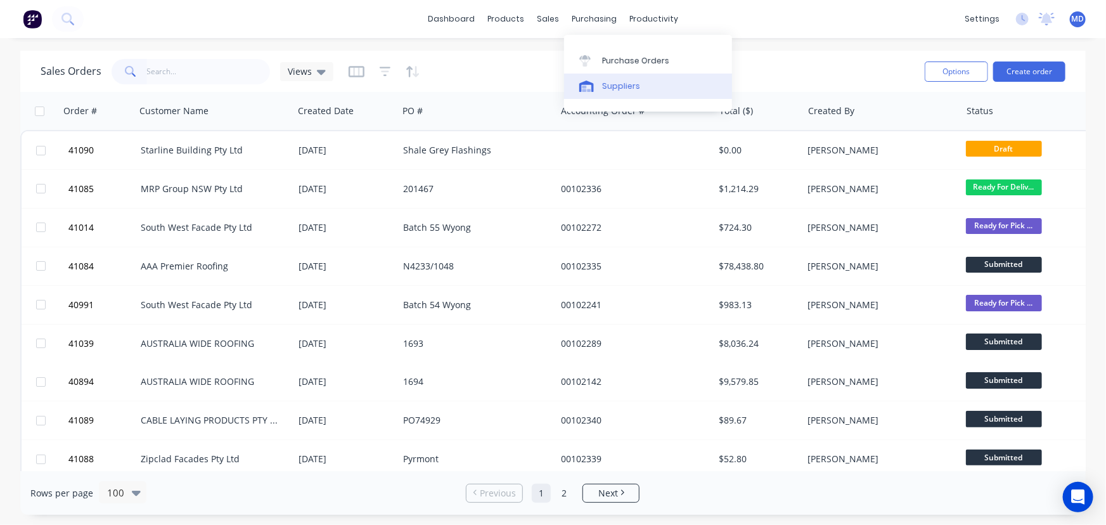
click at [622, 87] on div "Suppliers" at bounding box center [621, 86] width 38 height 11
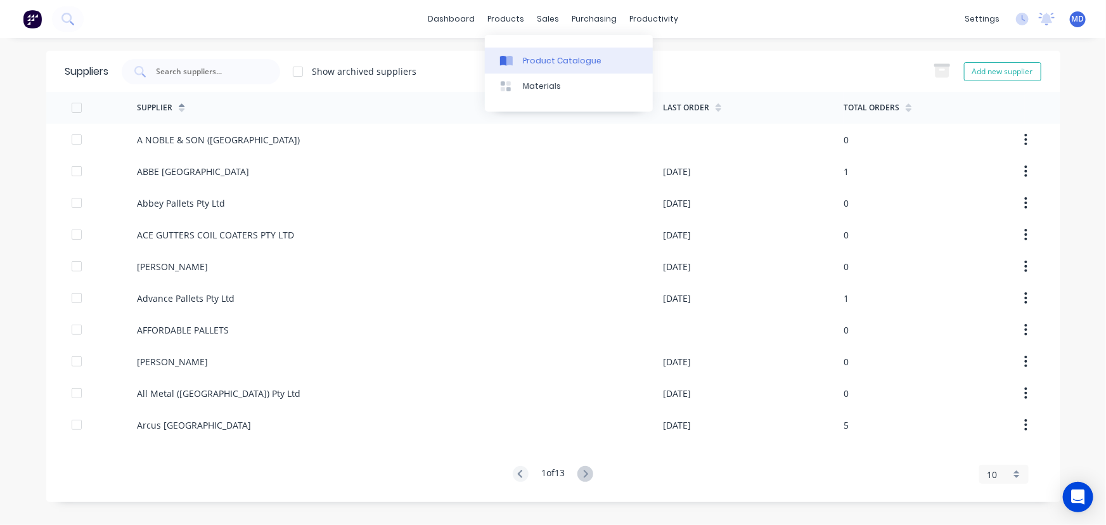
drag, startPoint x: 539, startPoint y: 58, endPoint x: 512, endPoint y: 56, distance: 27.4
click at [539, 58] on div "Product Catalogue" at bounding box center [562, 60] width 79 height 11
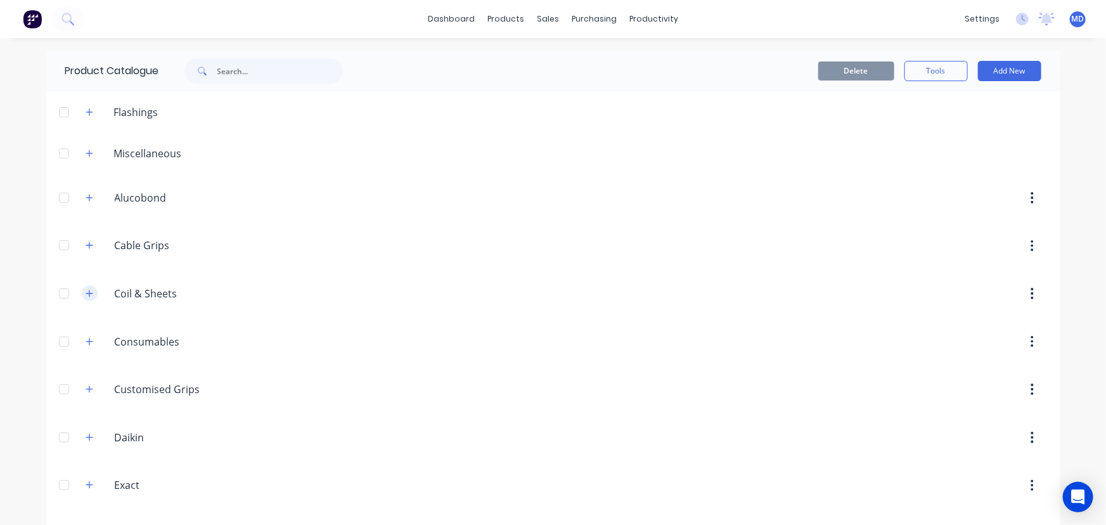
click at [86, 295] on icon "button" at bounding box center [90, 293] width 8 height 9
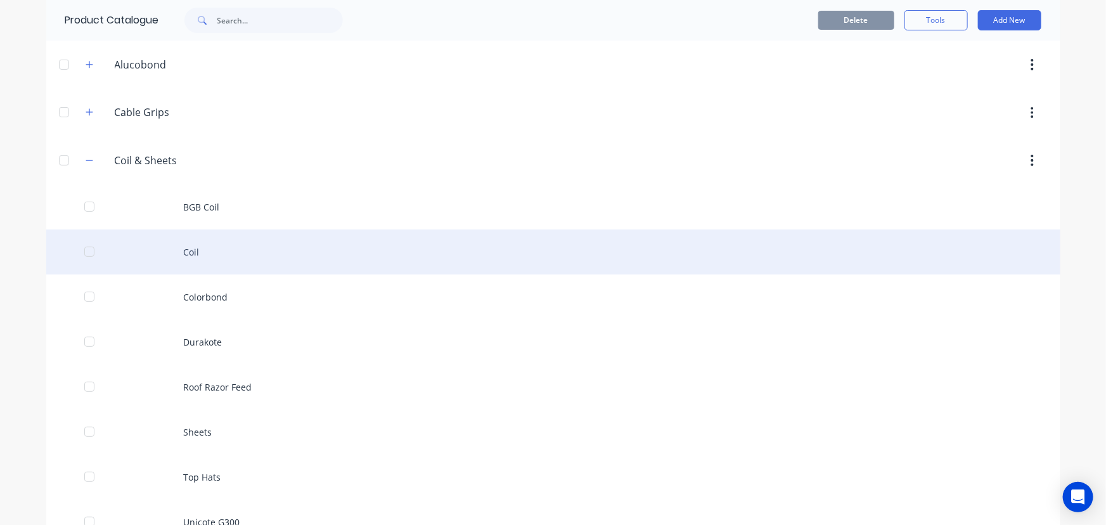
scroll to position [115, 0]
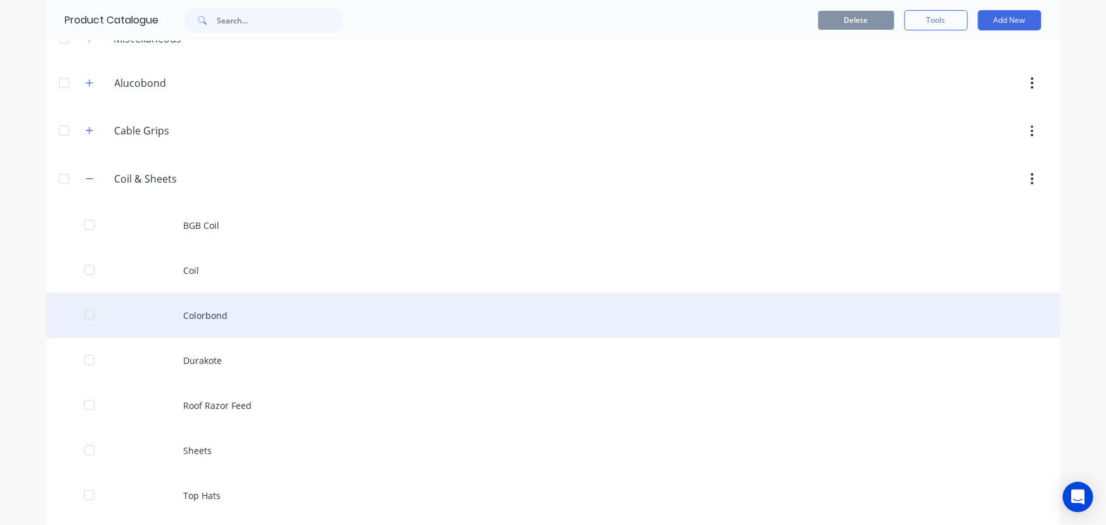
click at [209, 314] on div "Colorbond" at bounding box center [553, 315] width 1014 height 45
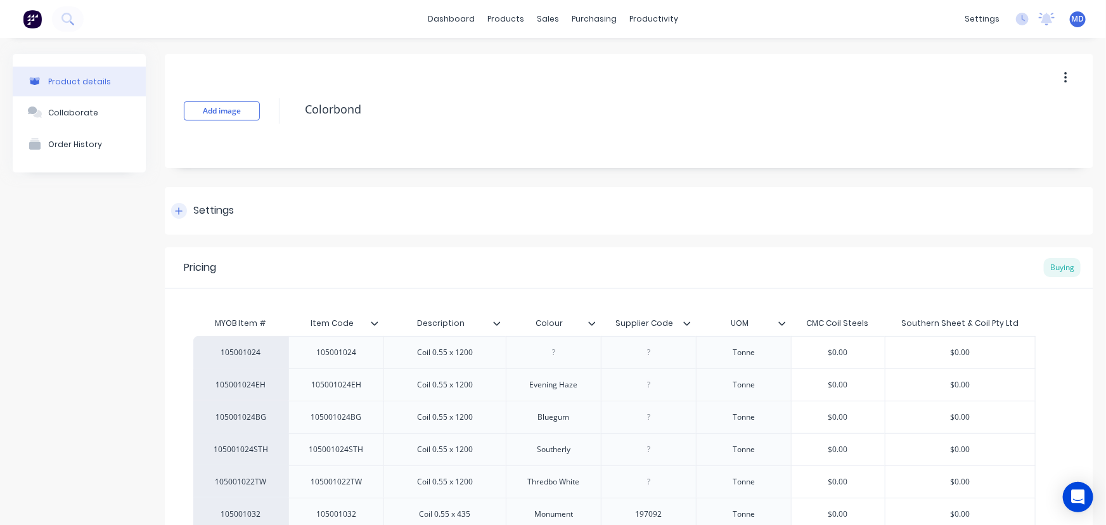
drag, startPoint x: 177, startPoint y: 210, endPoint x: 396, endPoint y: 269, distance: 226.5
click at [178, 211] on icon at bounding box center [179, 211] width 8 height 9
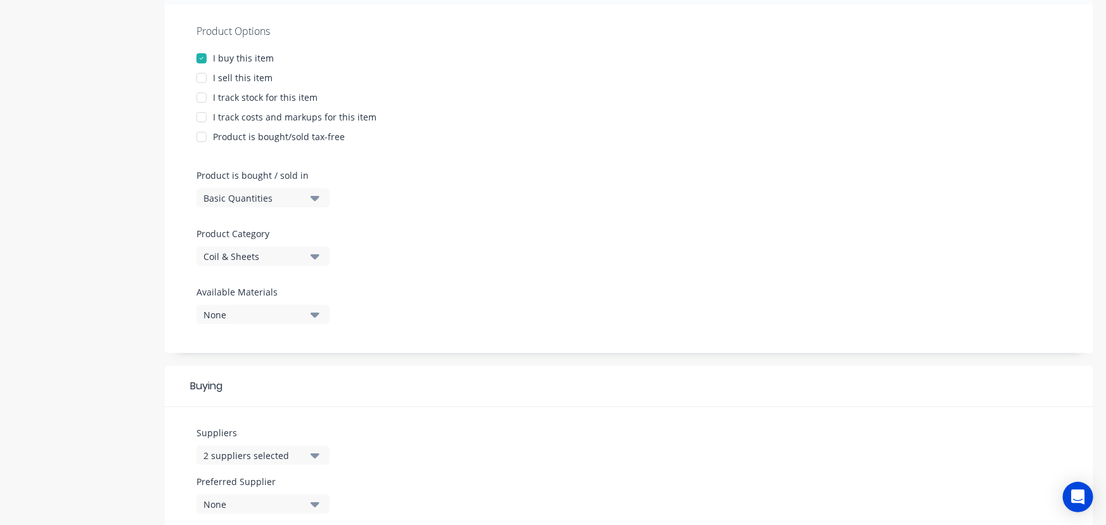
scroll to position [345, 0]
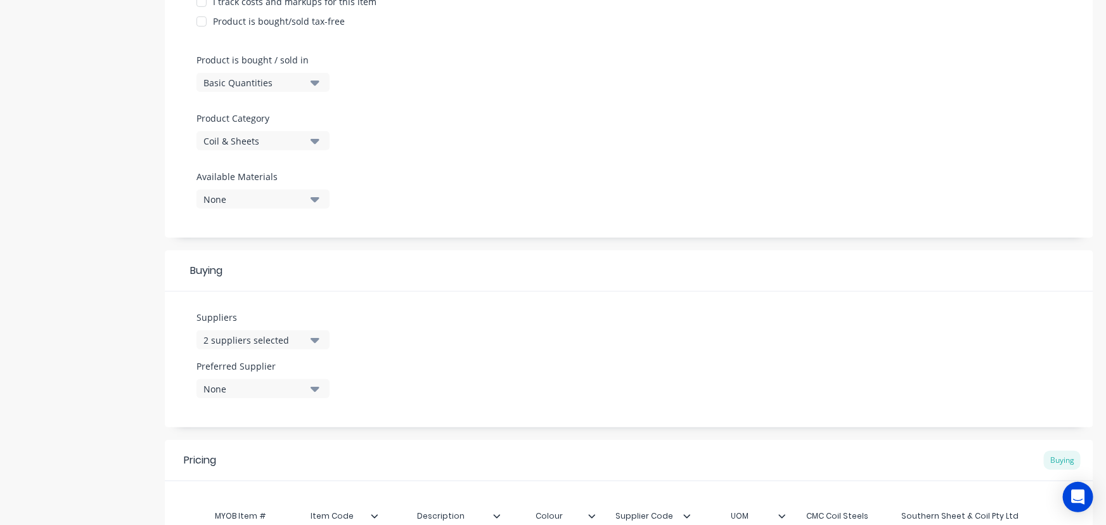
click at [314, 344] on icon "button" at bounding box center [315, 340] width 9 height 14
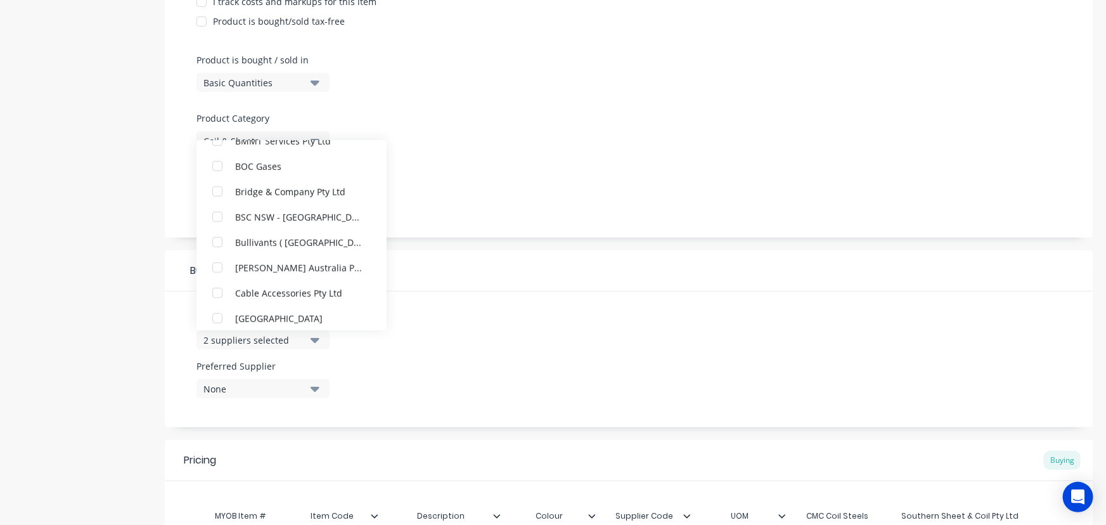
scroll to position [403, 0]
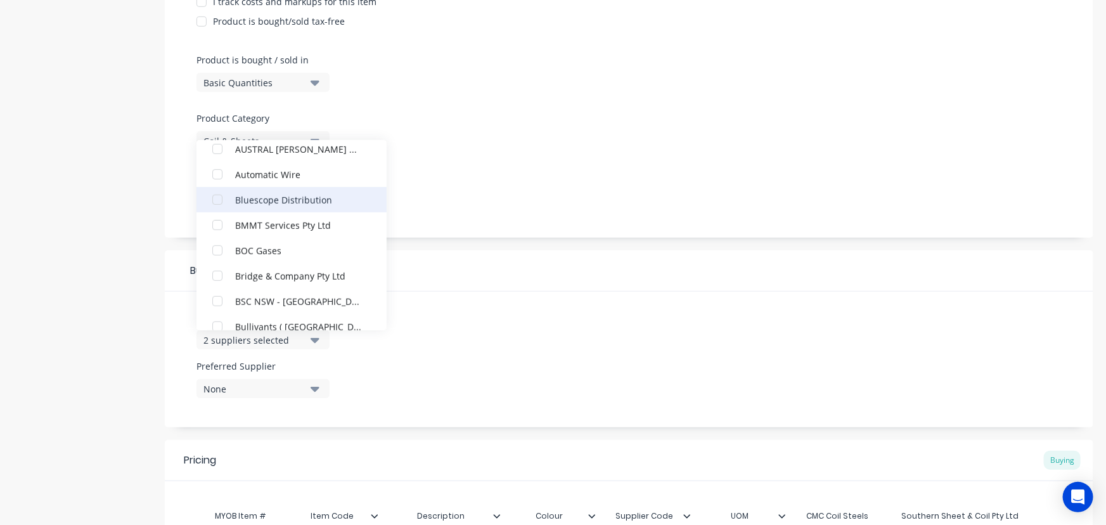
click at [215, 200] on div "button" at bounding box center [217, 199] width 25 height 25
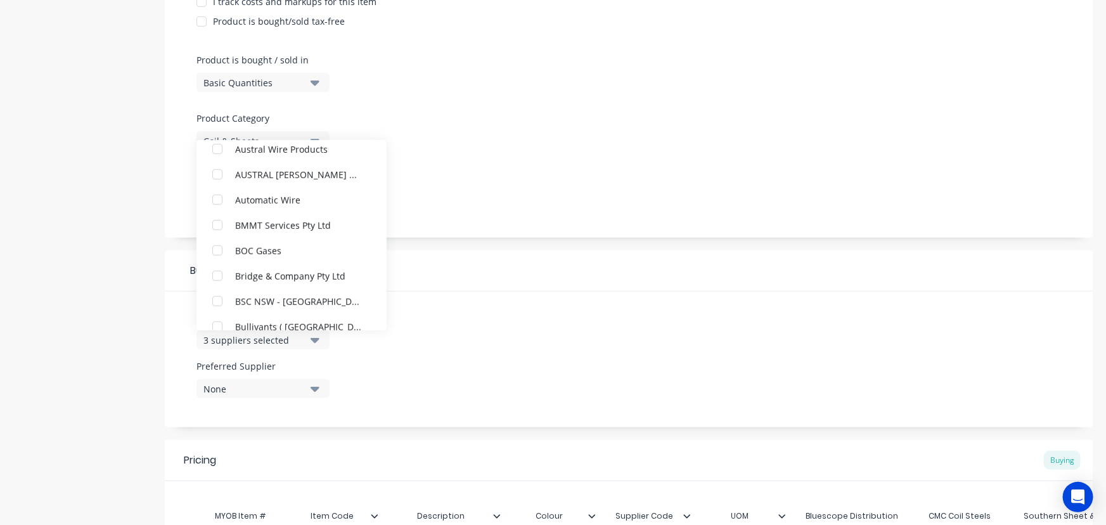
scroll to position [0, 0]
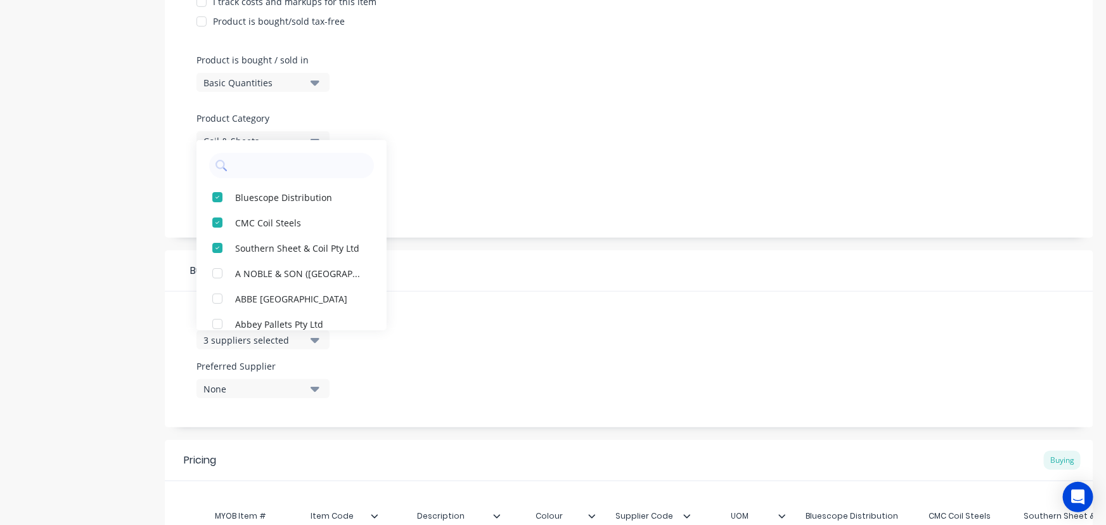
click at [584, 139] on div "Product Options I buy this item I sell this item I track stock for this item I …" at bounding box center [629, 63] width 929 height 349
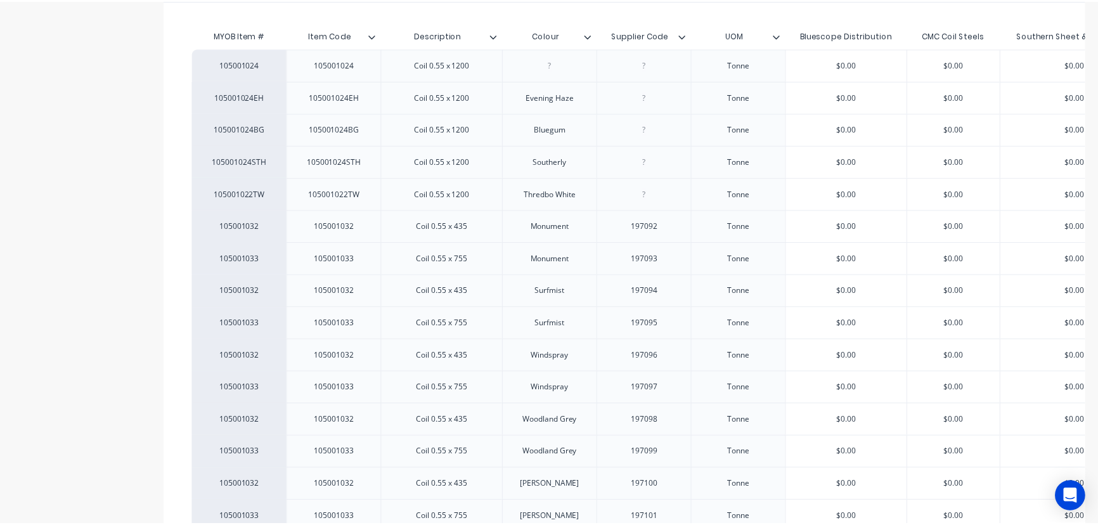
scroll to position [1032, 0]
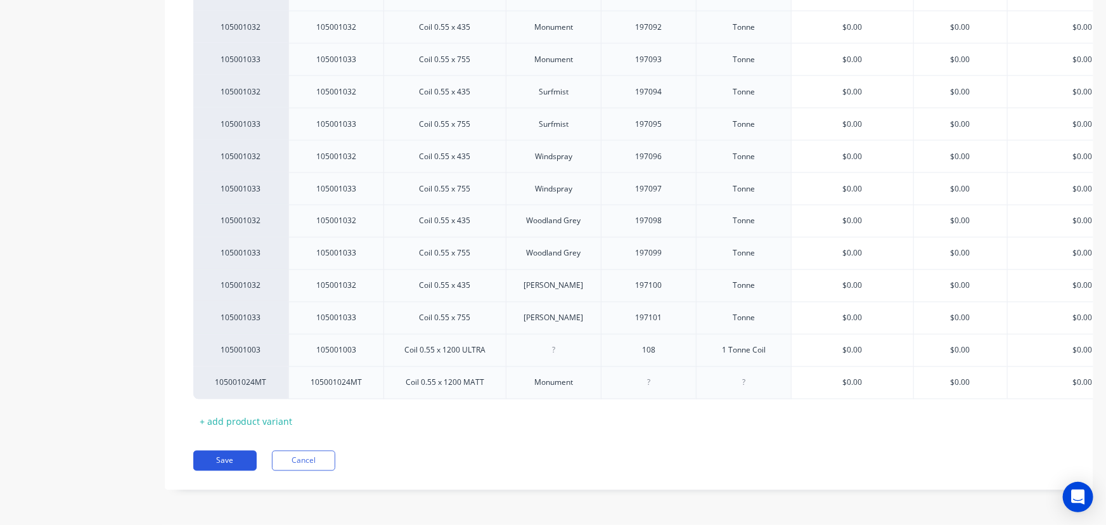
click at [222, 465] on button "Save" at bounding box center [224, 461] width 63 height 20
type textarea "x"
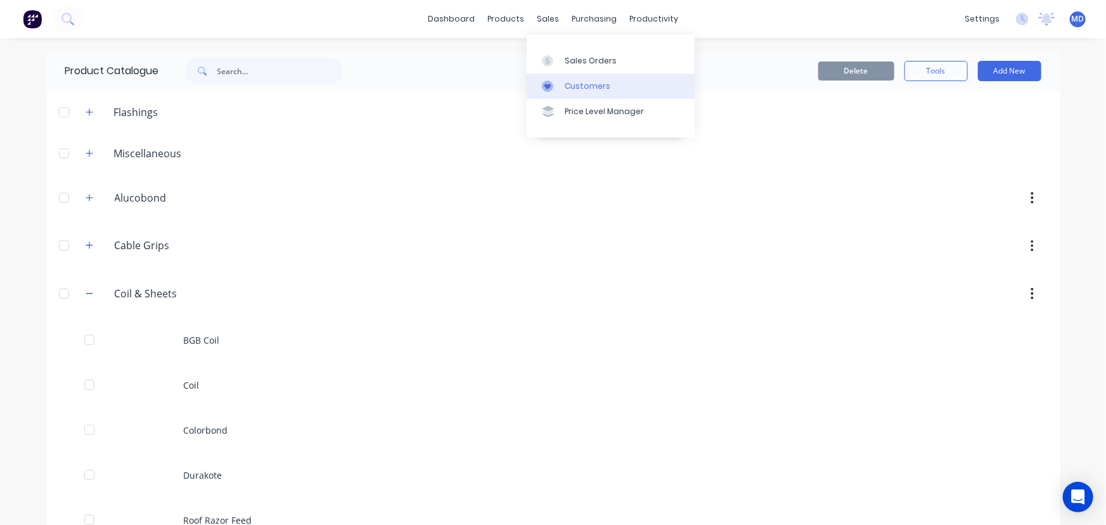
click at [593, 86] on div "Customers" at bounding box center [588, 86] width 46 height 11
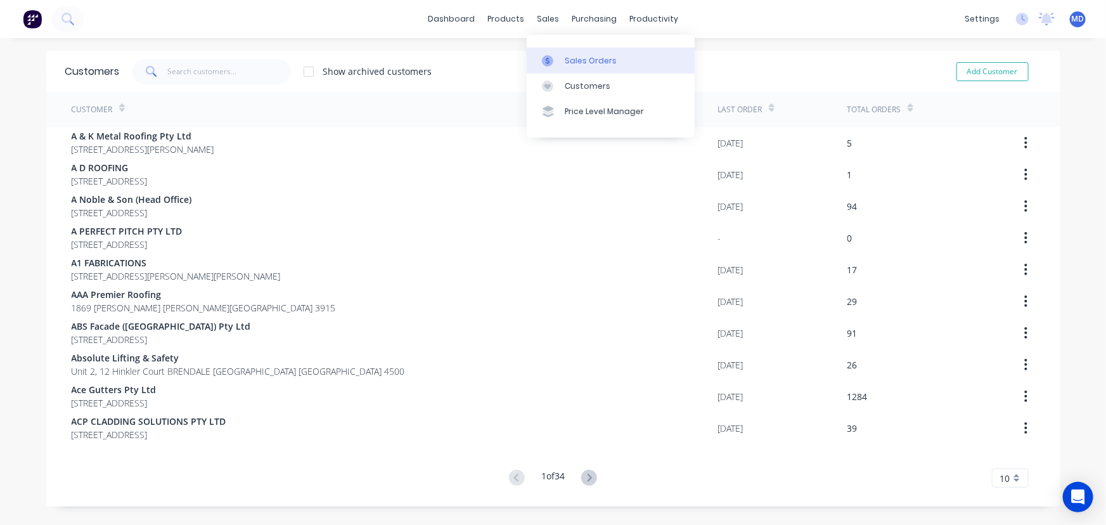
click at [578, 60] on div "Sales Orders" at bounding box center [591, 60] width 52 height 11
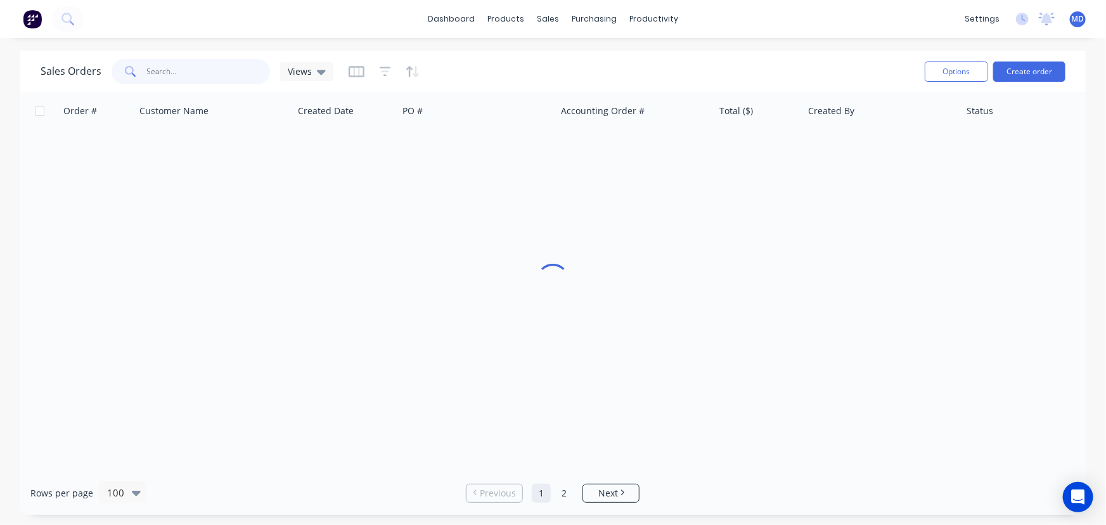
click at [222, 77] on input "text" at bounding box center [209, 71] width 124 height 25
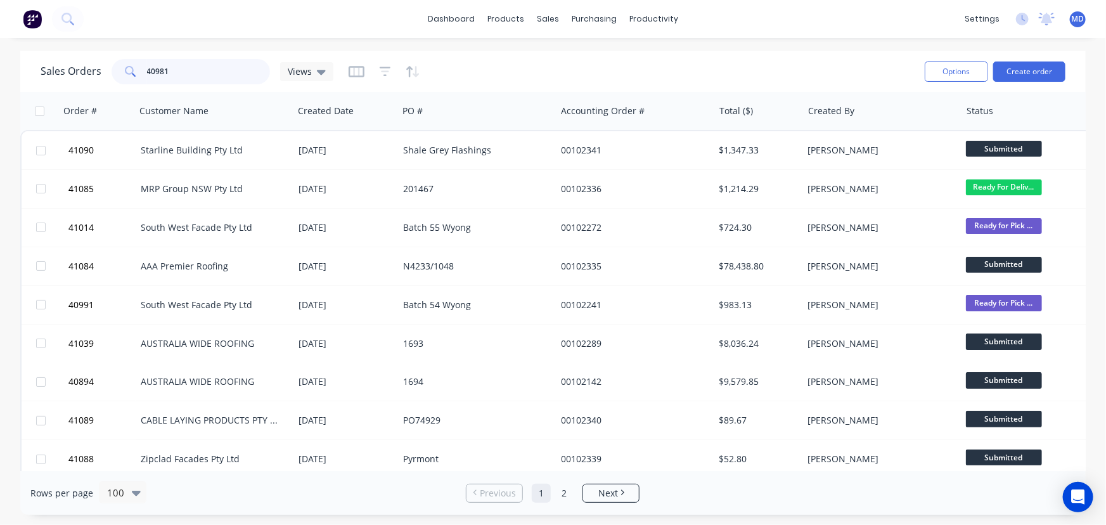
type input "40981"
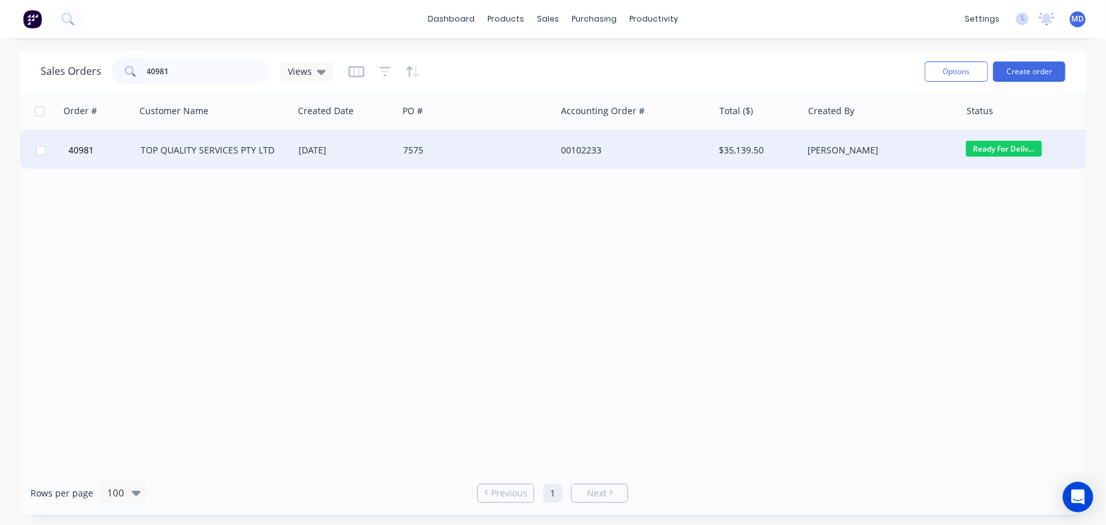
click at [490, 149] on div "7575" at bounding box center [473, 150] width 141 height 13
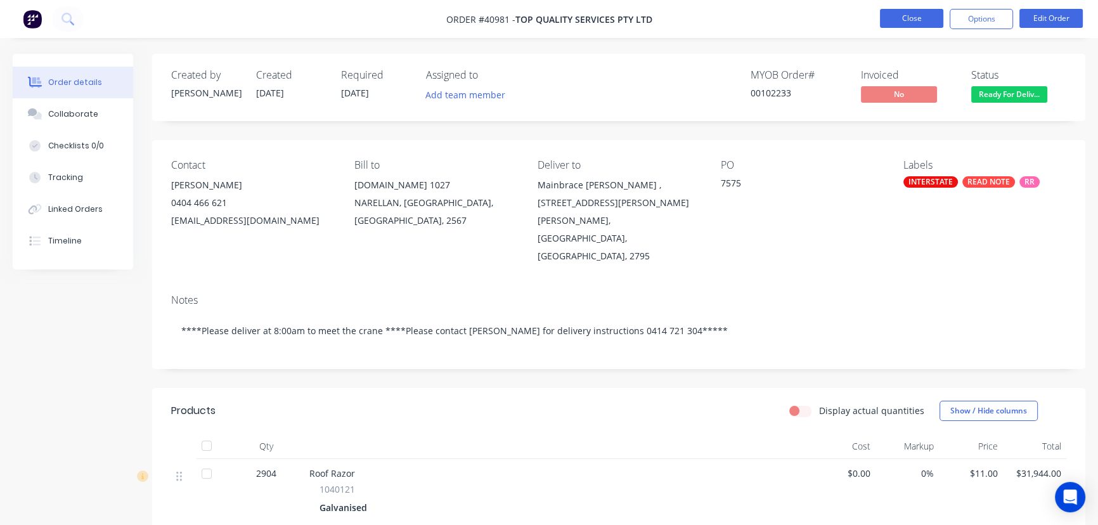
click at [915, 21] on button "Close" at bounding box center [911, 18] width 63 height 19
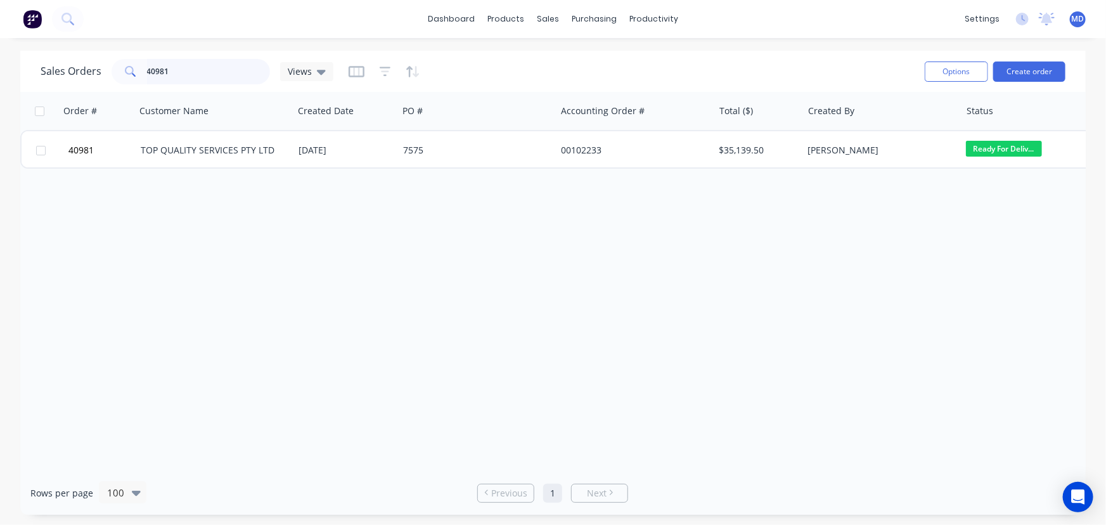
click at [188, 67] on input "40981" at bounding box center [209, 71] width 124 height 25
type input "4"
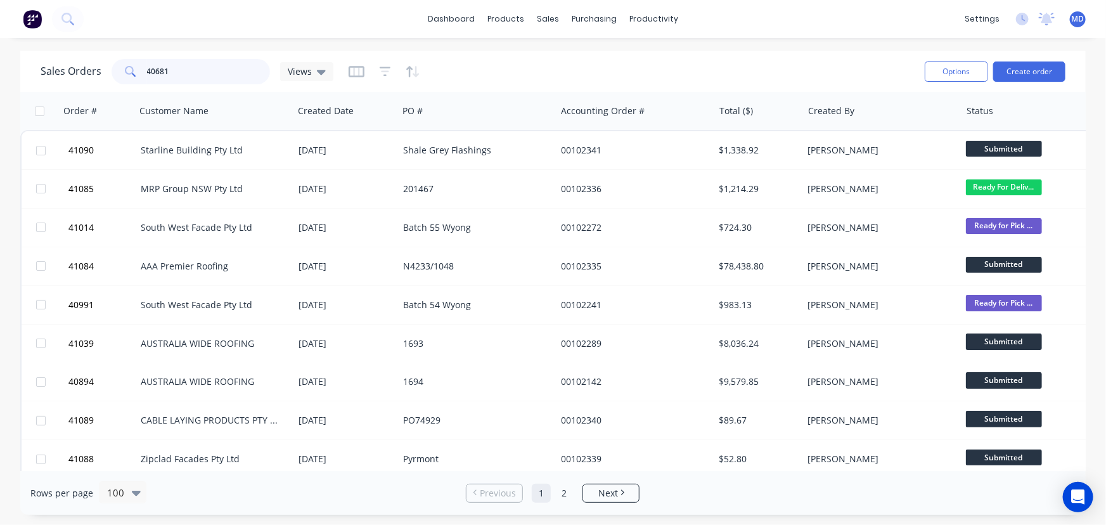
type input "40681"
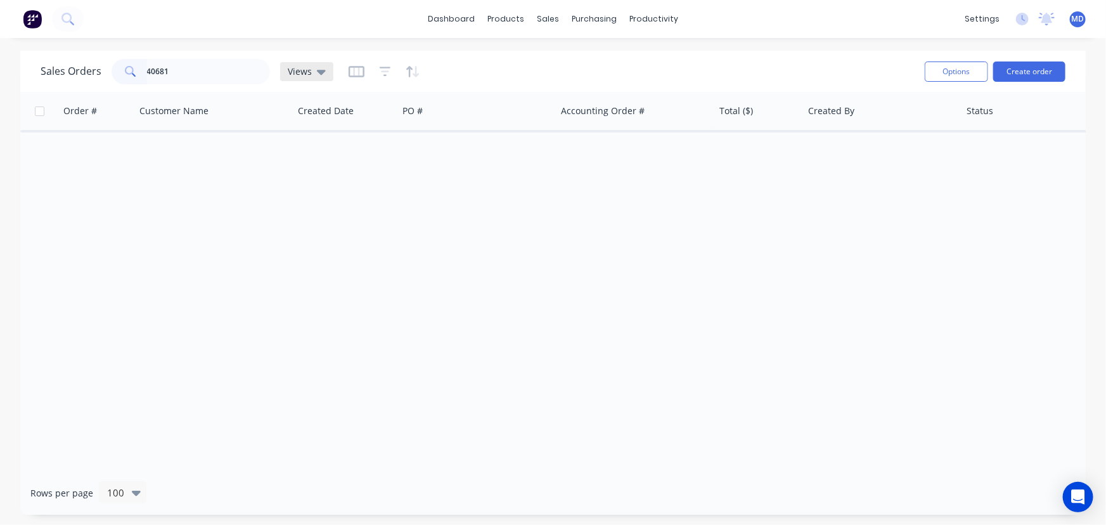
click at [300, 69] on span "Views" at bounding box center [300, 71] width 24 height 13
click at [314, 203] on button "ARCHIVED" at bounding box center [356, 204] width 145 height 15
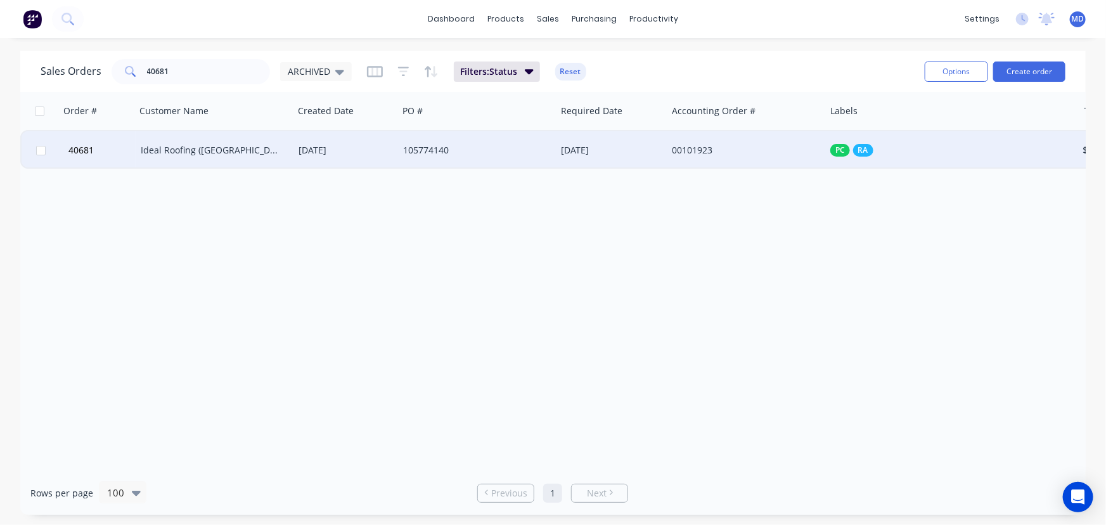
click at [347, 149] on div "17 Jul 2025" at bounding box center [346, 150] width 94 height 13
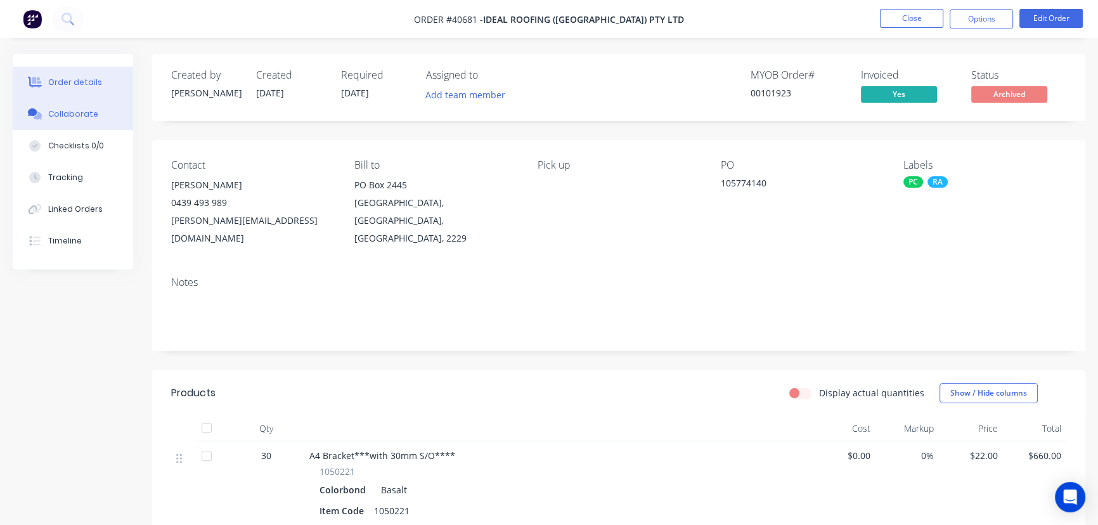
click at [73, 115] on div "Collaborate" at bounding box center [73, 113] width 50 height 11
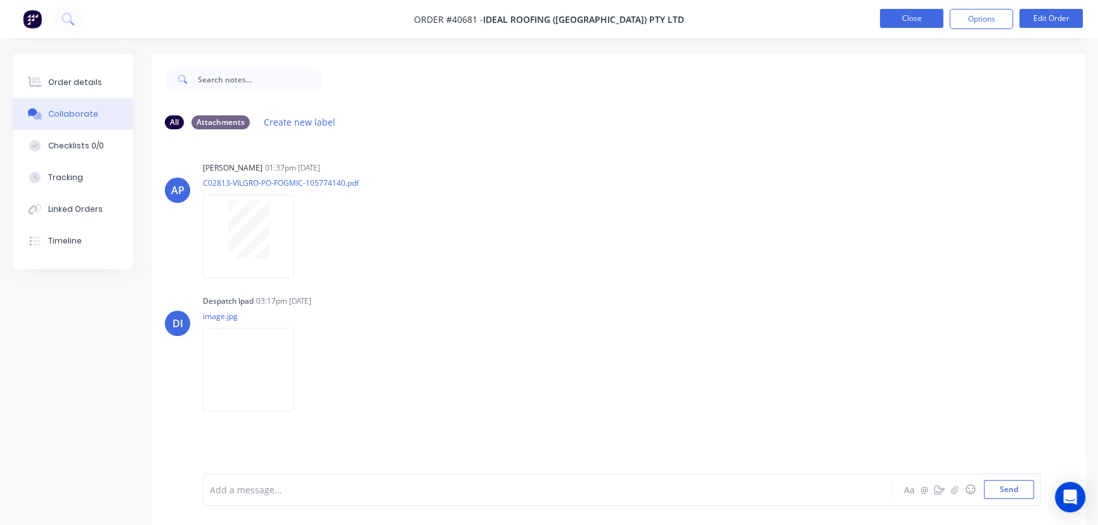
click at [915, 15] on button "Close" at bounding box center [911, 18] width 63 height 19
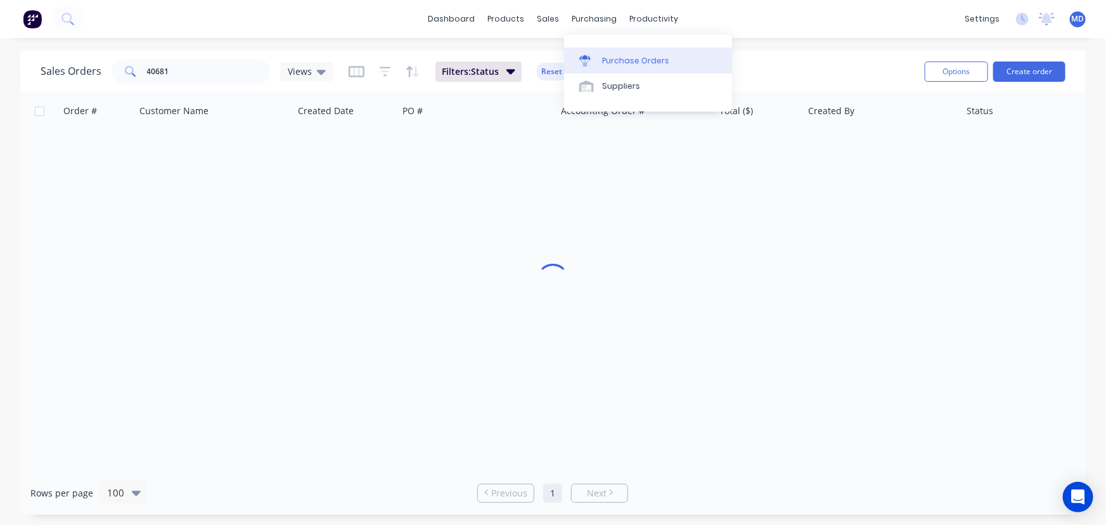
click at [624, 59] on div "Purchase Orders" at bounding box center [635, 60] width 67 height 11
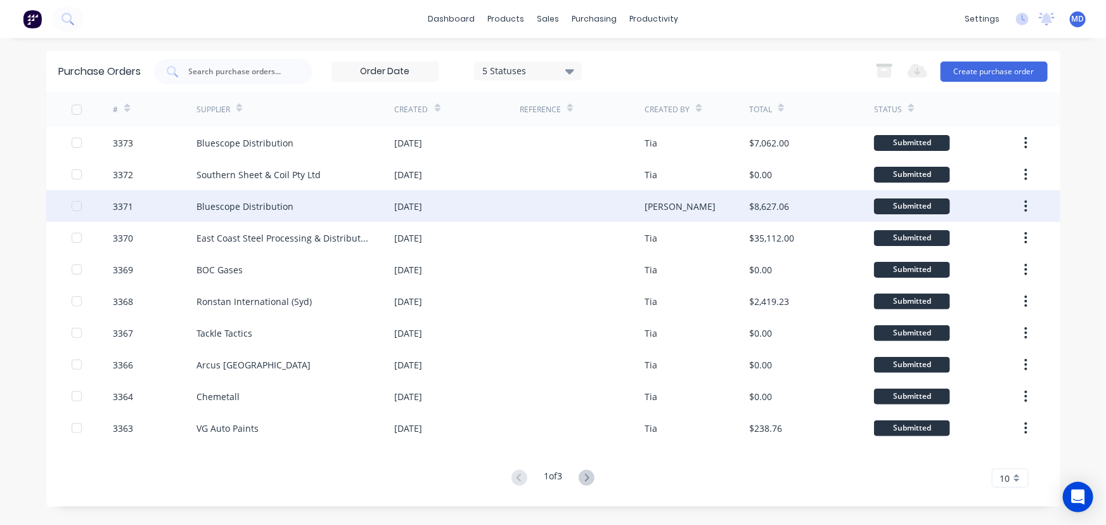
click at [272, 197] on div "Bluescope Distribution" at bounding box center [295, 206] width 198 height 32
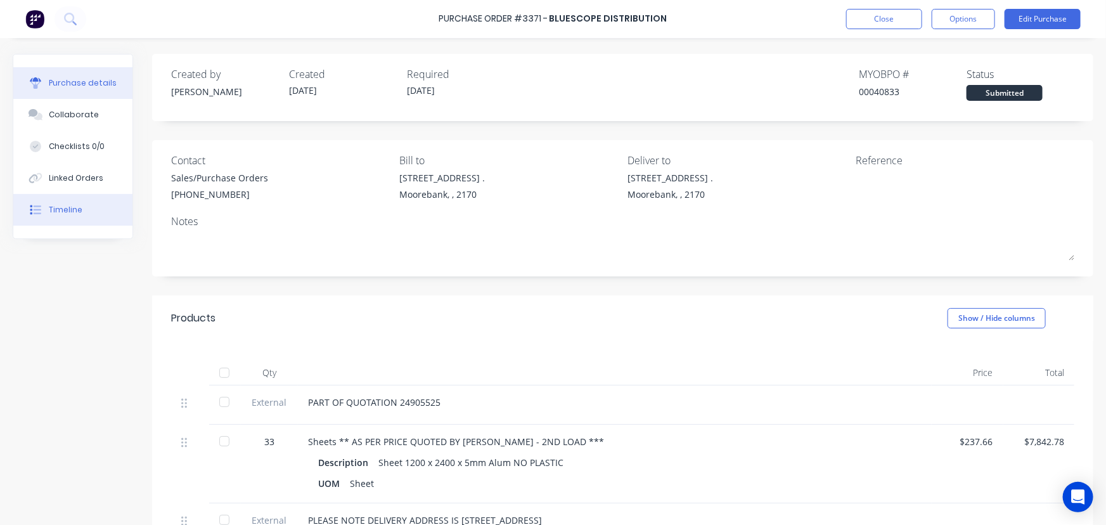
drag, startPoint x: 75, startPoint y: 209, endPoint x: 87, endPoint y: 225, distance: 20.8
click at [74, 209] on div "Timeline" at bounding box center [66, 209] width 34 height 11
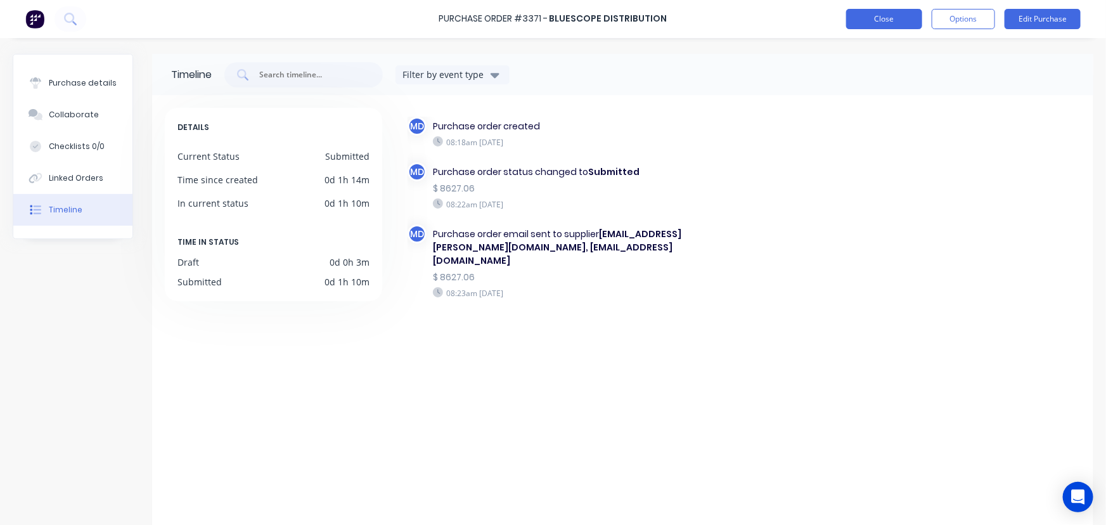
click at [876, 20] on button "Close" at bounding box center [884, 19] width 76 height 20
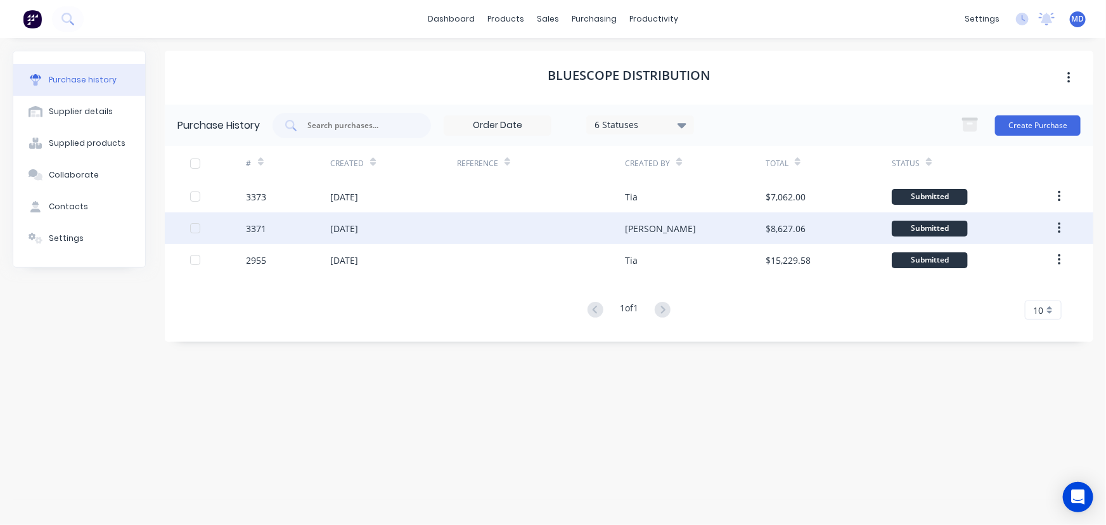
click at [340, 222] on div "[DATE]" at bounding box center [344, 228] width 28 height 13
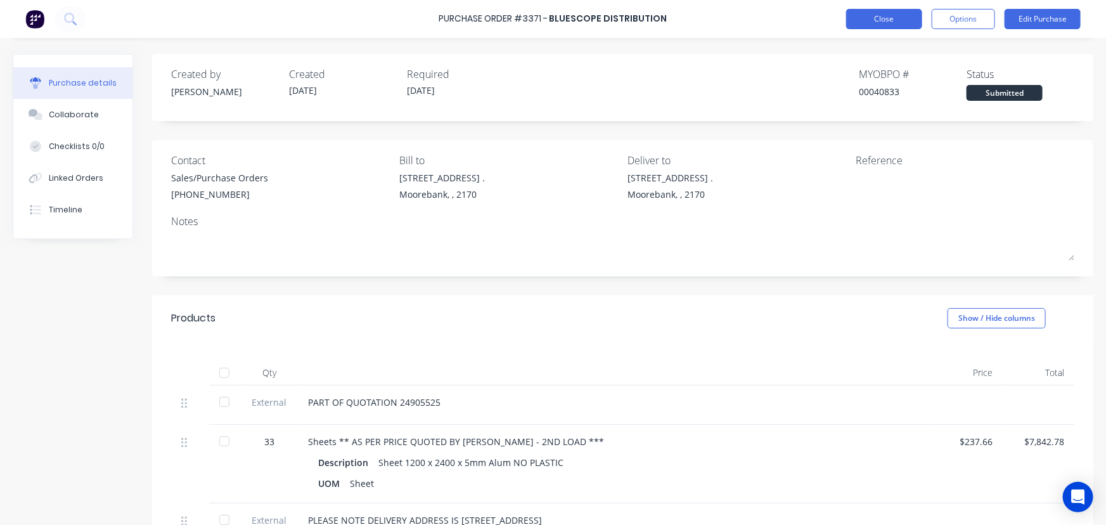
click at [886, 11] on button "Close" at bounding box center [884, 19] width 76 height 20
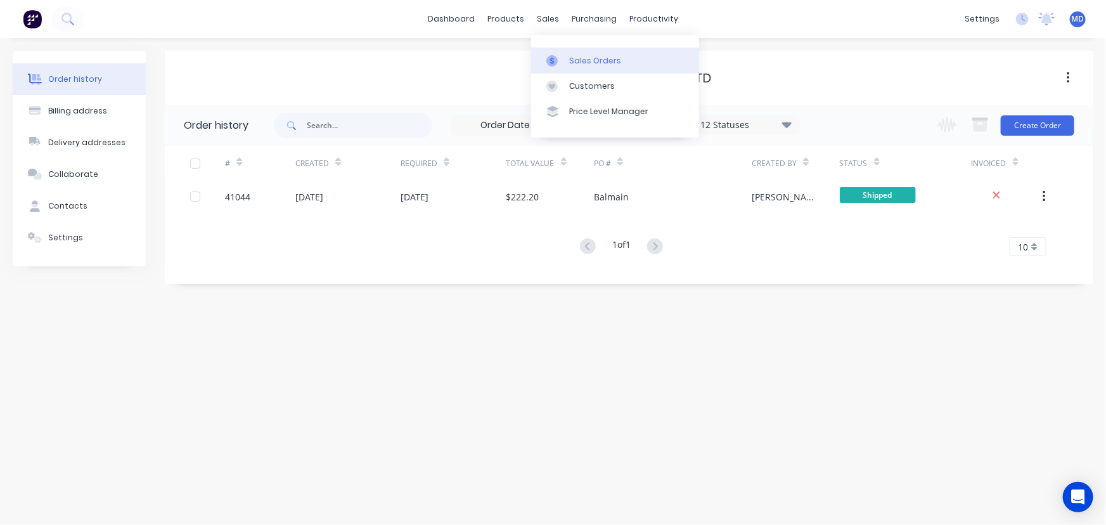
click at [596, 57] on div "Sales Orders" at bounding box center [595, 60] width 52 height 11
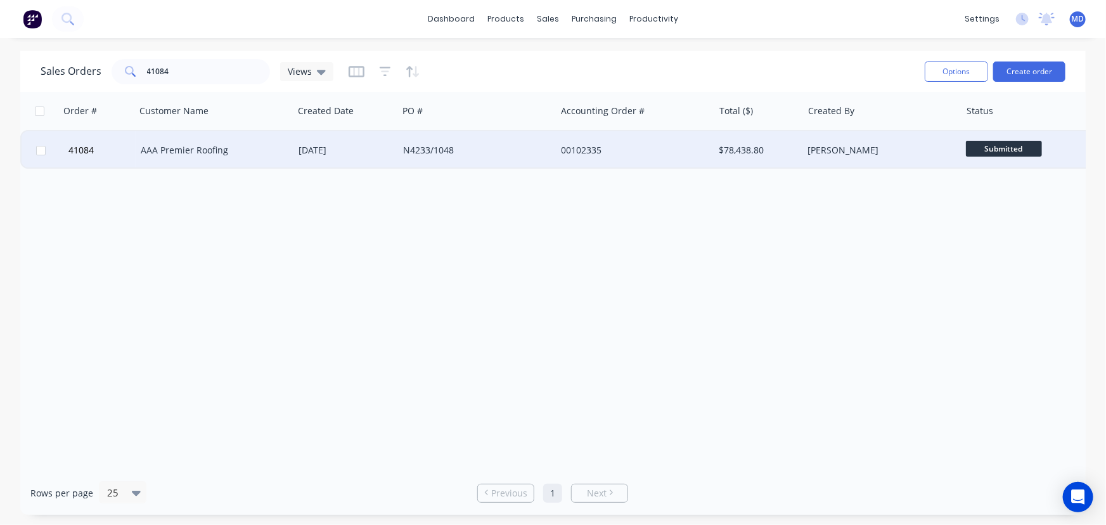
click at [204, 148] on div "AAA Premier Roofing" at bounding box center [211, 150] width 141 height 13
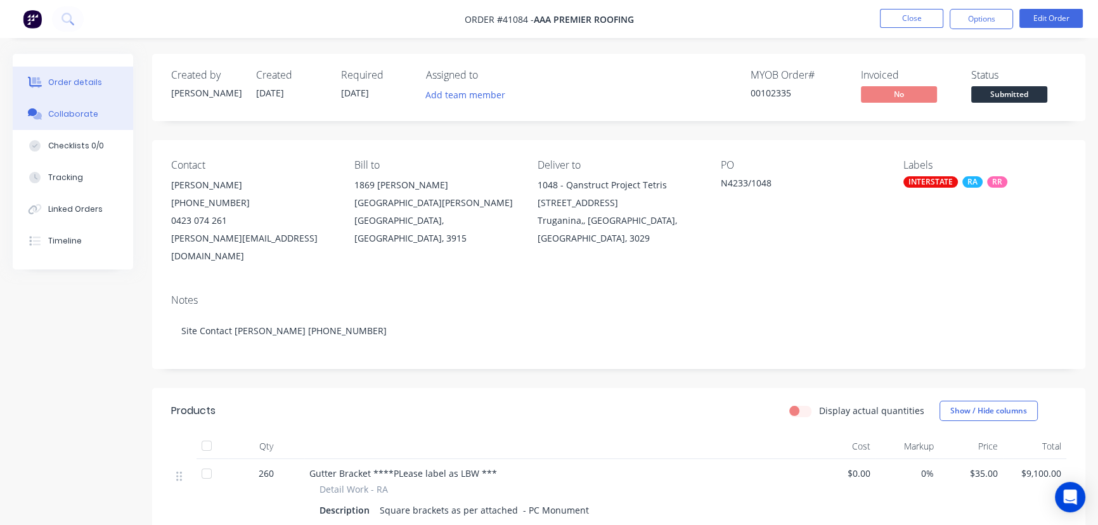
drag, startPoint x: 79, startPoint y: 108, endPoint x: 87, endPoint y: 106, distance: 8.3
click at [79, 108] on button "Collaborate" at bounding box center [73, 114] width 120 height 32
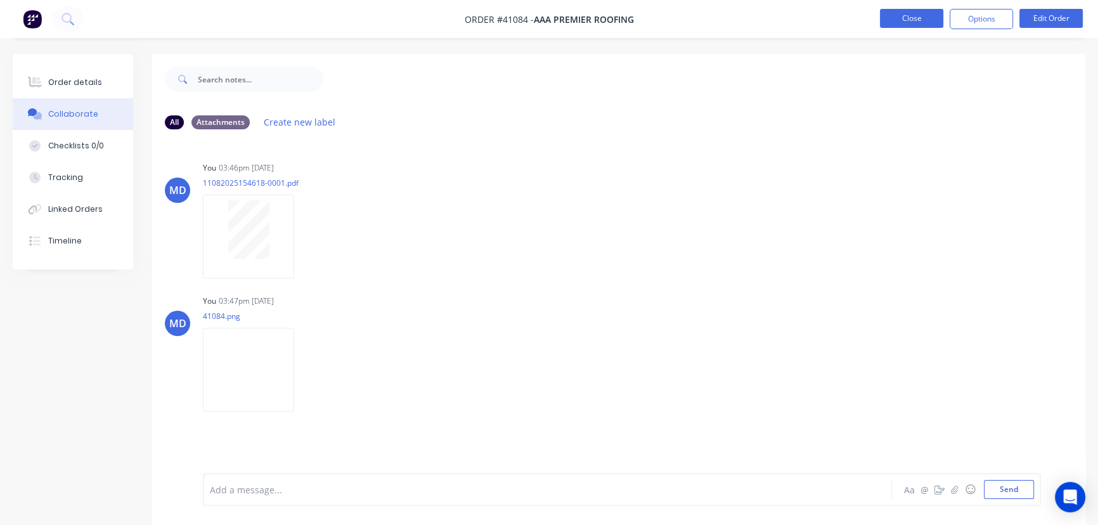
click at [915, 15] on button "Close" at bounding box center [911, 18] width 63 height 19
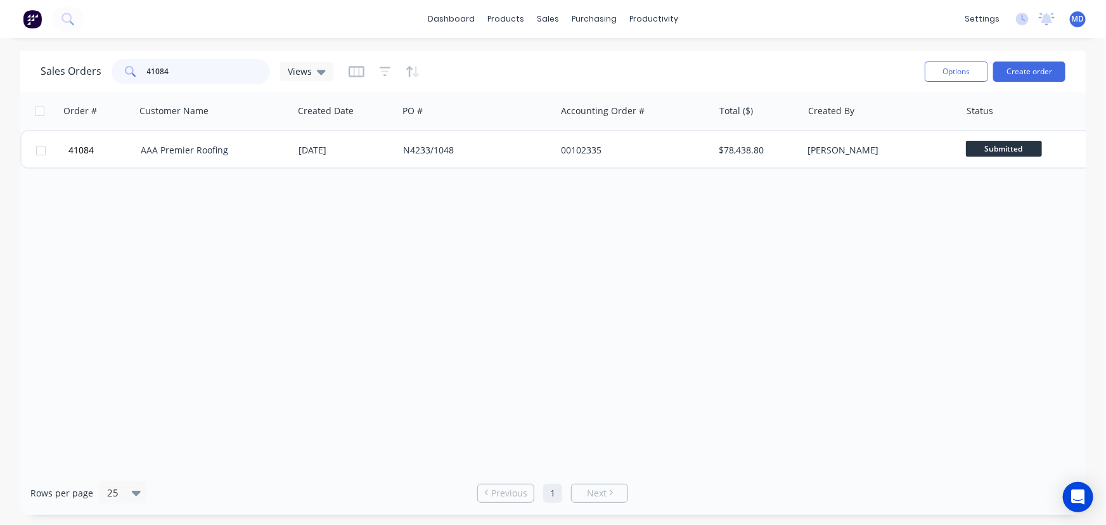
drag, startPoint x: 190, startPoint y: 68, endPoint x: 7, endPoint y: 55, distance: 183.0
click at [32, 65] on div "Sales Orders 41084 Views Options Create order" at bounding box center [553, 71] width 1066 height 41
type input "0"
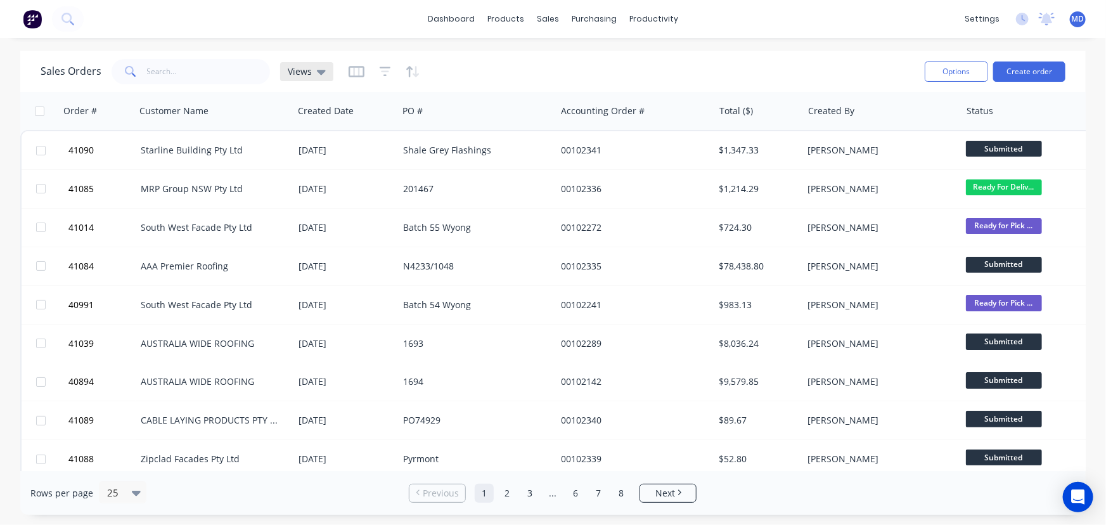
click at [302, 69] on span "Views" at bounding box center [300, 71] width 24 height 13
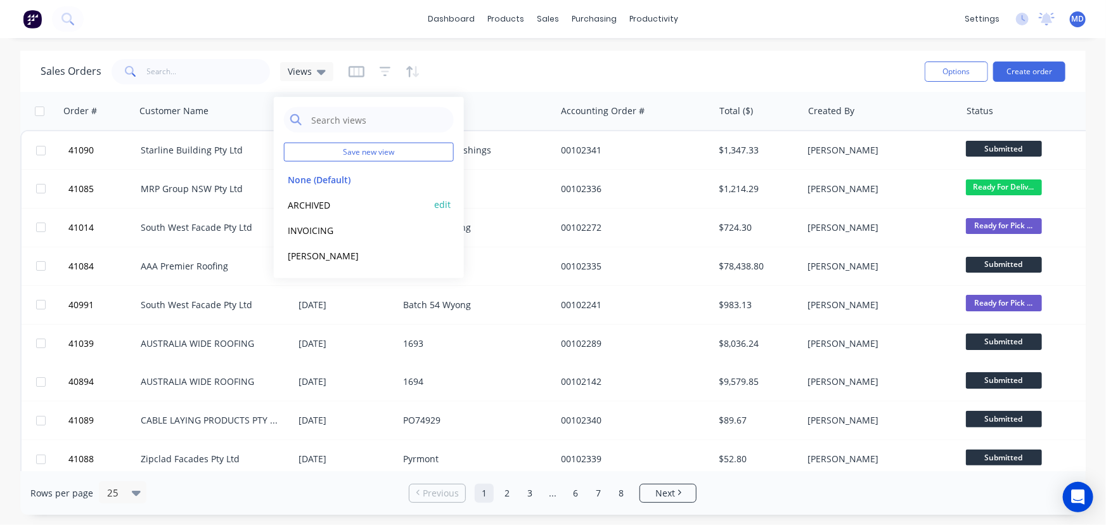
click at [316, 202] on button "ARCHIVED" at bounding box center [356, 204] width 145 height 15
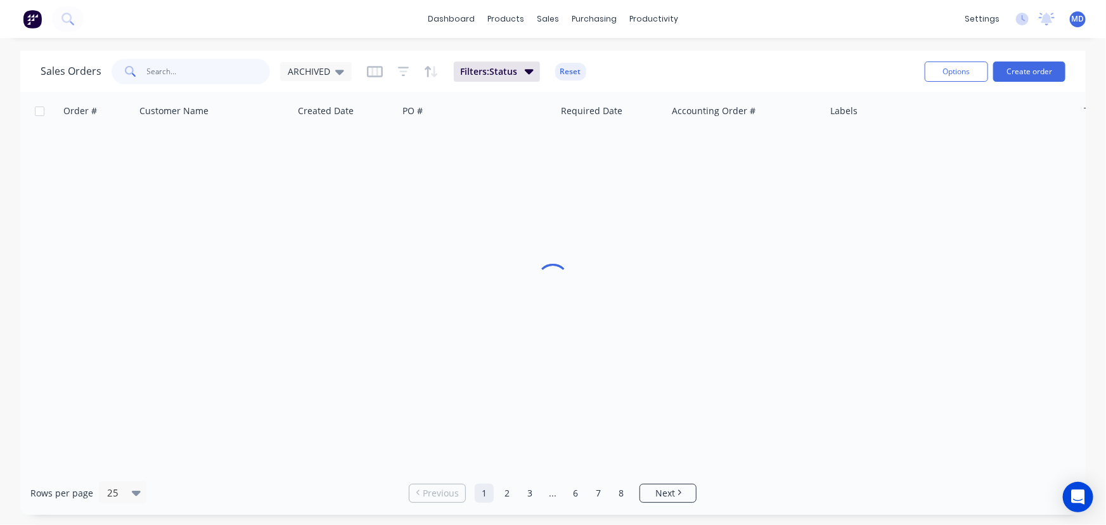
click at [181, 77] on input "text" at bounding box center [209, 71] width 124 height 25
type input "40681"
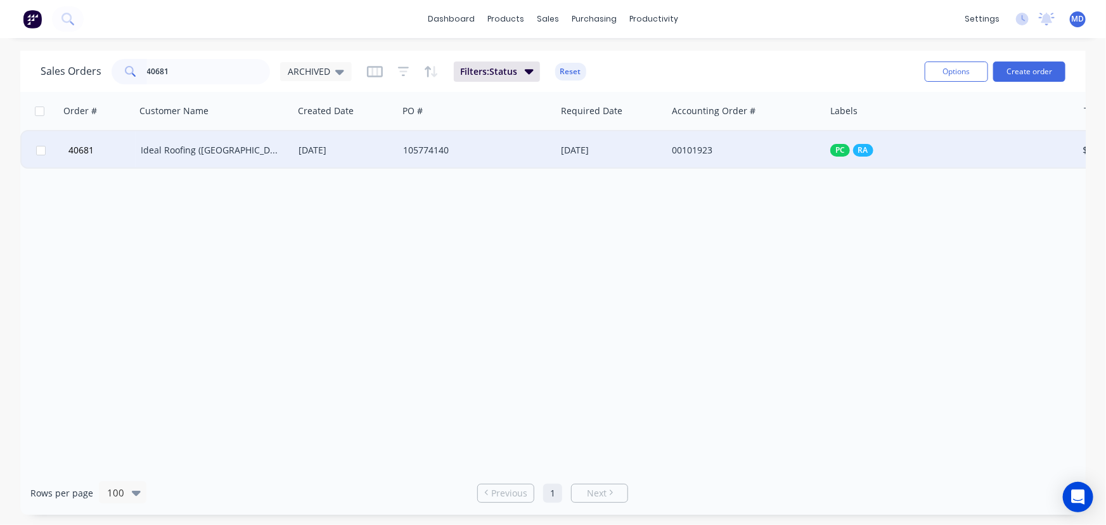
click at [501, 146] on div "105774140" at bounding box center [473, 150] width 141 height 13
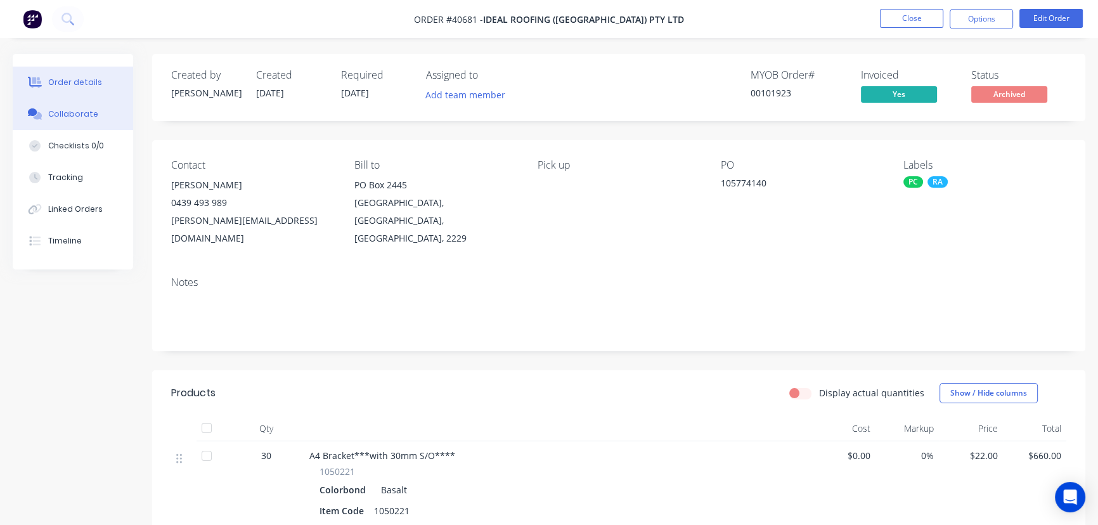
click at [71, 112] on div "Collaborate" at bounding box center [73, 113] width 50 height 11
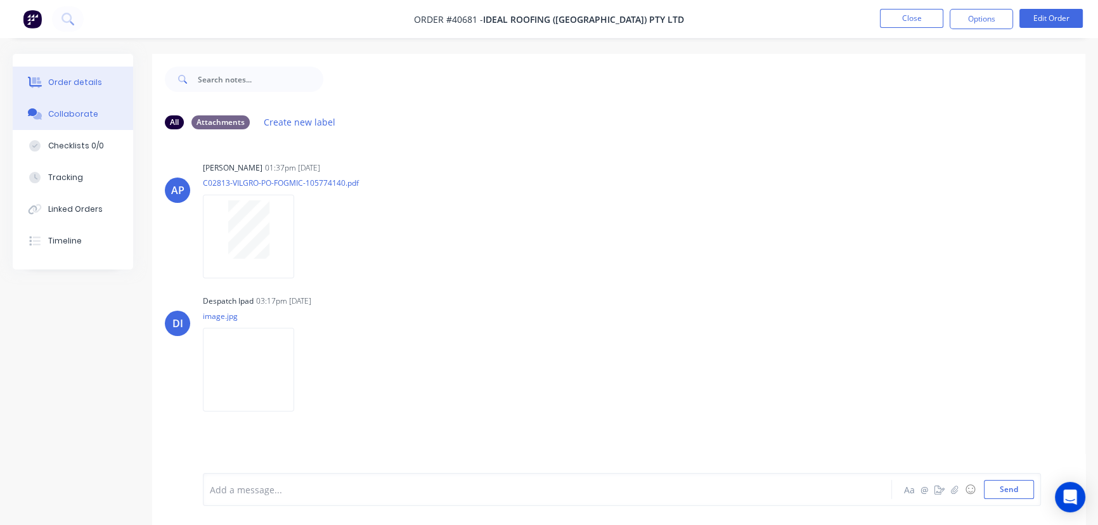
click at [84, 81] on div "Order details" at bounding box center [75, 82] width 54 height 11
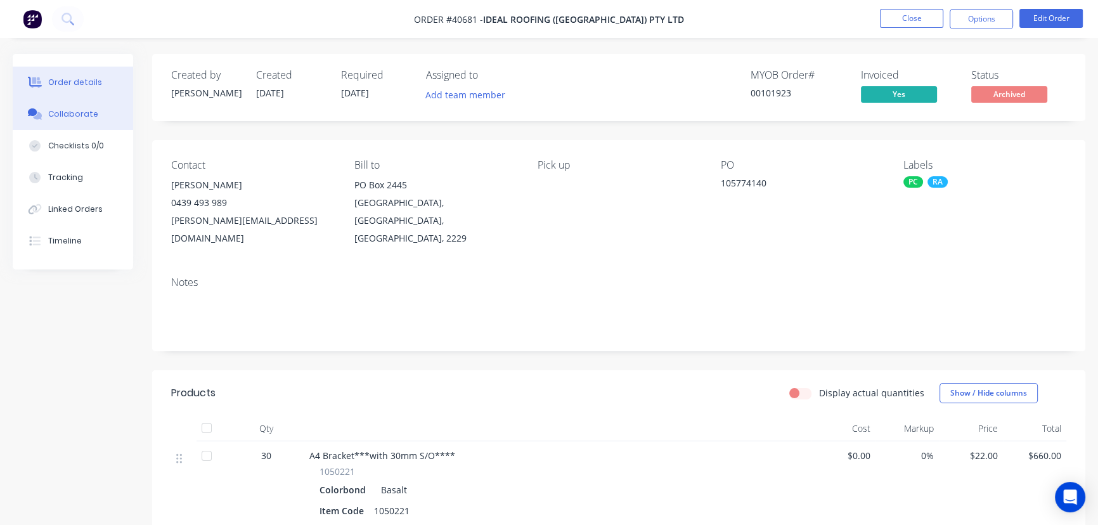
click at [76, 111] on div "Collaborate" at bounding box center [73, 113] width 50 height 11
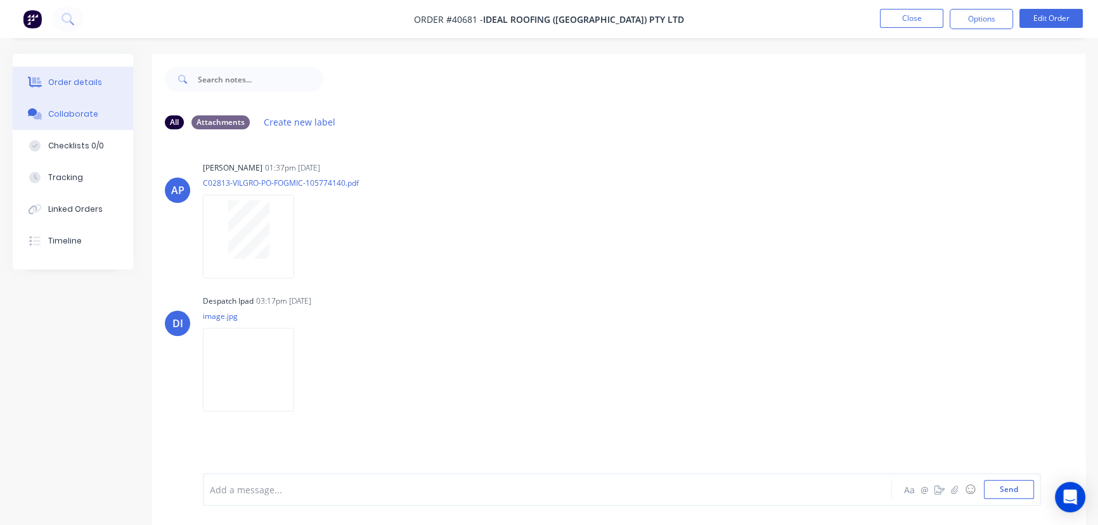
click at [101, 86] on button "Order details" at bounding box center [73, 83] width 120 height 32
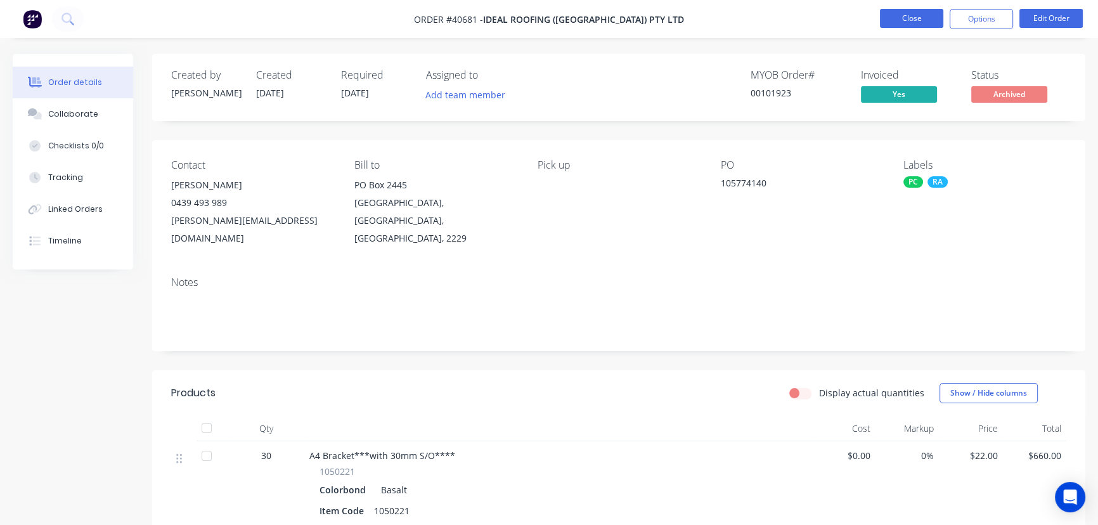
click at [919, 22] on button "Close" at bounding box center [911, 18] width 63 height 19
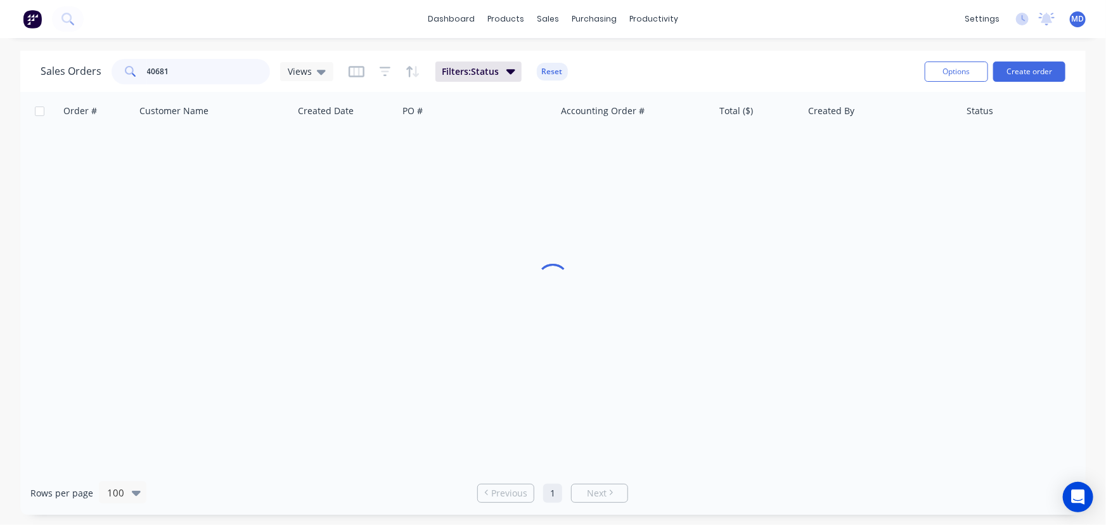
drag, startPoint x: 125, startPoint y: 72, endPoint x: -26, endPoint y: 55, distance: 151.8
click at [0, 55] on html "dashboard products sales purchasing productivity dashboard products Product Cat…" at bounding box center [553, 262] width 1106 height 525
type input "."
click at [596, 88] on div "Customers" at bounding box center [592, 86] width 46 height 11
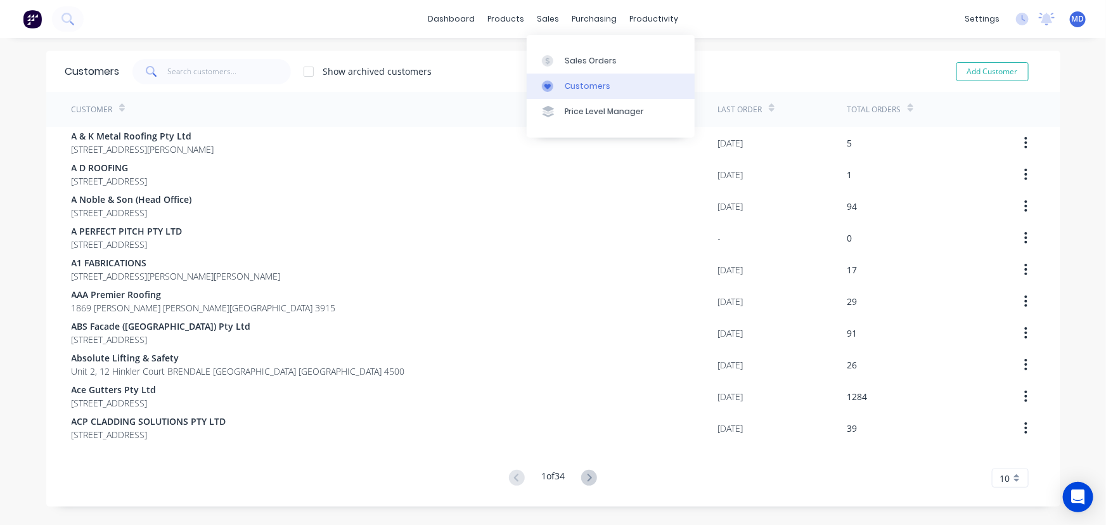
click at [583, 87] on div "Customers" at bounding box center [588, 86] width 46 height 11
click at [228, 72] on input "text" at bounding box center [229, 71] width 124 height 25
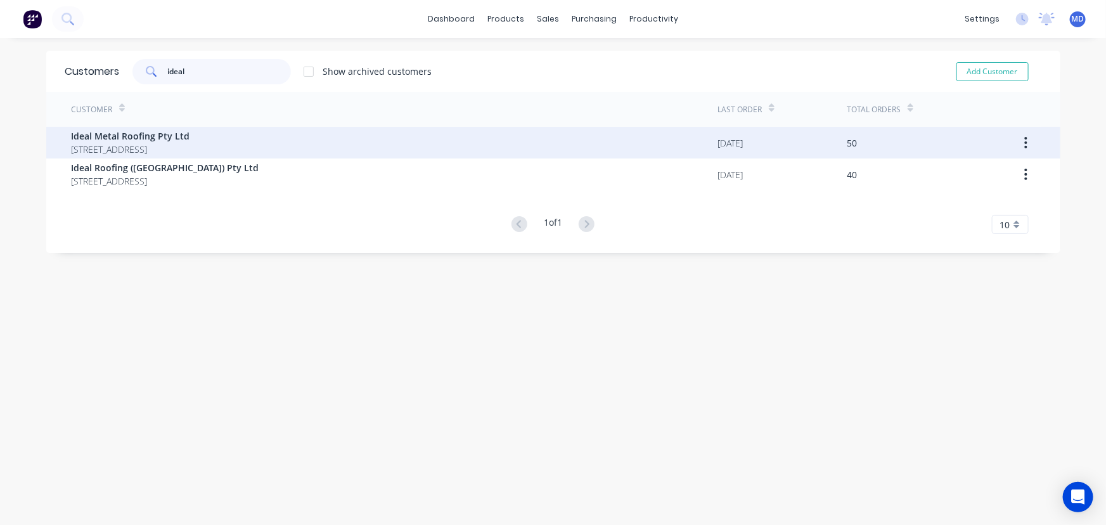
type input "ideal"
click at [158, 141] on span "Ideal Metal Roofing Pty Ltd" at bounding box center [131, 135] width 119 height 13
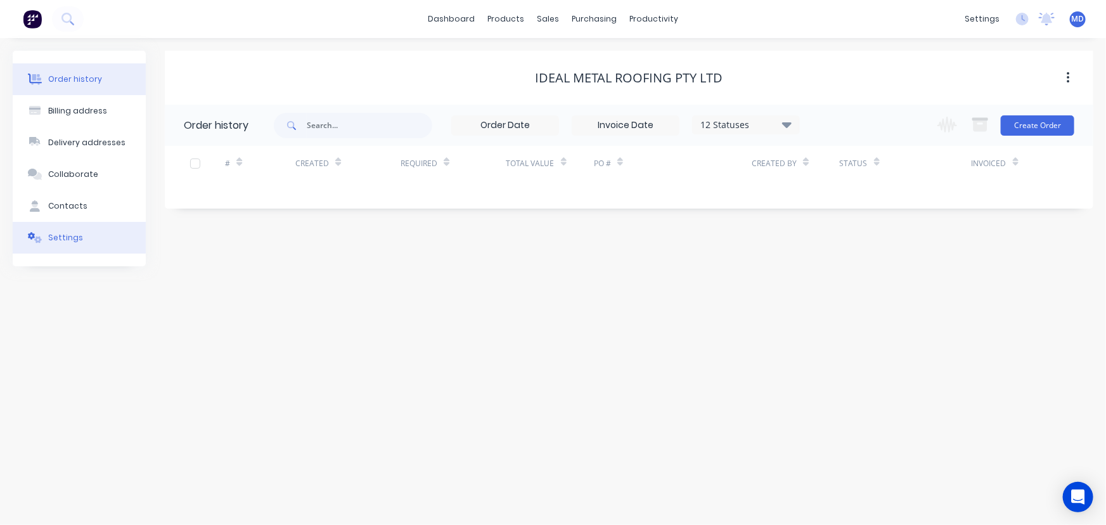
click at [59, 233] on div "Settings" at bounding box center [65, 237] width 35 height 11
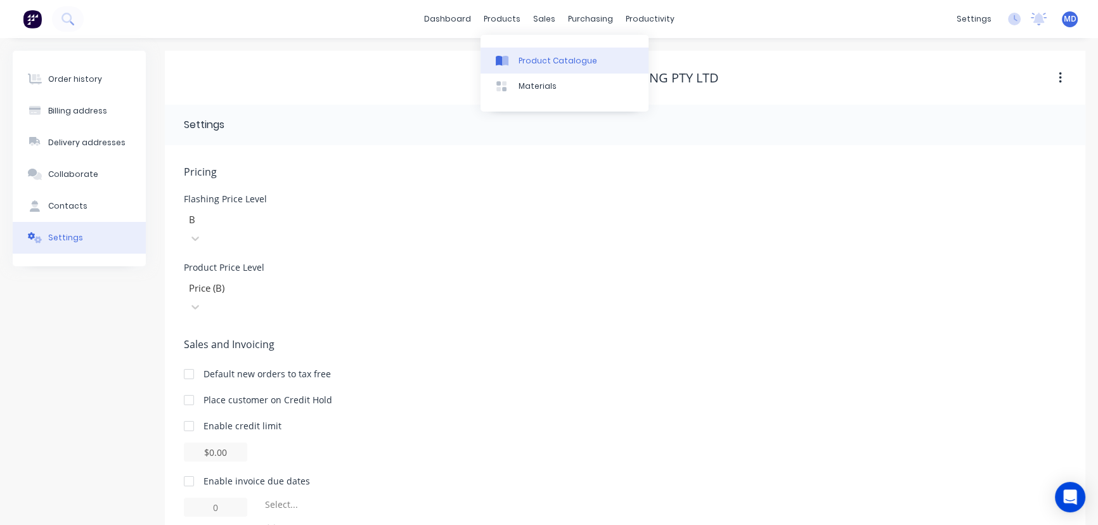
click at [559, 60] on div "Product Catalogue" at bounding box center [557, 60] width 79 height 11
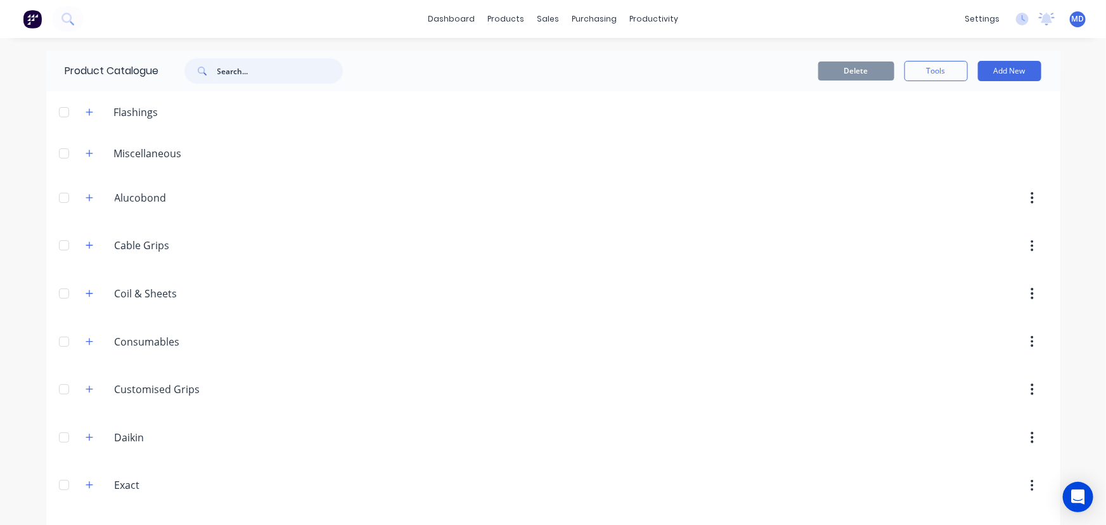
click at [271, 70] on input "text" at bounding box center [280, 70] width 126 height 25
type input "stop"
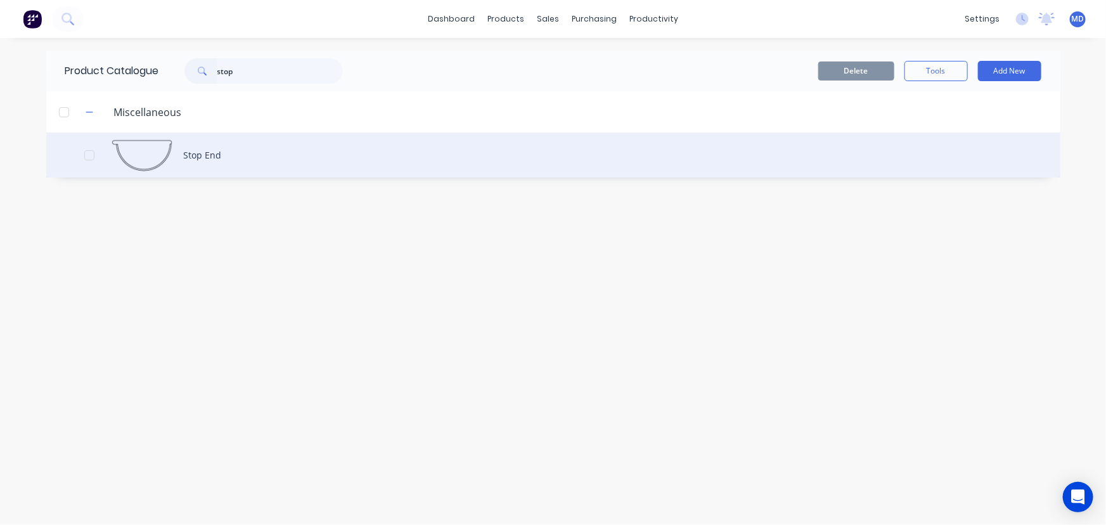
click at [228, 164] on div "Stop End" at bounding box center [553, 154] width 1014 height 45
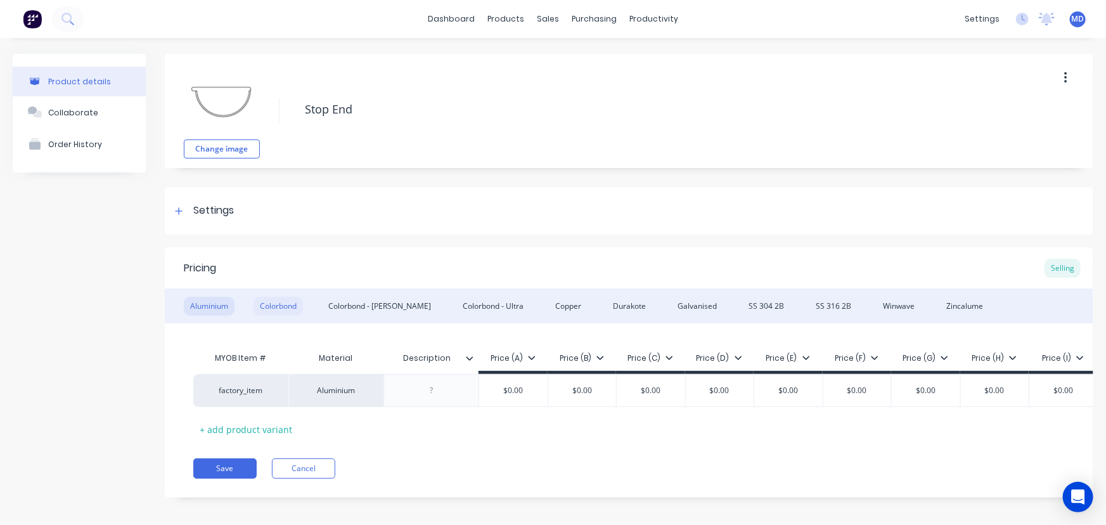
drag, startPoint x: 294, startPoint y: 306, endPoint x: 317, endPoint y: 324, distance: 29.3
click at [293, 306] on div "Colorbond" at bounding box center [278, 306] width 49 height 19
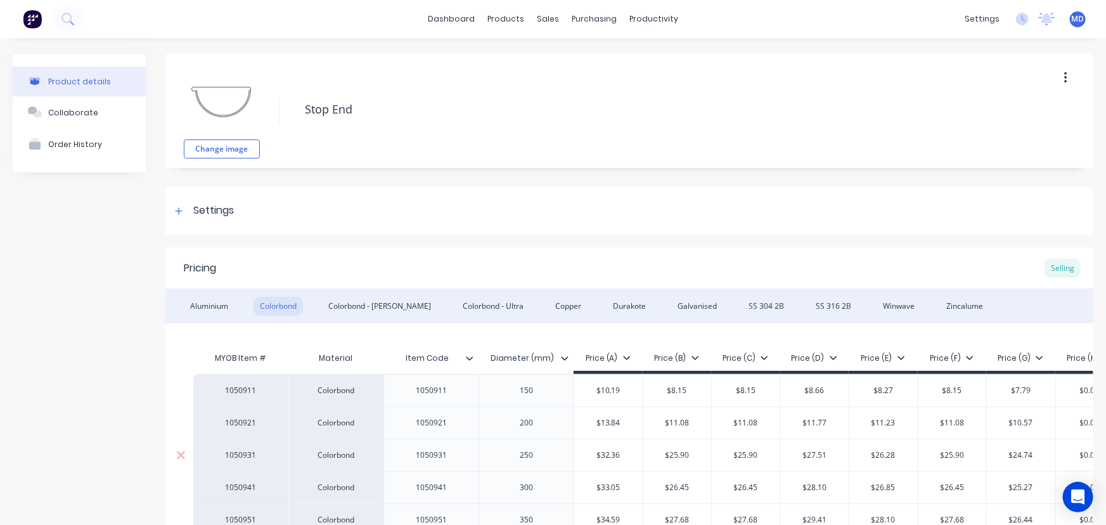
type textarea "x"
click at [583, 60] on div "Sales Orders" at bounding box center [591, 60] width 52 height 11
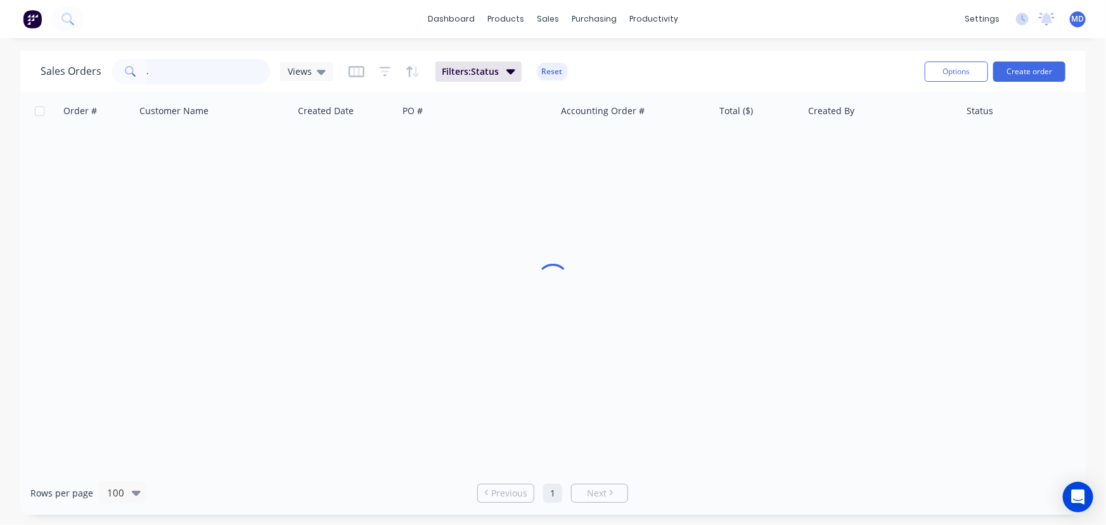
click at [198, 69] on input "." at bounding box center [209, 71] width 124 height 25
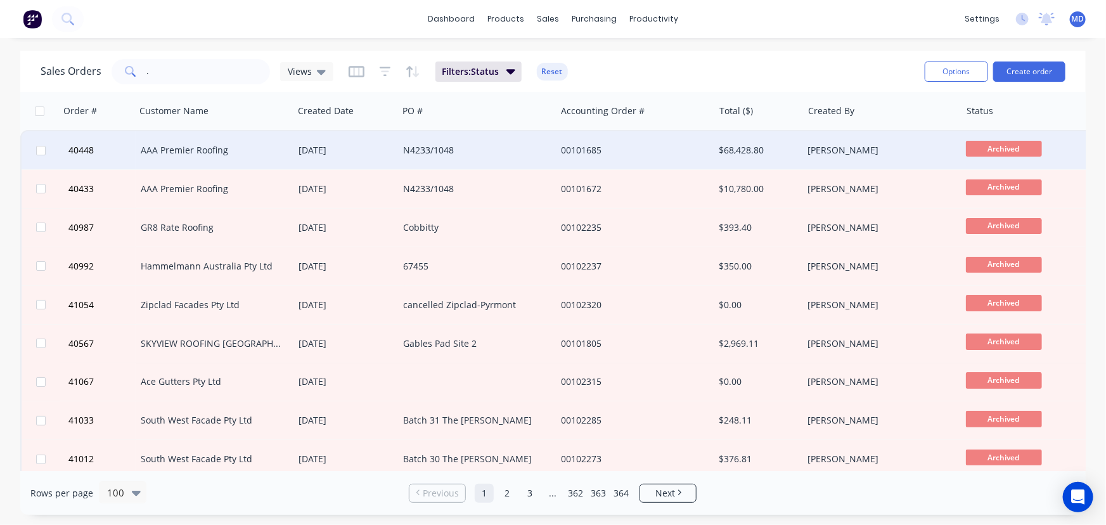
click at [195, 147] on div "AAA Premier Roofing" at bounding box center [211, 150] width 141 height 13
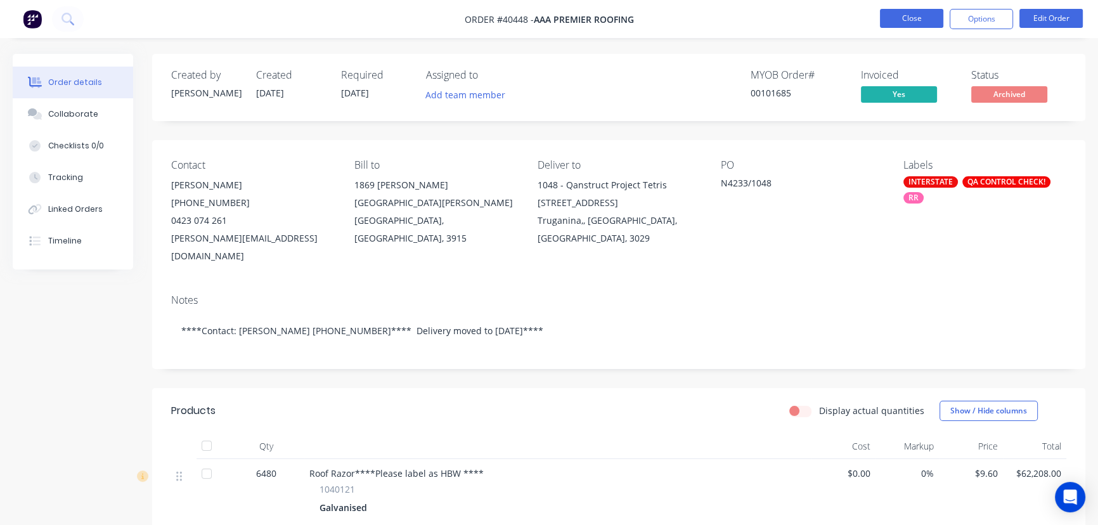
click at [899, 13] on button "Close" at bounding box center [911, 18] width 63 height 19
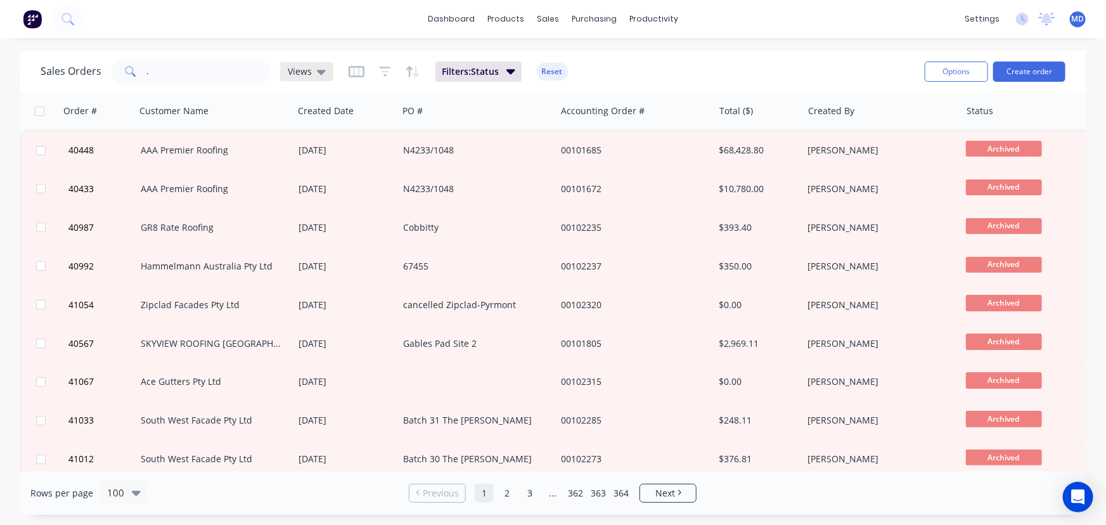
click at [304, 67] on span "Views" at bounding box center [300, 71] width 24 height 13
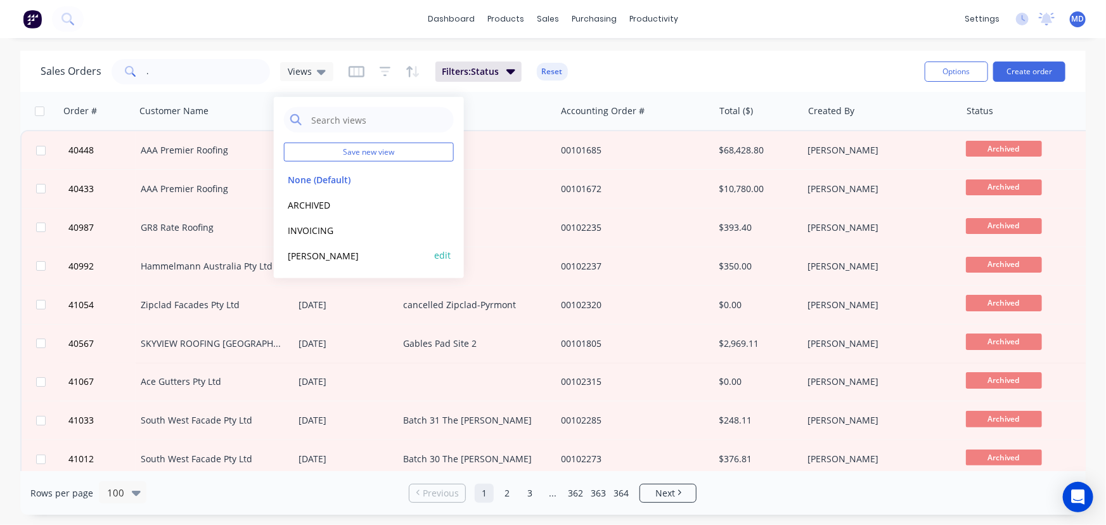
click at [304, 252] on button "MARIA" at bounding box center [356, 255] width 145 height 15
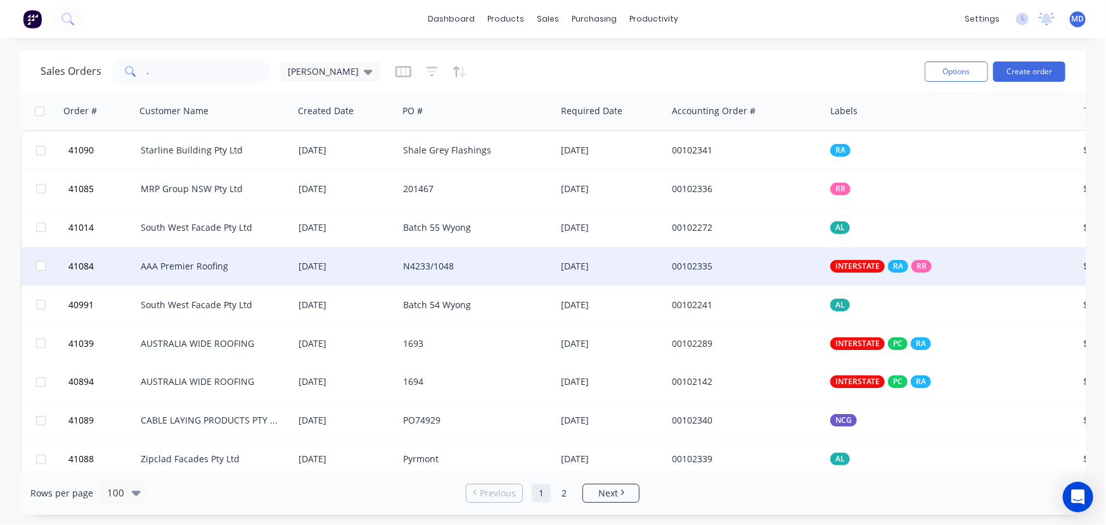
click at [200, 261] on div "AAA Premier Roofing" at bounding box center [211, 266] width 141 height 13
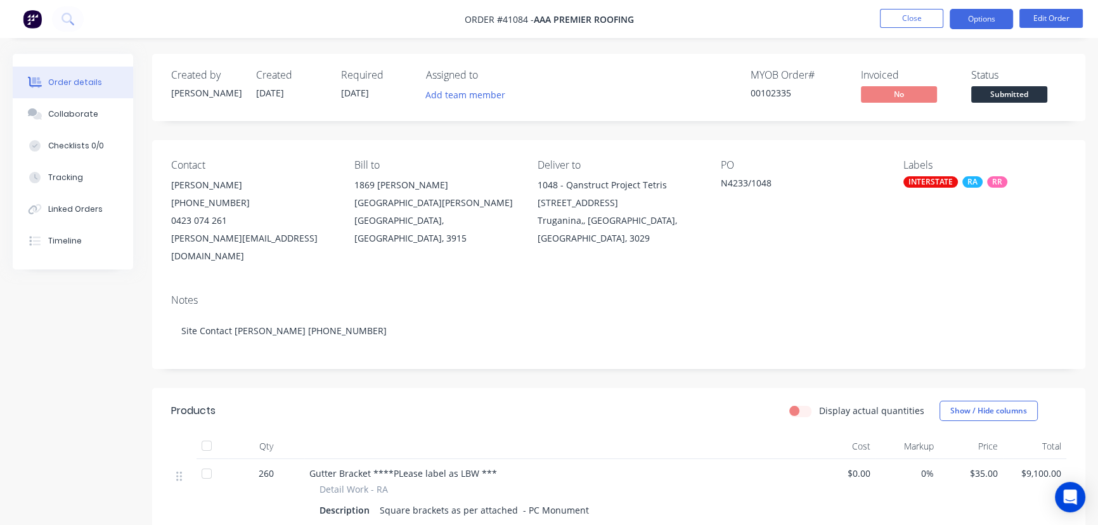
click at [977, 21] on button "Options" at bounding box center [981, 19] width 63 height 20
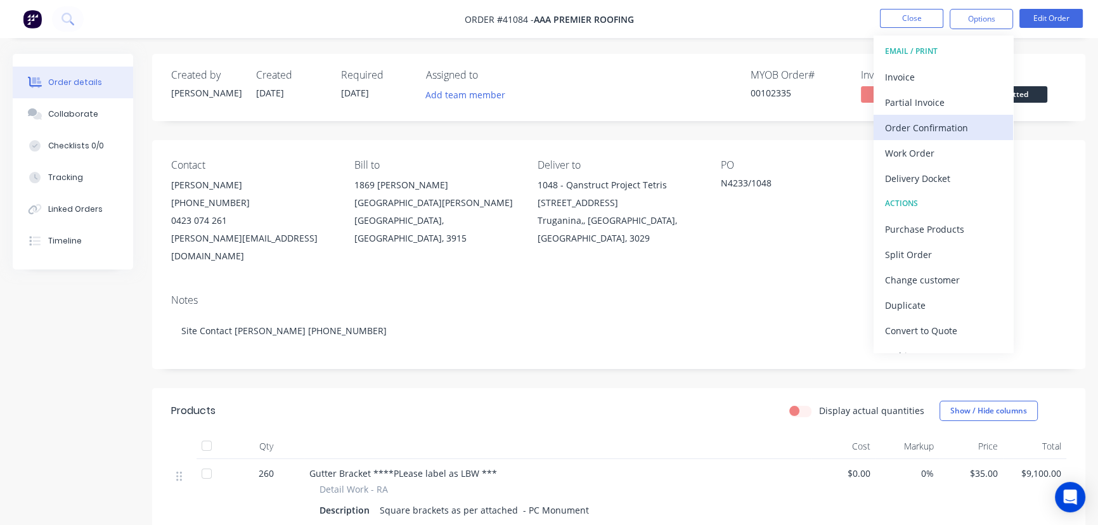
click at [919, 127] on div "Order Confirmation" at bounding box center [943, 128] width 117 height 18
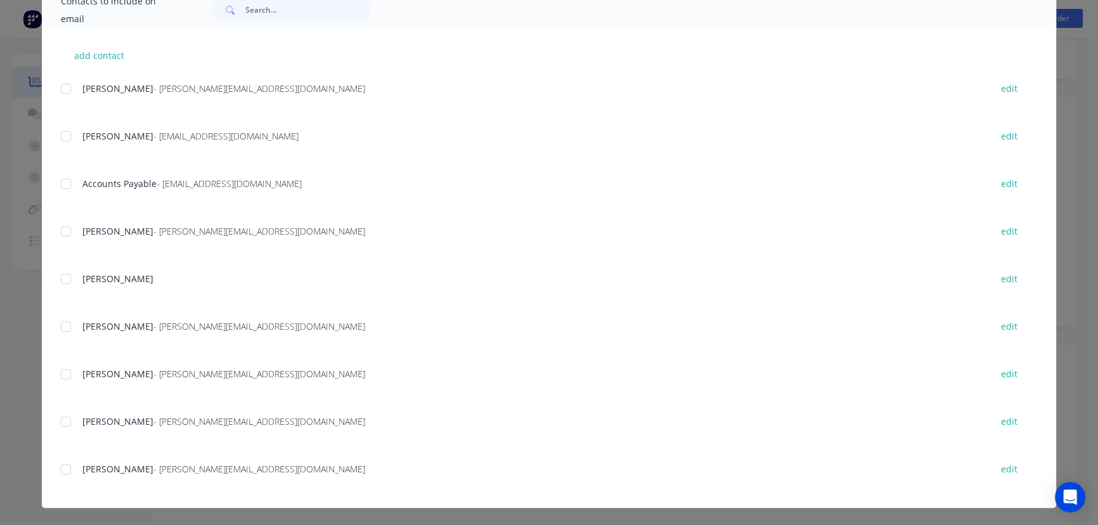
scroll to position [115, 0]
click at [59, 470] on div at bounding box center [65, 468] width 25 height 25
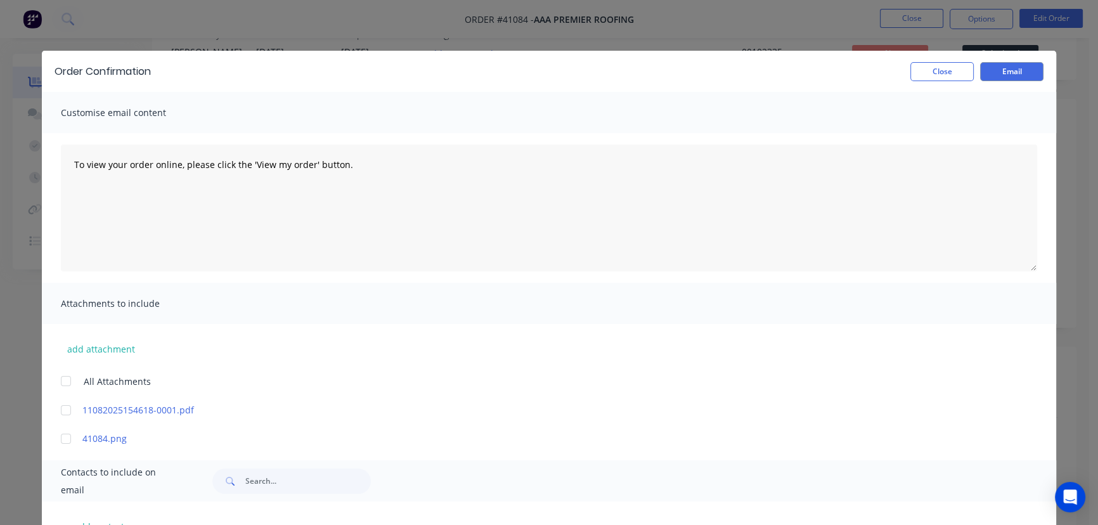
scroll to position [0, 0]
click at [1005, 70] on button "Email" at bounding box center [1011, 71] width 63 height 19
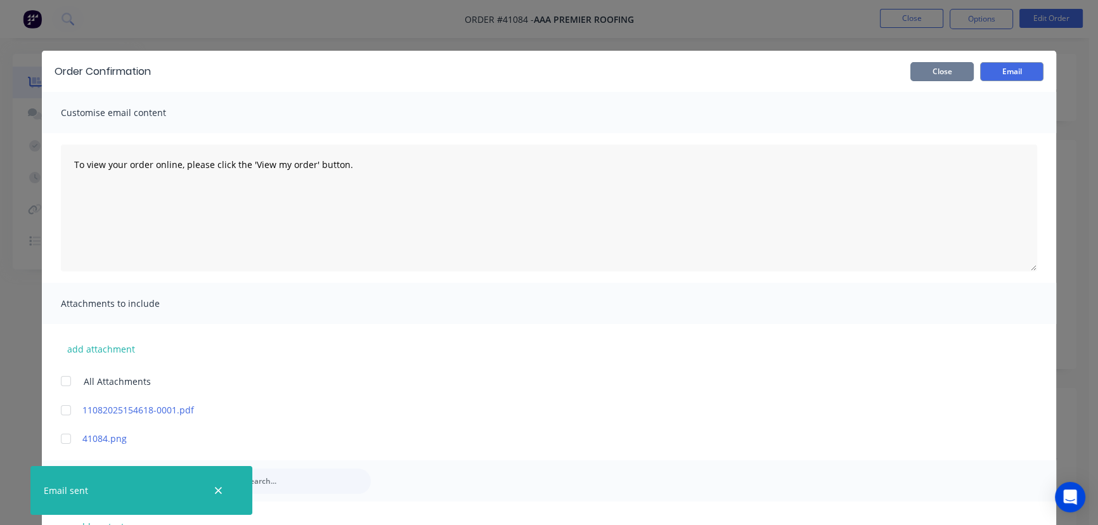
click at [927, 72] on button "Close" at bounding box center [941, 71] width 63 height 19
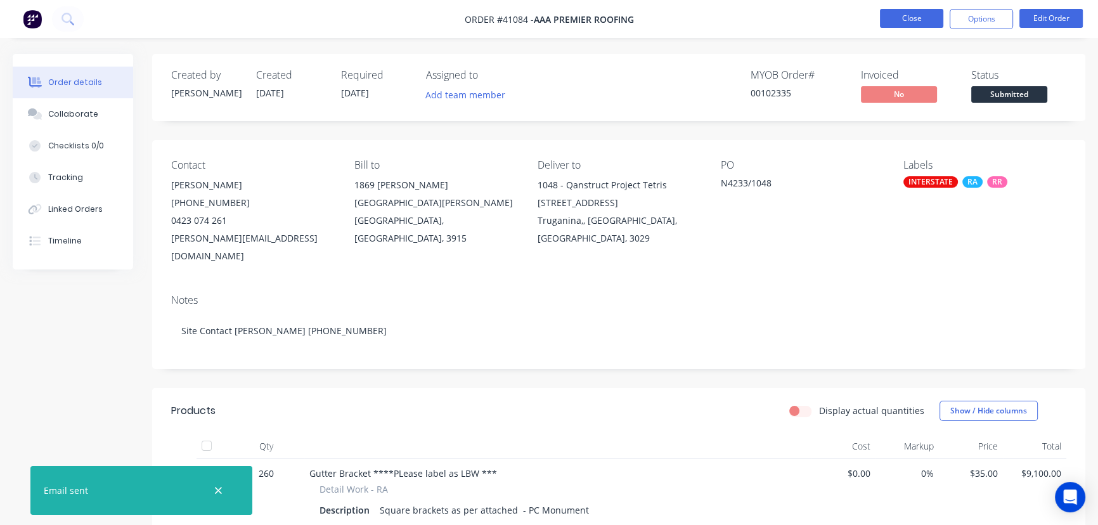
click at [898, 22] on button "Close" at bounding box center [911, 18] width 63 height 19
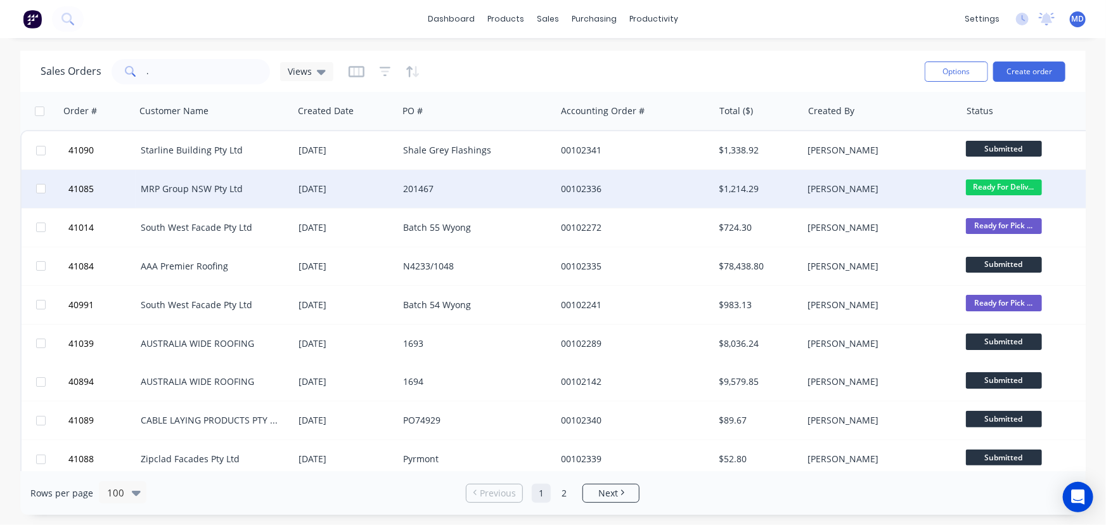
click at [190, 183] on div "MRP Group NSW Pty Ltd" at bounding box center [211, 189] width 141 height 13
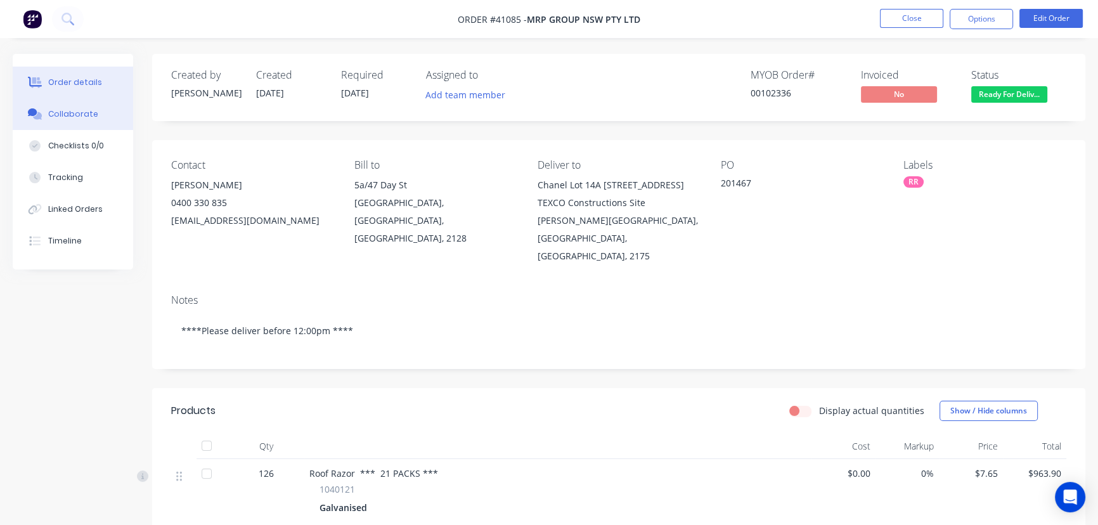
click at [67, 114] on div "Collaborate" at bounding box center [73, 113] width 50 height 11
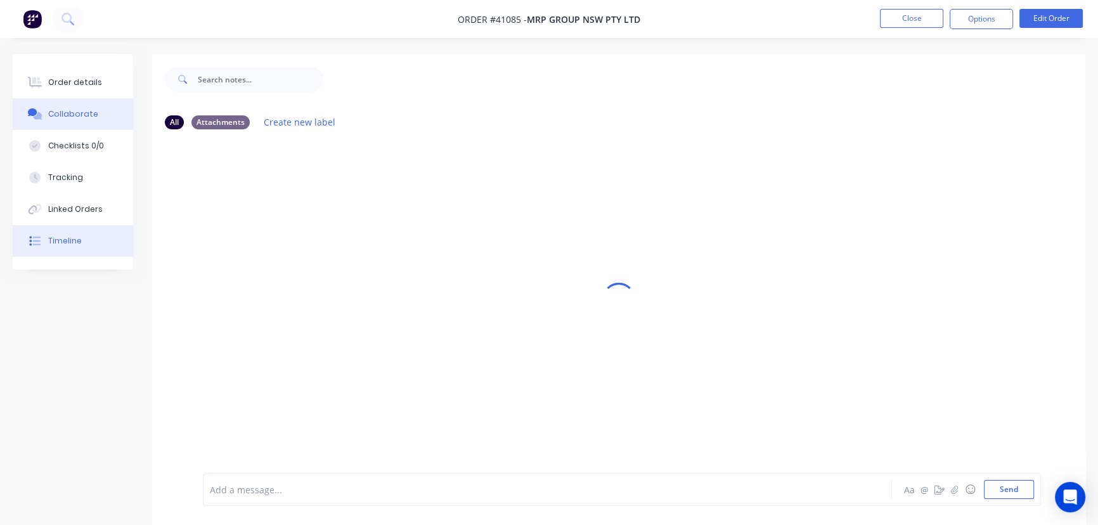
click at [69, 240] on div "Timeline" at bounding box center [65, 240] width 34 height 11
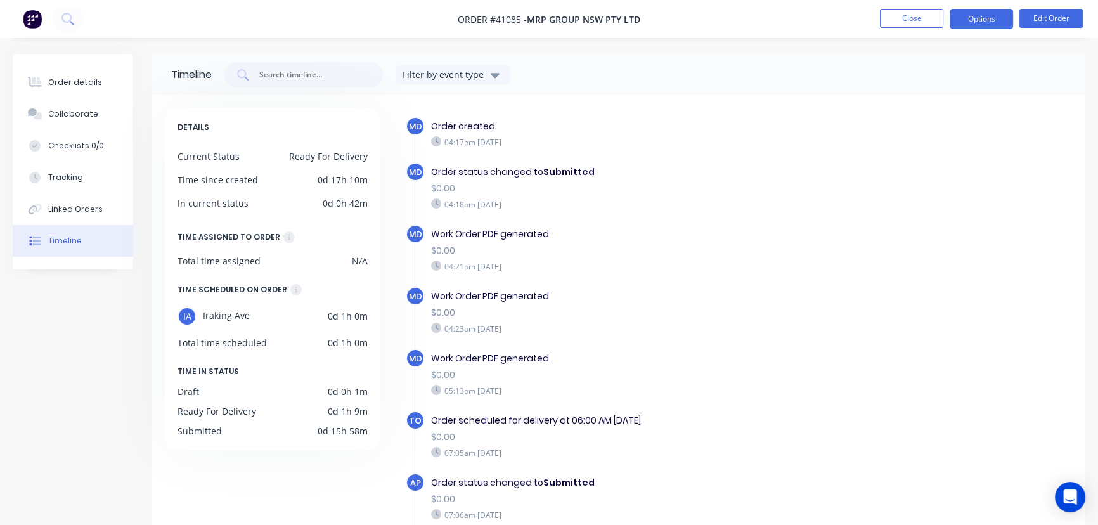
click at [974, 14] on button "Options" at bounding box center [981, 19] width 63 height 20
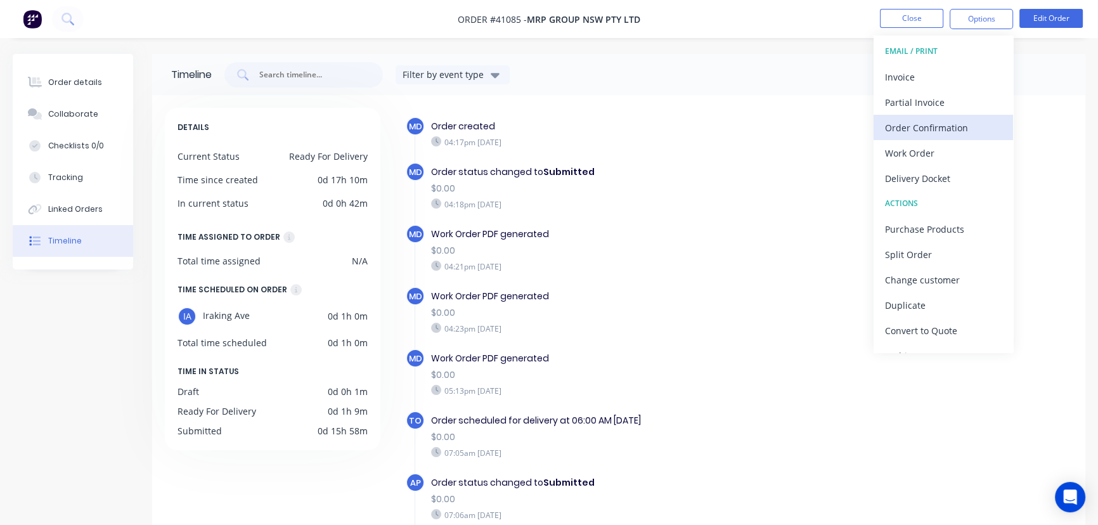
click at [925, 119] on div "Order Confirmation" at bounding box center [943, 128] width 117 height 18
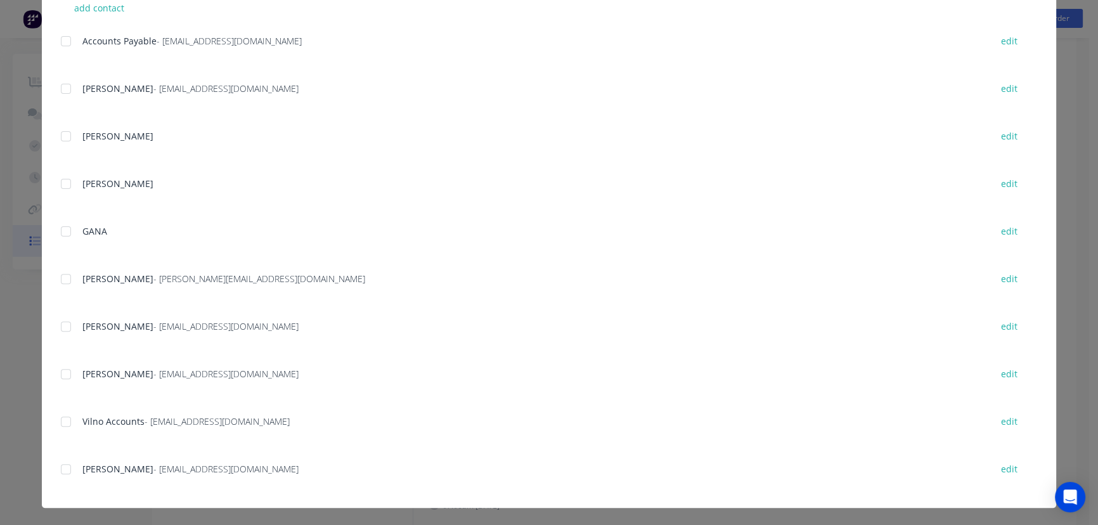
scroll to position [100, 0]
click at [63, 469] on div at bounding box center [65, 468] width 25 height 25
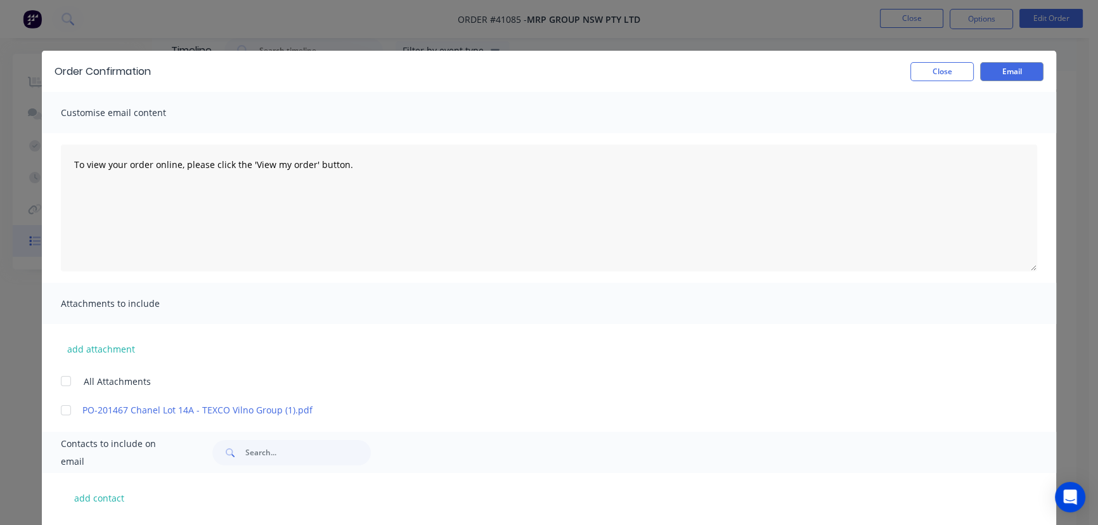
scroll to position [0, 0]
click at [1008, 68] on button "Email" at bounding box center [1011, 71] width 63 height 19
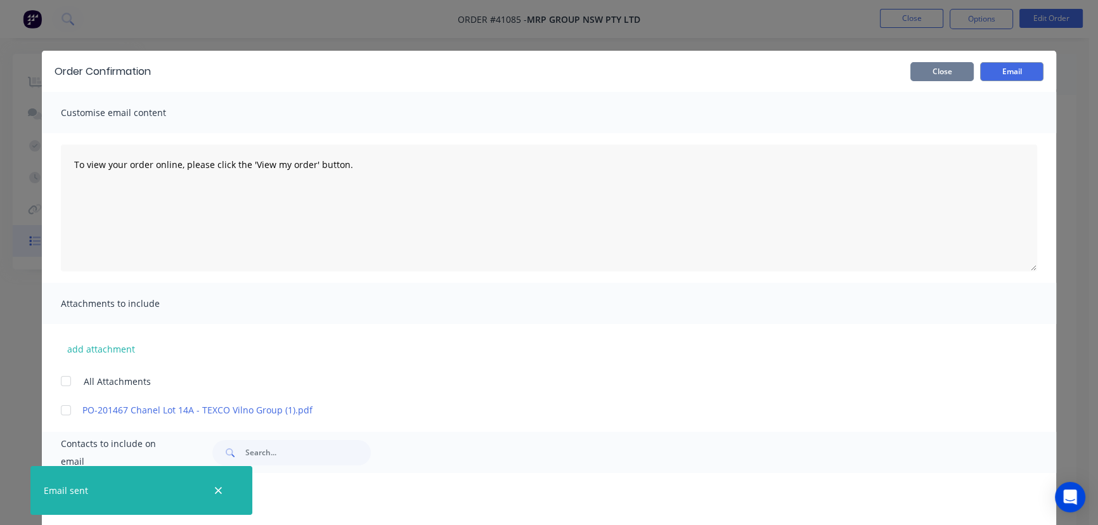
click at [934, 70] on button "Close" at bounding box center [941, 71] width 63 height 19
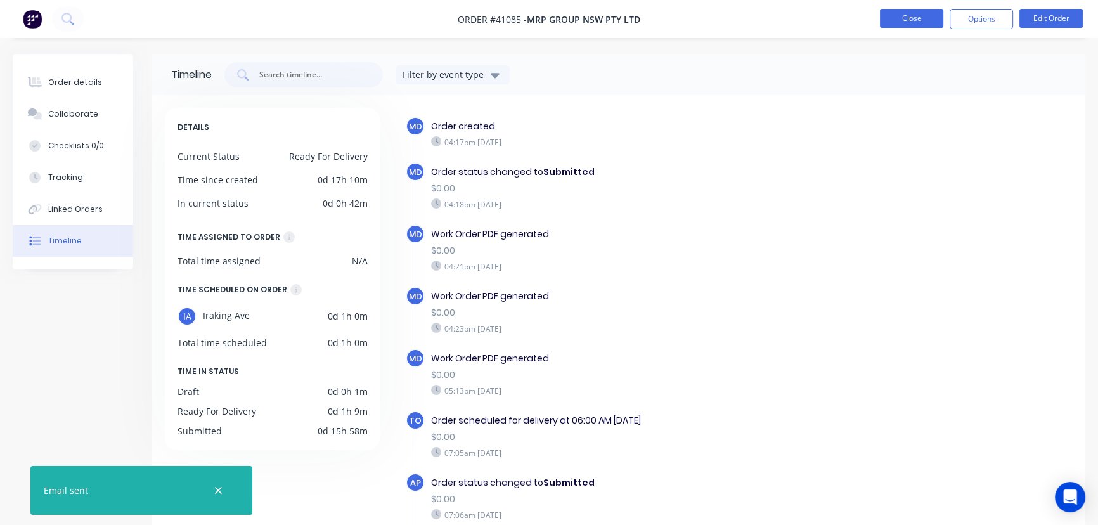
click at [911, 15] on button "Close" at bounding box center [911, 18] width 63 height 19
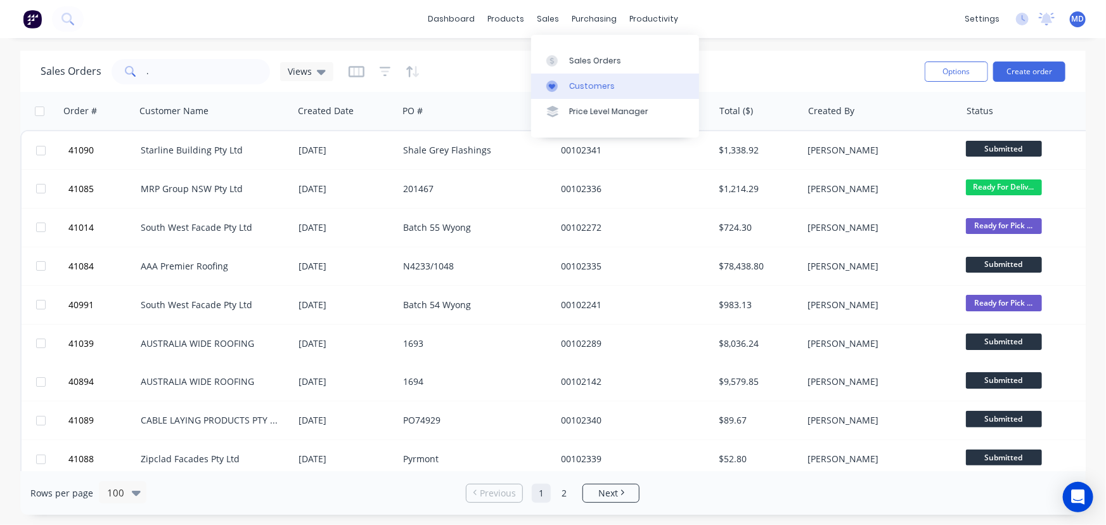
click at [603, 89] on div "Customers" at bounding box center [592, 86] width 46 height 11
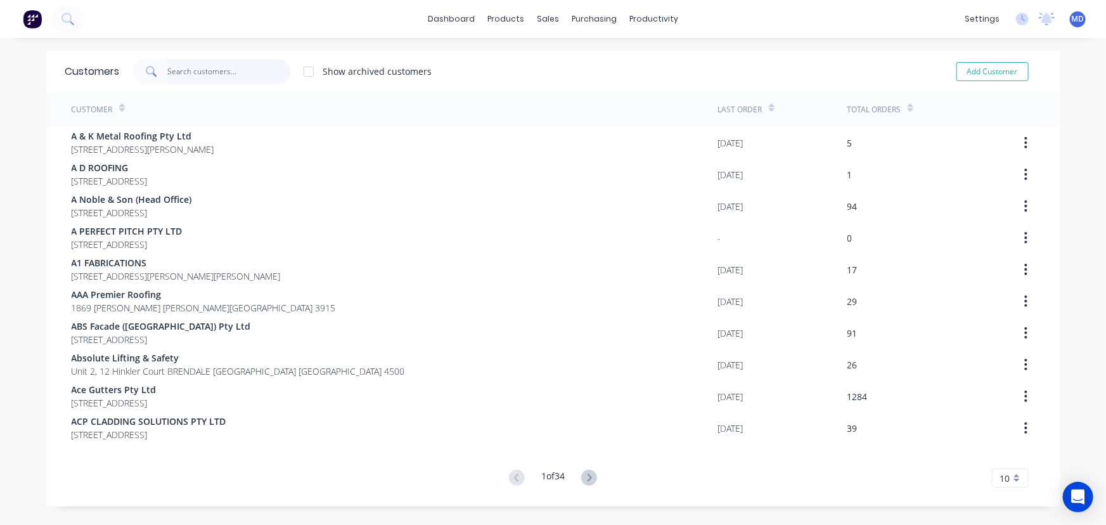
click at [218, 77] on input "text" at bounding box center [229, 71] width 124 height 25
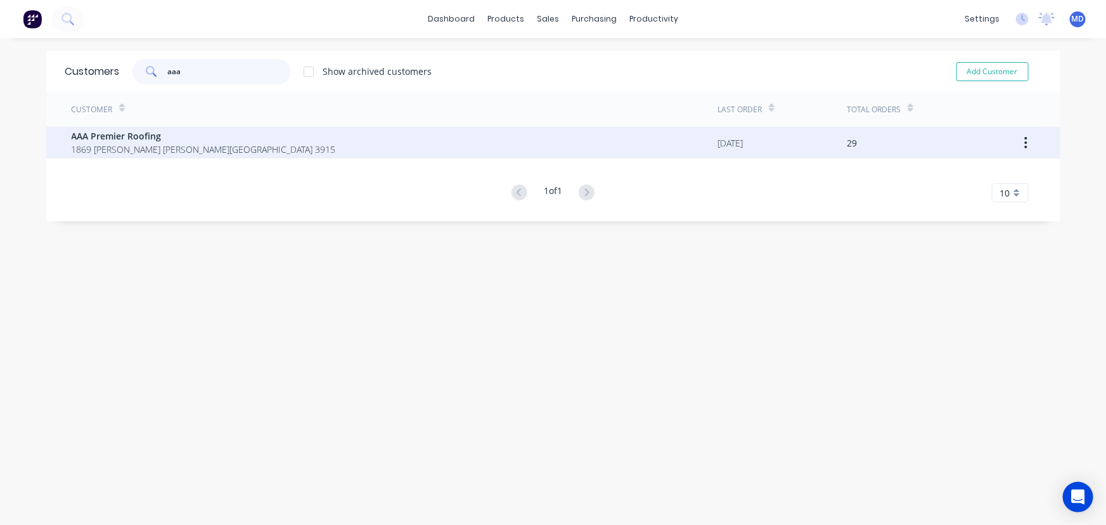
type input "aaa"
click at [117, 144] on span "1869 Frankston Flinders Rd Hastings Victoria Australia 3915" at bounding box center [204, 149] width 264 height 13
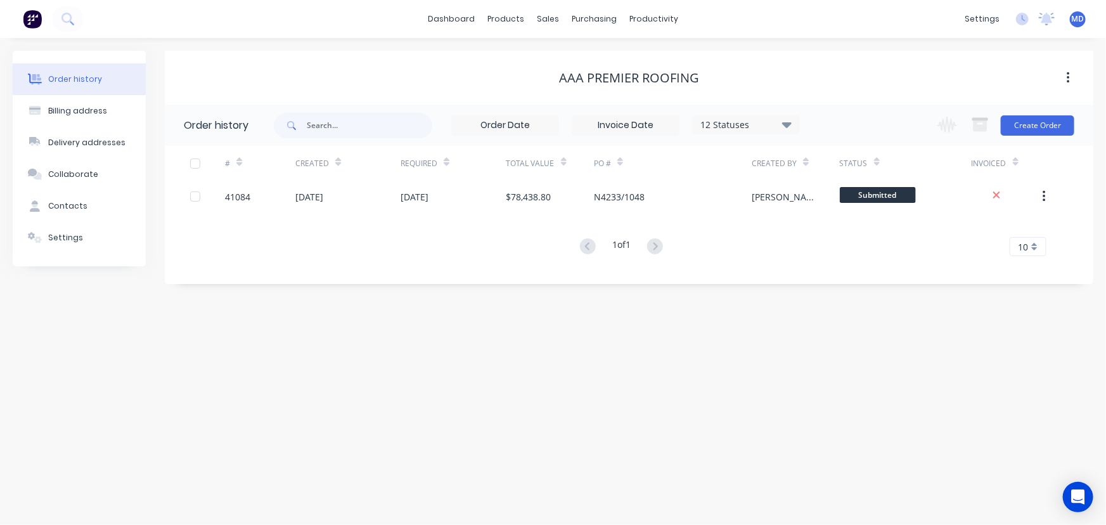
click at [789, 123] on icon at bounding box center [787, 125] width 10 height 6
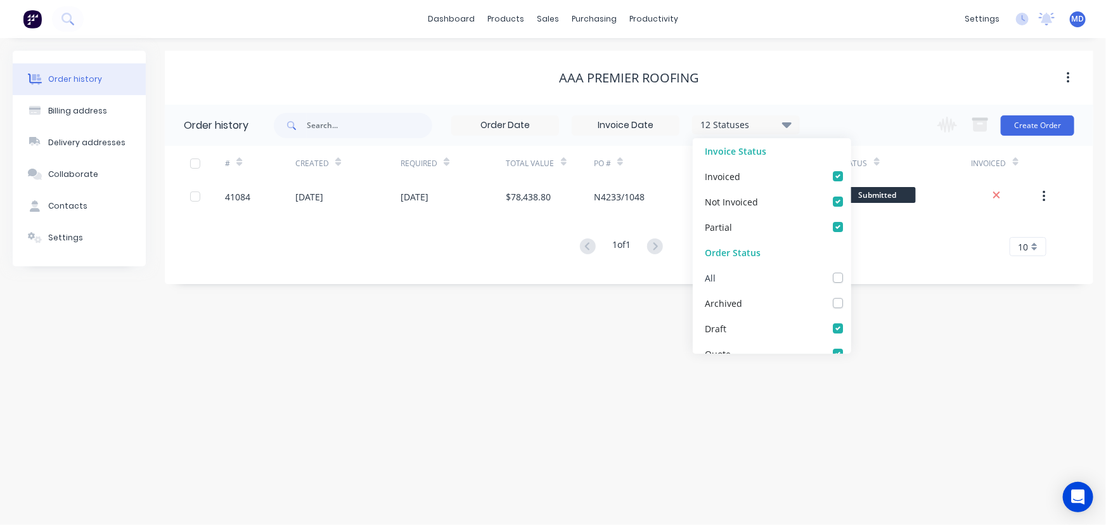
click at [851, 271] on label at bounding box center [851, 271] width 0 height 0
click at [851, 280] on input "checkbox" at bounding box center [856, 277] width 10 height 12
checkbox input "true"
click at [576, 393] on div "Order history Billing address Delivery addresses Collaborate Contacts Settings …" at bounding box center [553, 281] width 1106 height 487
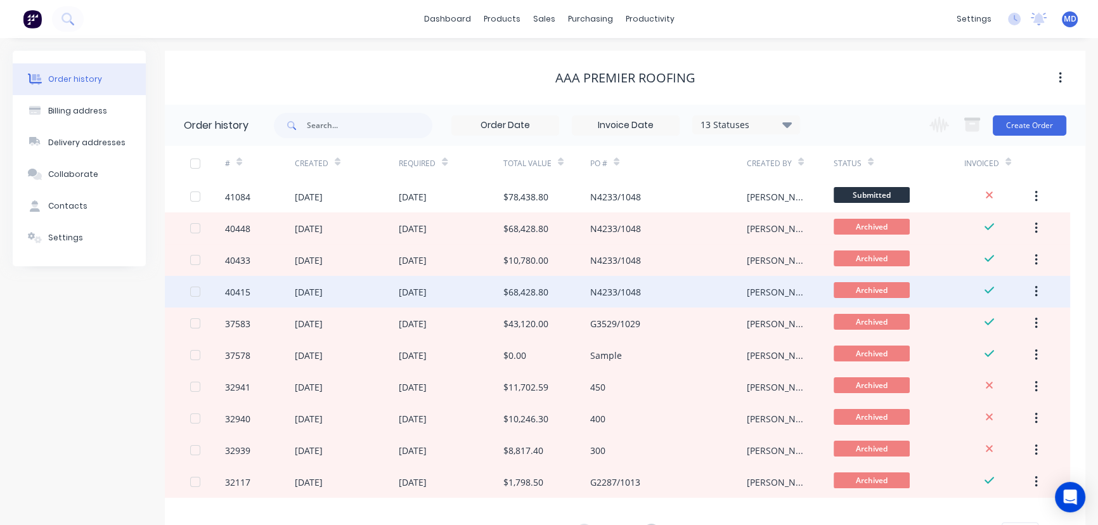
click at [583, 287] on div "$68,428.80" at bounding box center [546, 292] width 87 height 32
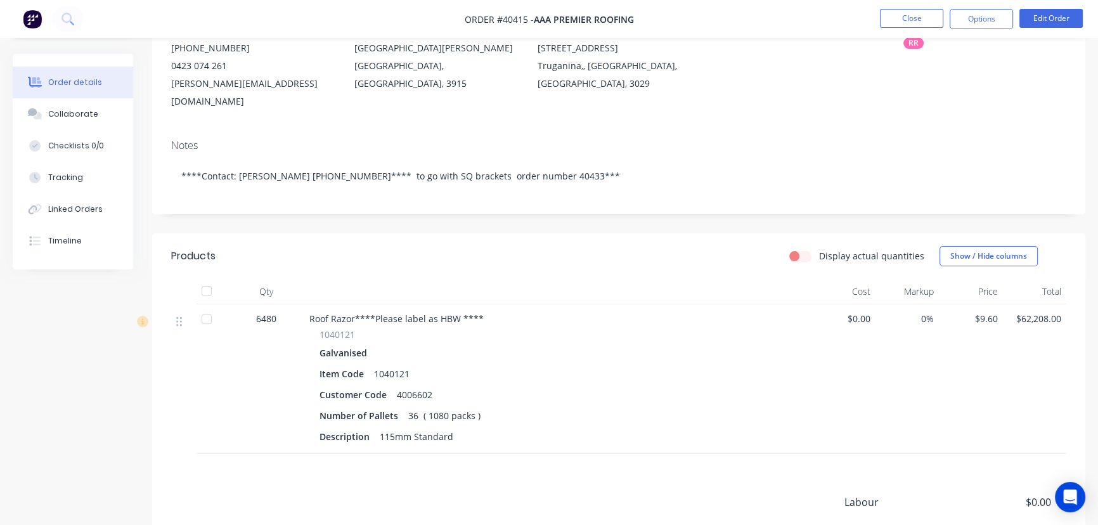
scroll to position [172, 0]
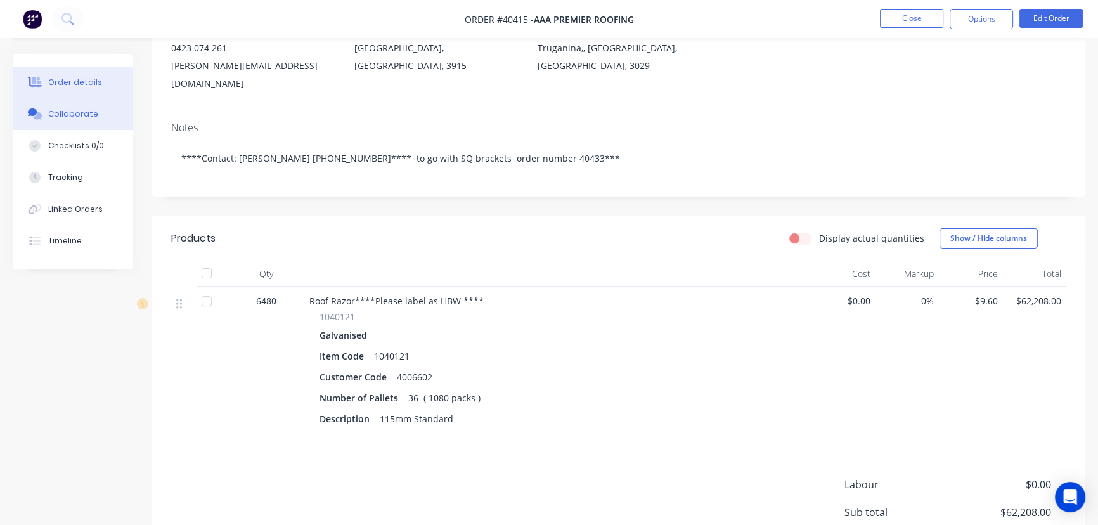
click at [78, 110] on div "Collaborate" at bounding box center [73, 113] width 50 height 11
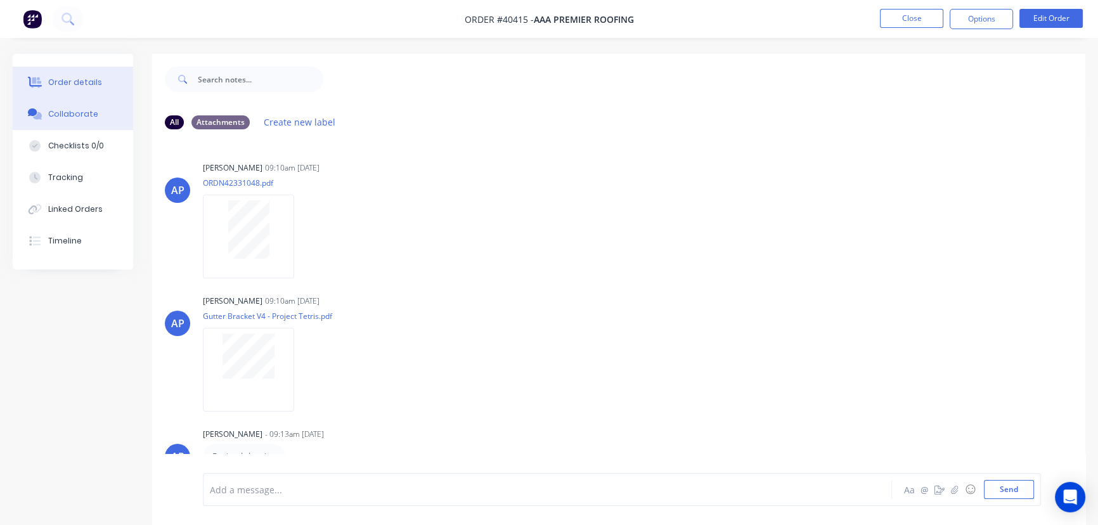
click at [68, 82] on div "Order details" at bounding box center [75, 82] width 54 height 11
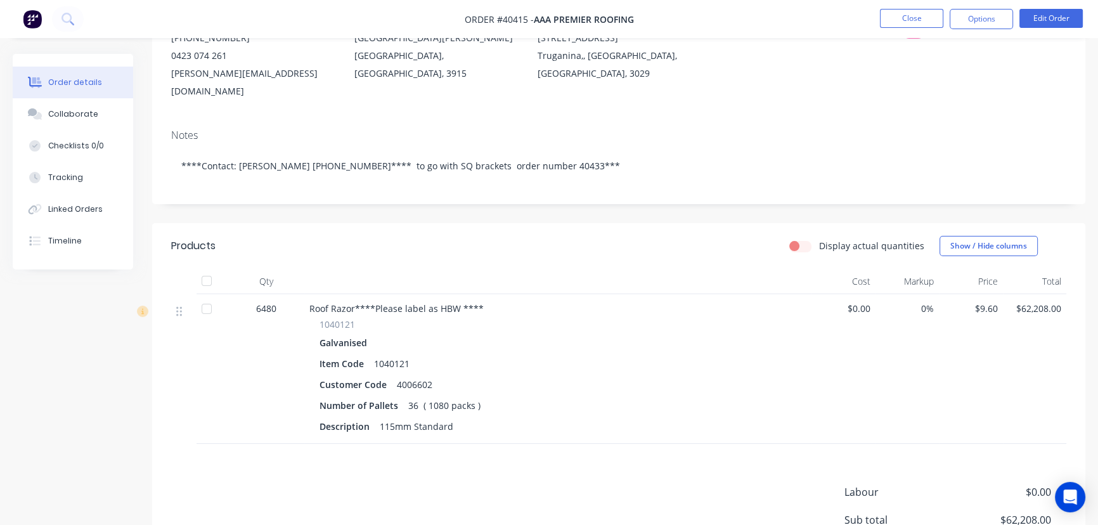
scroll to position [172, 0]
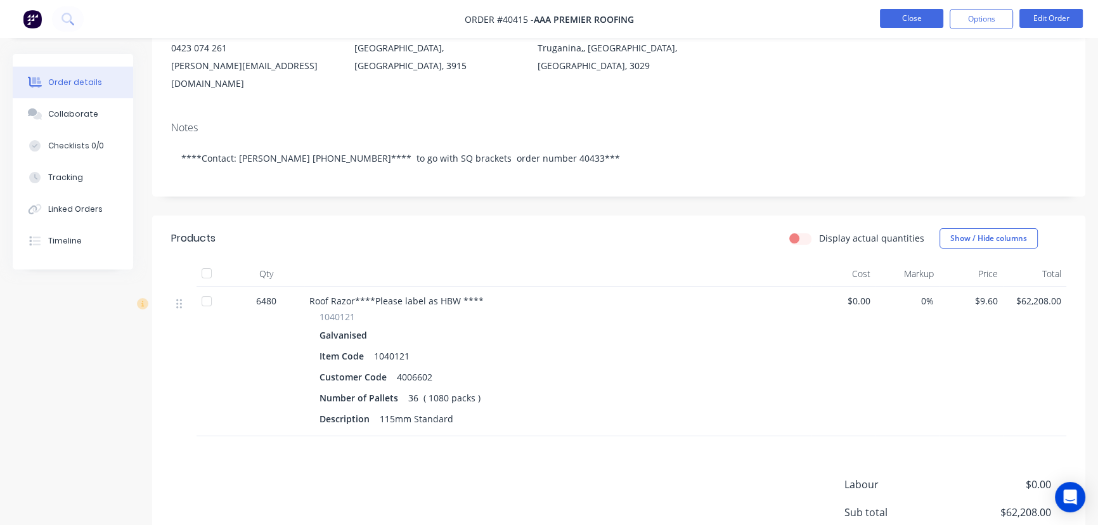
click at [913, 18] on button "Close" at bounding box center [911, 18] width 63 height 19
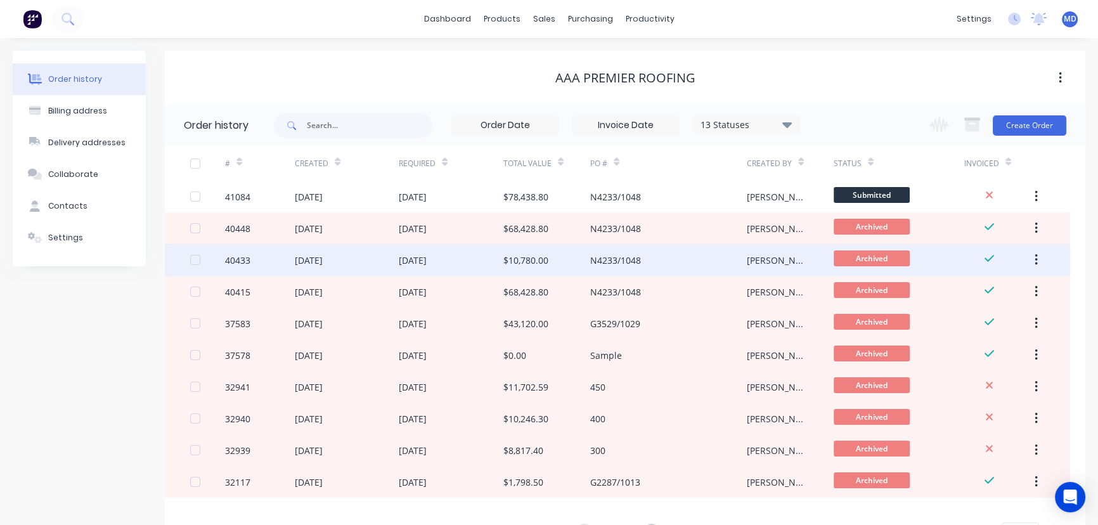
click at [446, 259] on div "25 Jul 2025" at bounding box center [451, 260] width 105 height 32
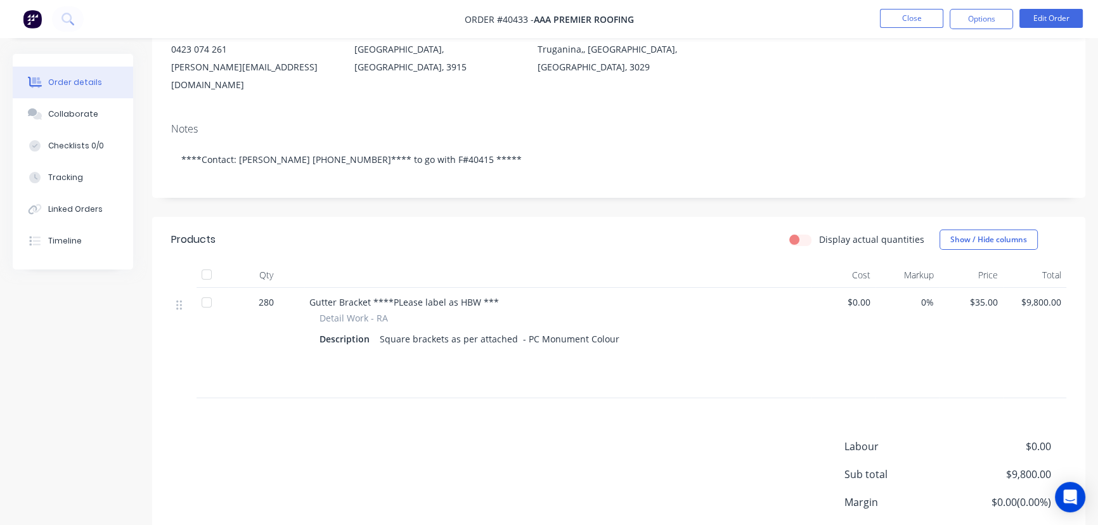
scroll to position [230, 0]
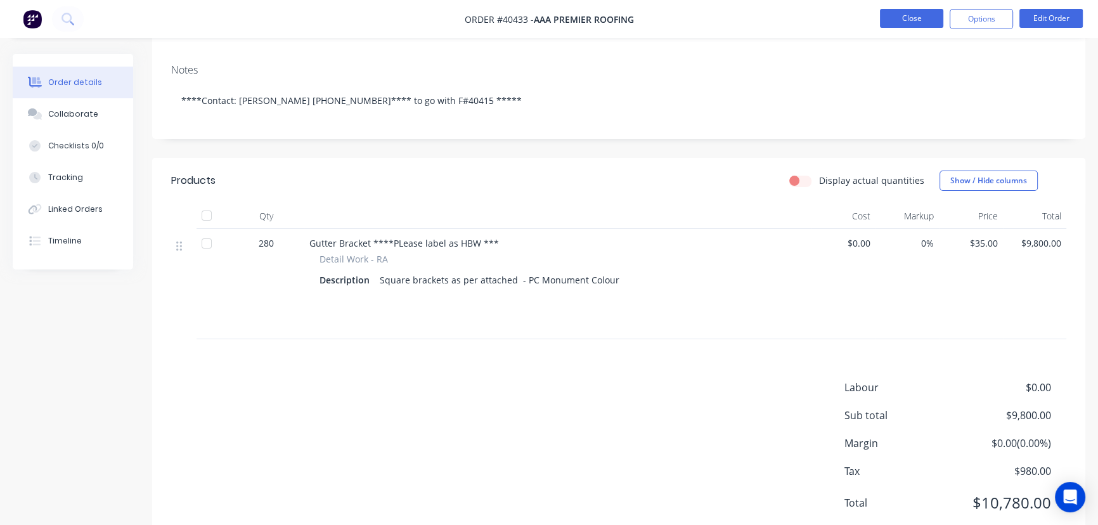
click at [904, 18] on button "Close" at bounding box center [911, 18] width 63 height 19
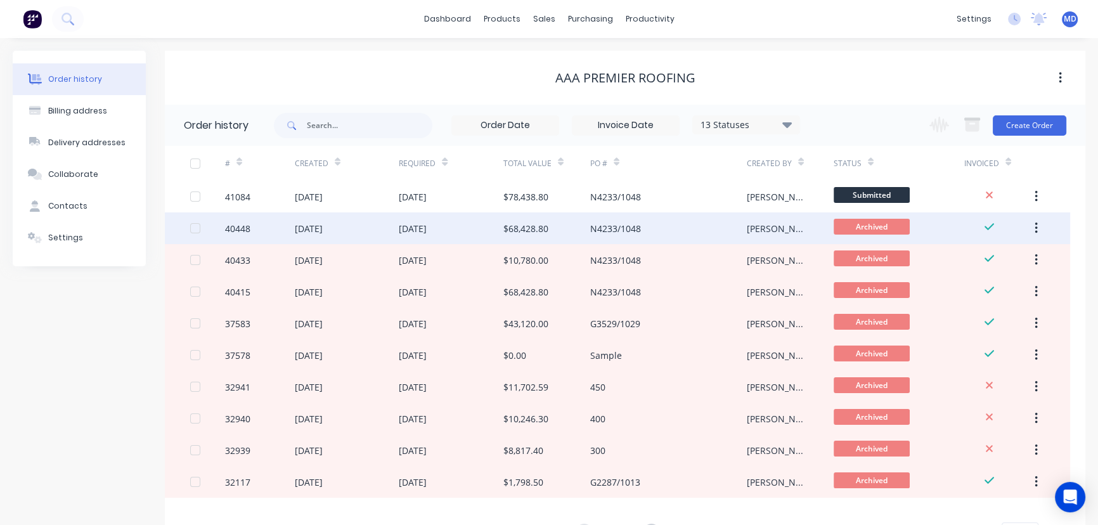
click at [345, 227] on div "07 Jul 2025" at bounding box center [347, 228] width 105 height 32
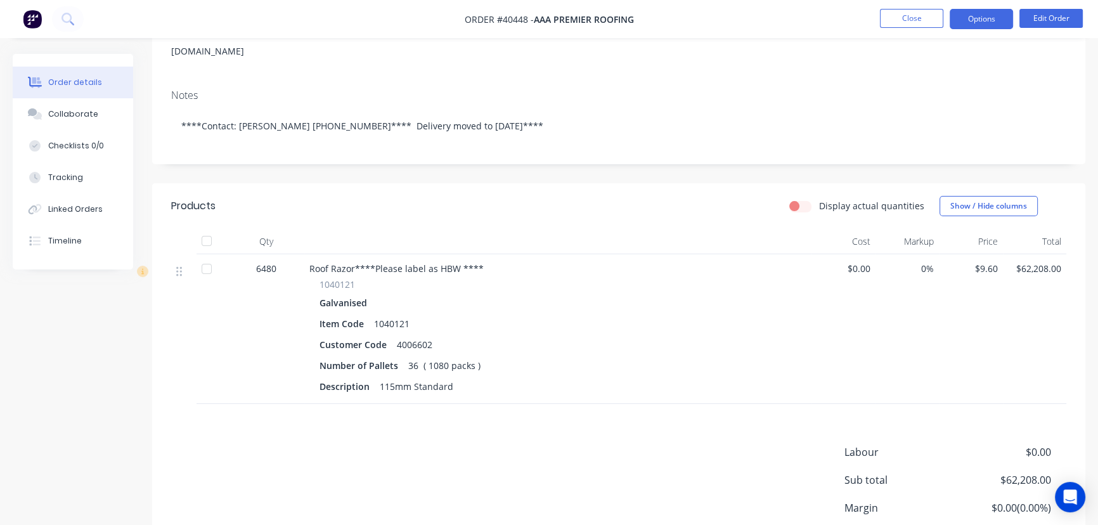
scroll to position [230, 0]
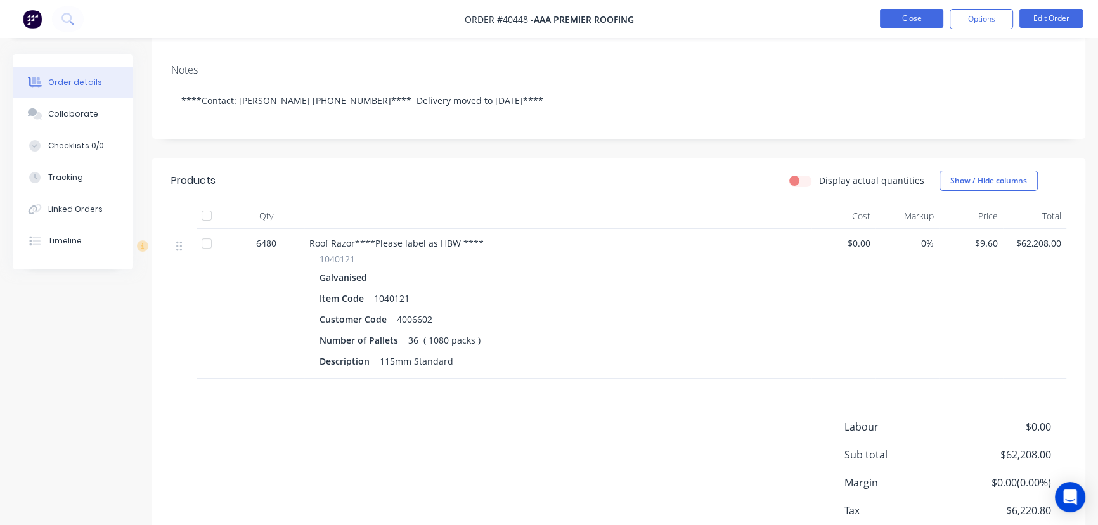
click at [910, 19] on button "Close" at bounding box center [911, 18] width 63 height 19
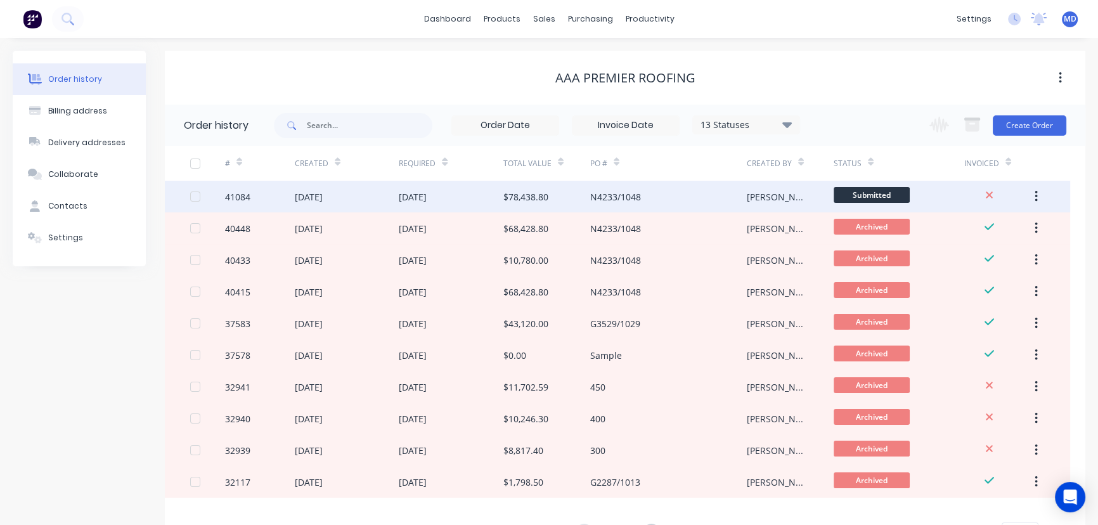
click at [323, 196] on div "11 Aug 2025" at bounding box center [309, 196] width 28 height 13
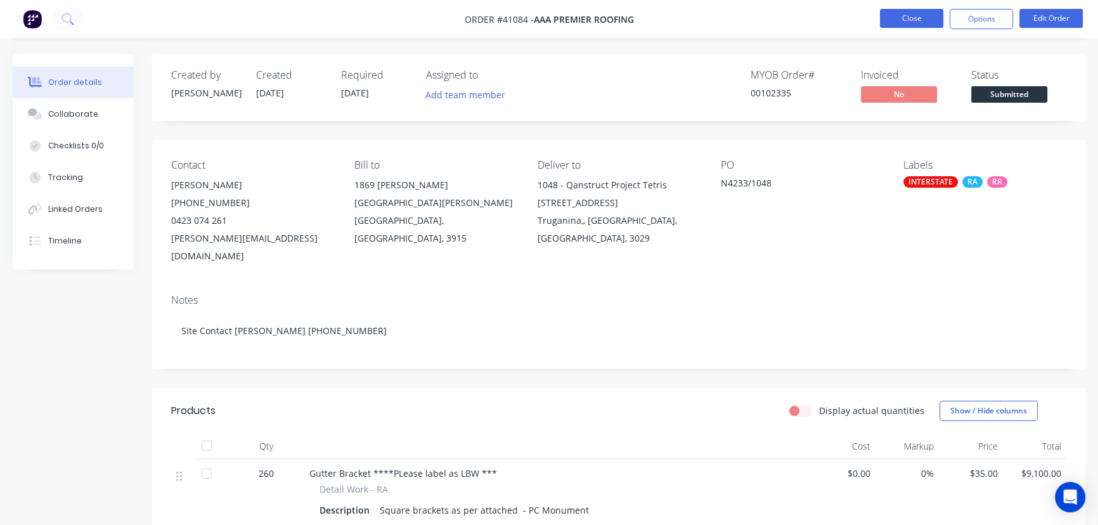
click at [912, 17] on button "Close" at bounding box center [911, 18] width 63 height 19
